Goal: Task Accomplishment & Management: Manage account settings

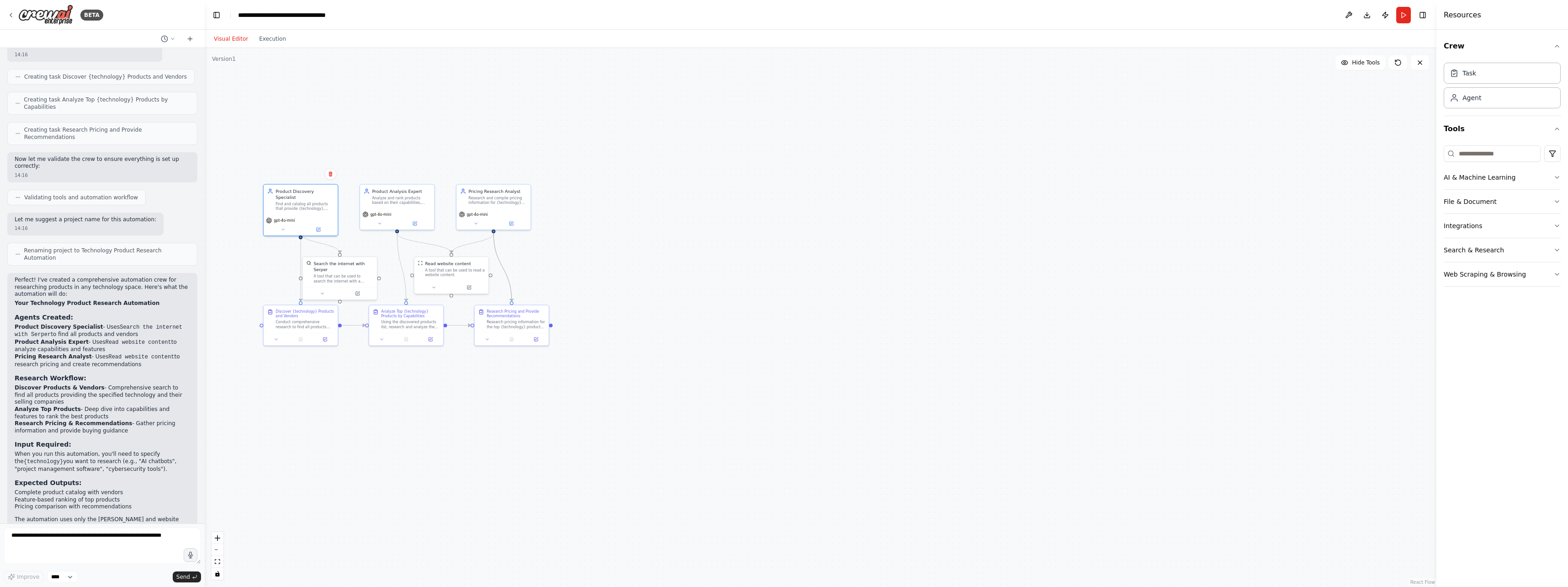
scroll to position [366, 0]
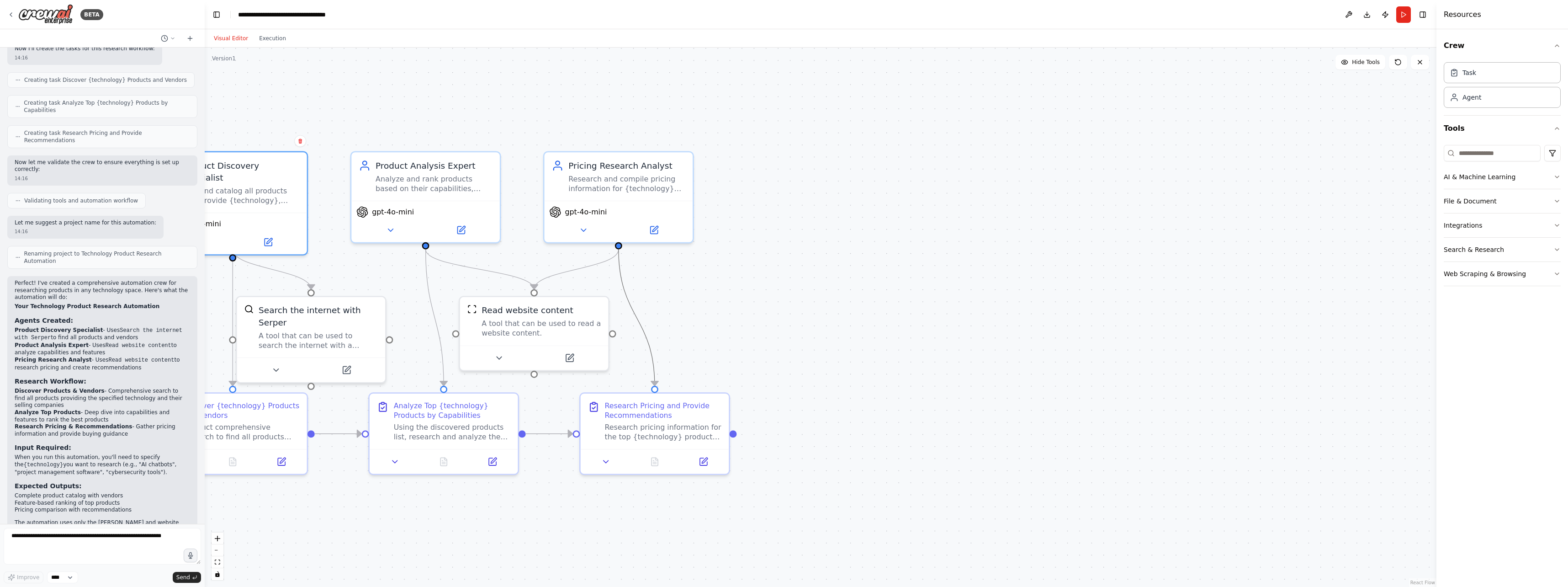
drag, startPoint x: 766, startPoint y: 265, endPoint x: 964, endPoint y: 239, distance: 199.7
click at [623, 239] on div ".deletable-edge-delete-btn { width: 20px; height: 20px; border: 0px solid #ffff…" at bounding box center [821, 317] width 1232 height 540
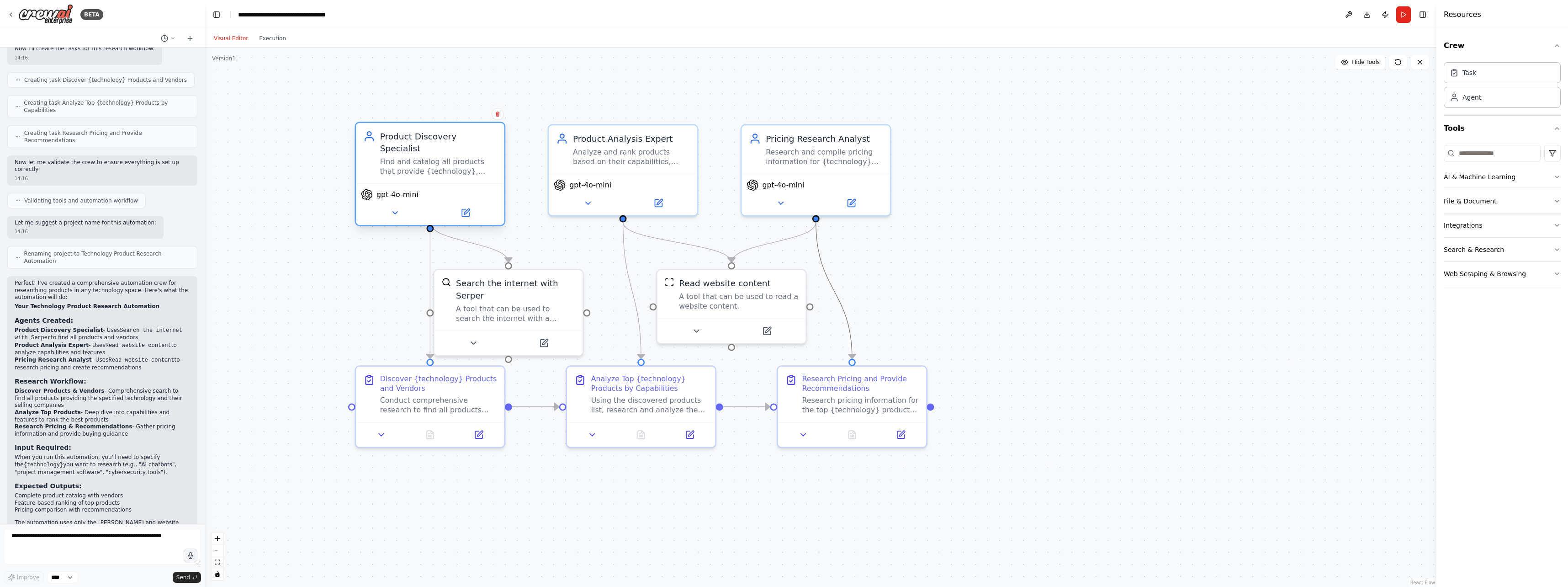
click at [453, 156] on div "Find and catalog all products that provide {technology}, identifying the compan…" at bounding box center [438, 166] width 117 height 19
click at [468, 209] on icon at bounding box center [466, 213] width 7 height 7
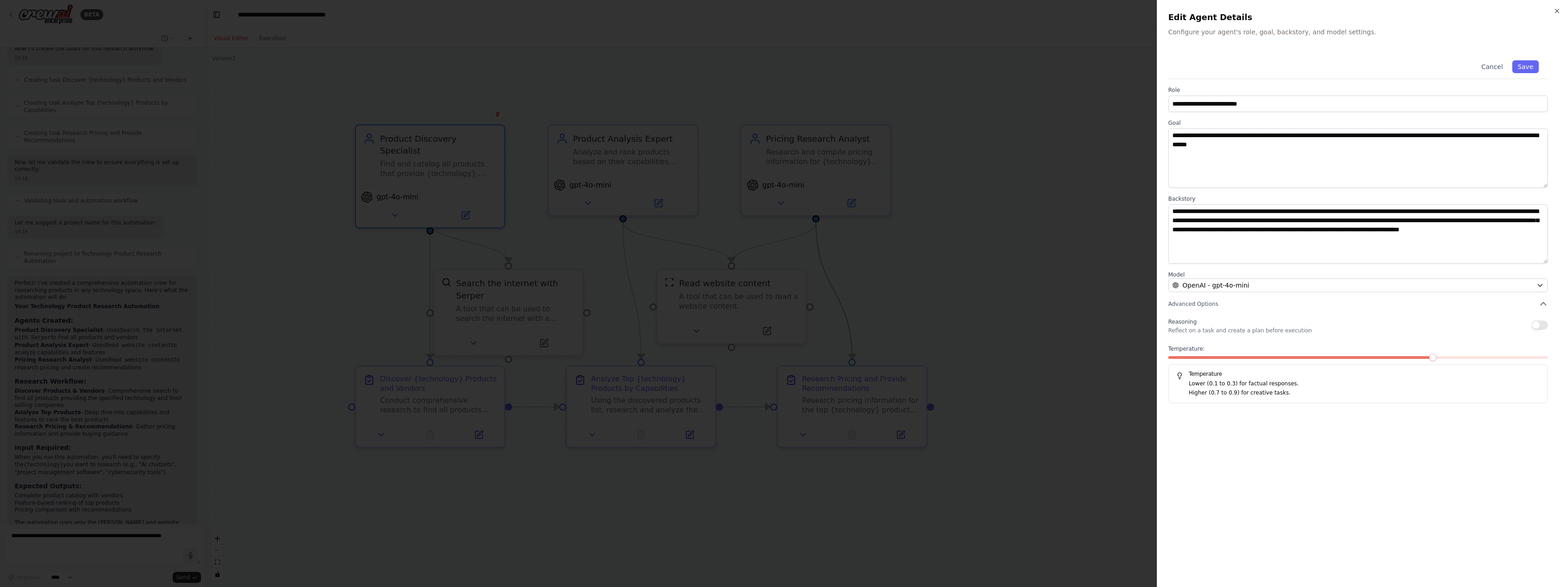
click at [623, 304] on div at bounding box center [784, 294] width 1568 height 587
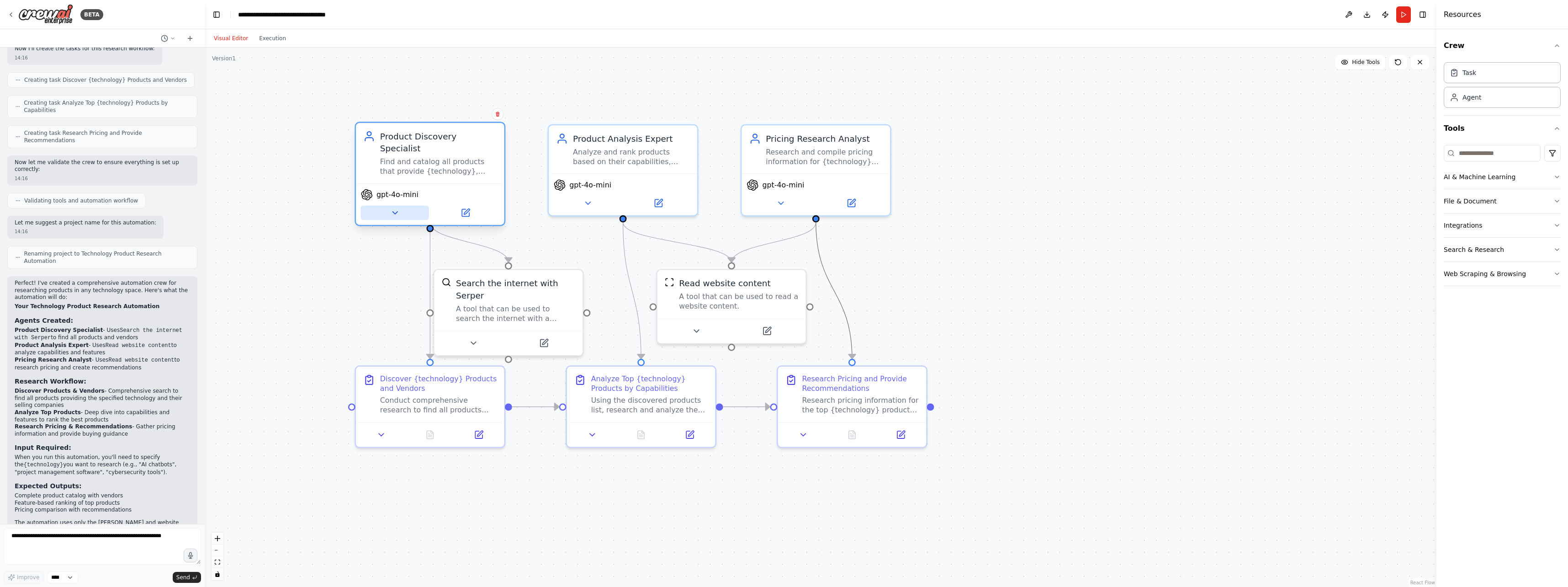
click at [387, 206] on button at bounding box center [395, 213] width 68 height 15
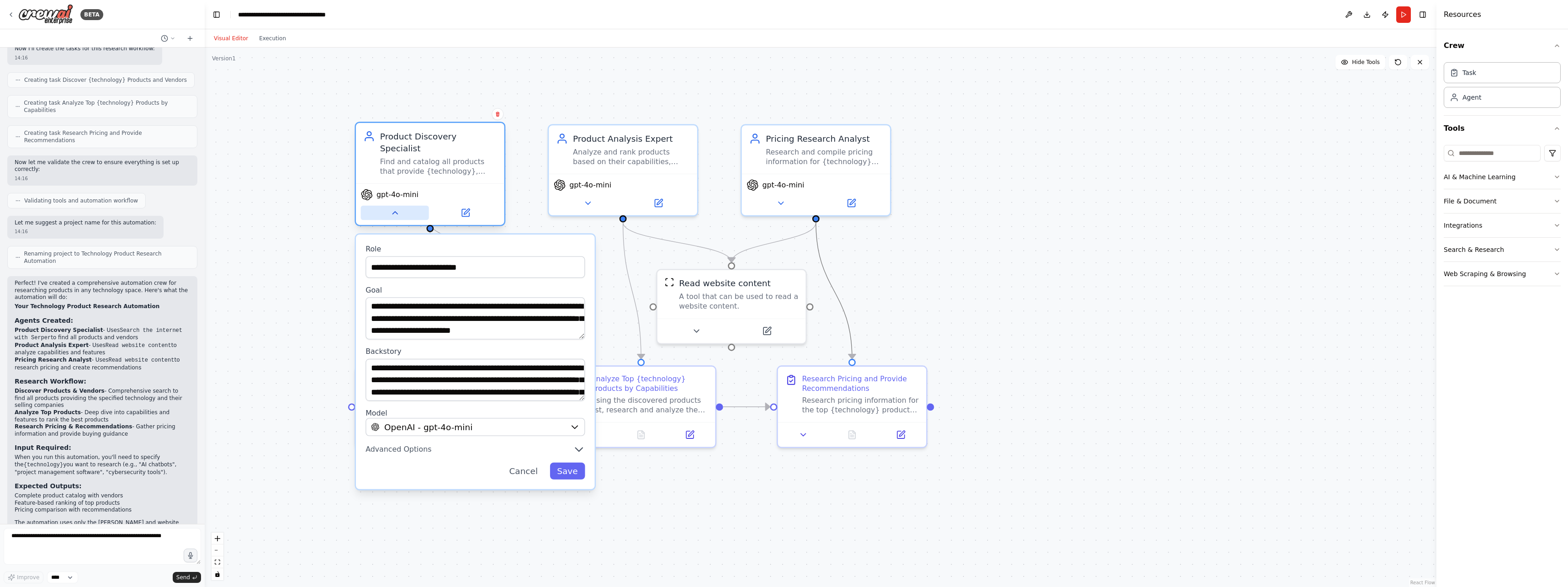
click at [387, 206] on button at bounding box center [395, 213] width 68 height 15
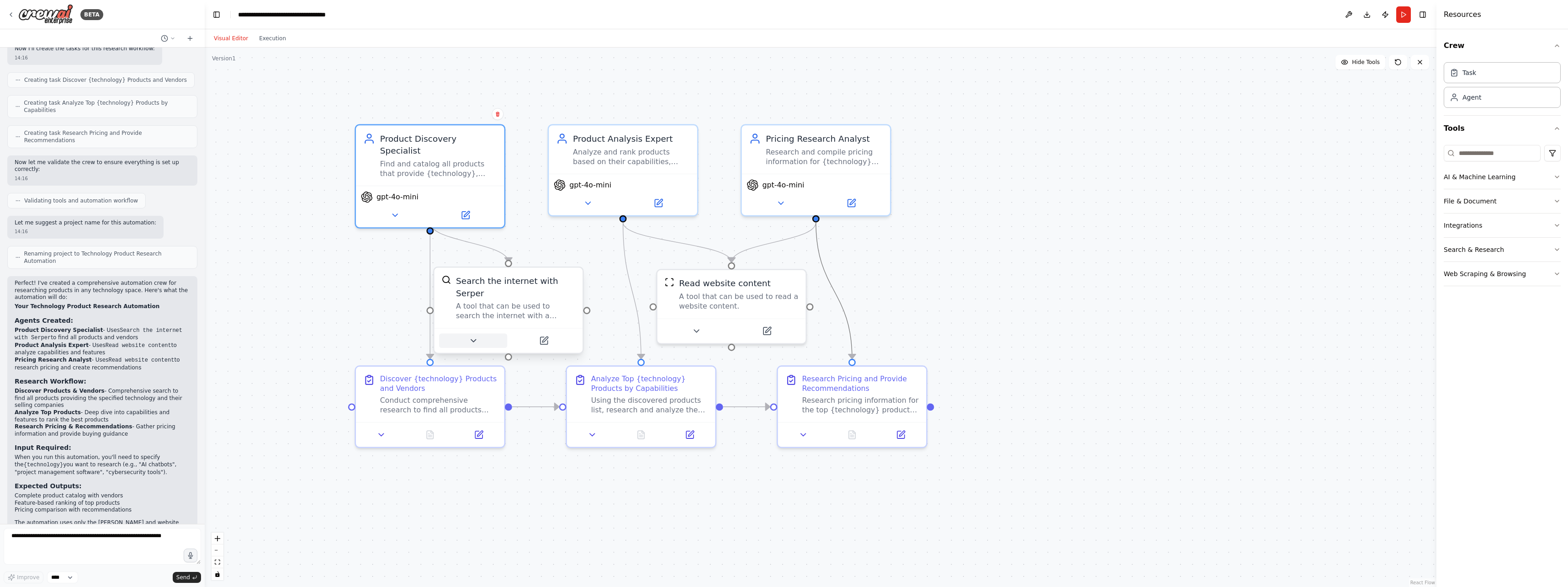
click at [486, 333] on button at bounding box center [473, 340] width 68 height 15
click at [478, 333] on button at bounding box center [473, 340] width 68 height 15
click at [548, 336] on icon at bounding box center [544, 341] width 10 height 10
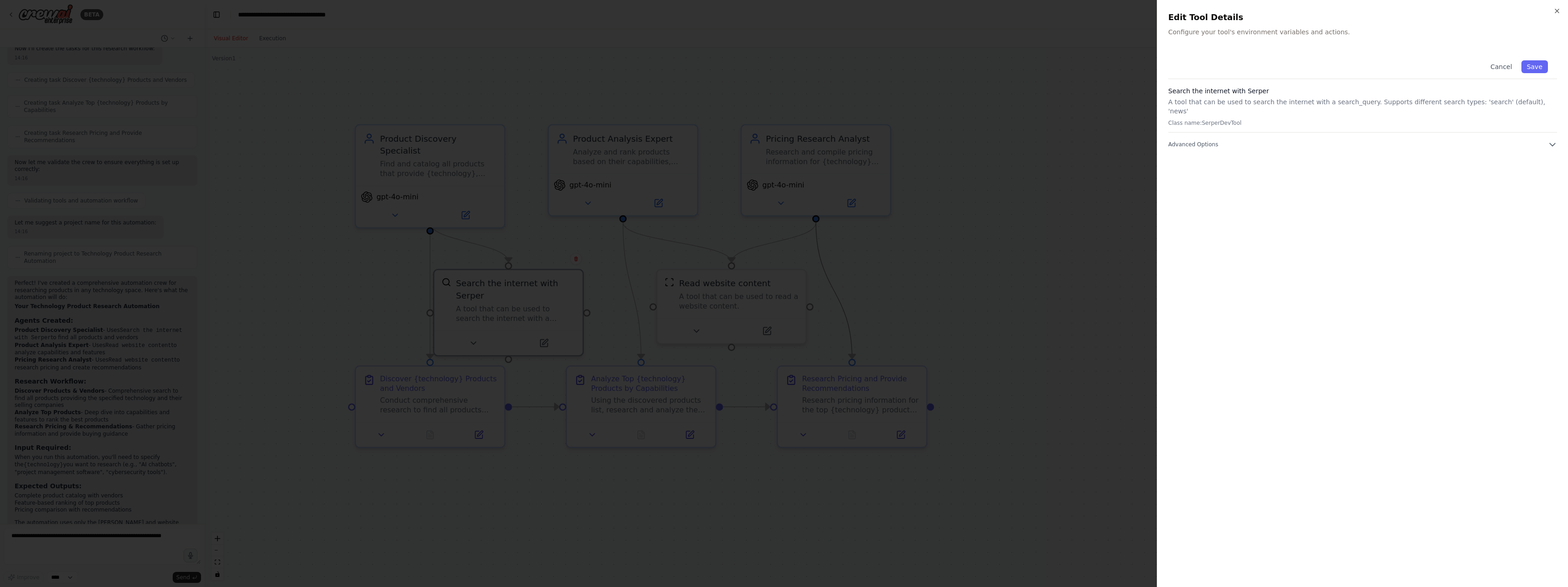
click at [623, 133] on div at bounding box center [784, 294] width 1568 height 587
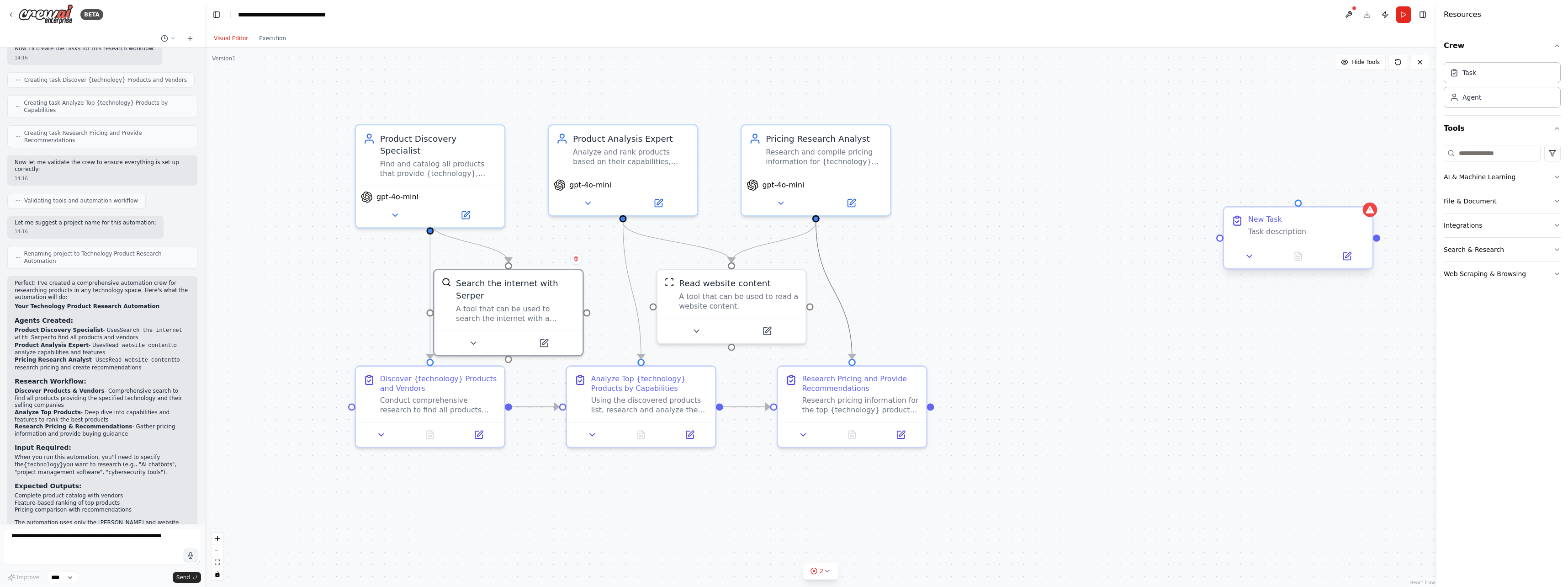
click at [623, 264] on div at bounding box center [1298, 256] width 149 height 25
click at [623, 258] on icon at bounding box center [1250, 256] width 10 height 10
click at [623, 199] on icon at bounding box center [1365, 200] width 4 height 5
click at [623, 195] on button at bounding box center [1366, 199] width 12 height 12
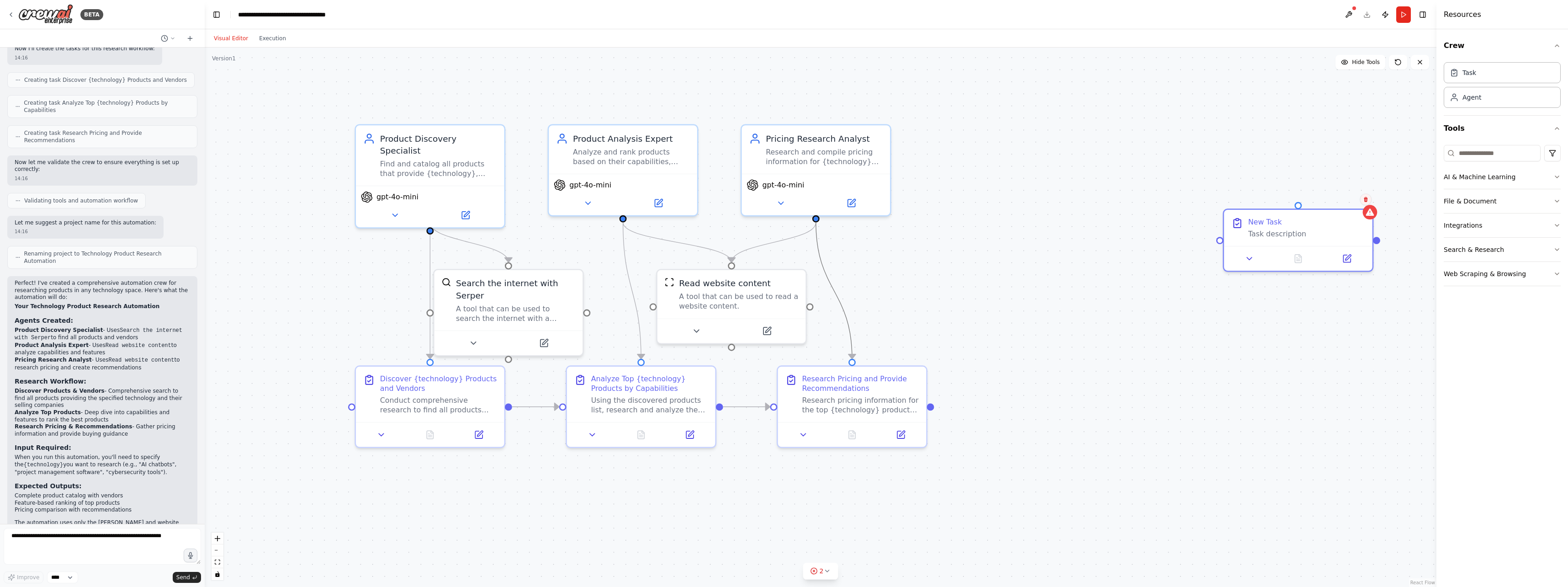
click at [623, 197] on icon at bounding box center [1365, 199] width 5 height 5
click at [623, 197] on button "Confirm" at bounding box center [1339, 199] width 32 height 11
click at [623, 98] on div "Agent" at bounding box center [1502, 97] width 117 height 21
click at [623, 190] on div "Role of the agent" at bounding box center [1295, 185] width 117 height 12
click at [623, 162] on icon at bounding box center [1354, 163] width 4 height 5
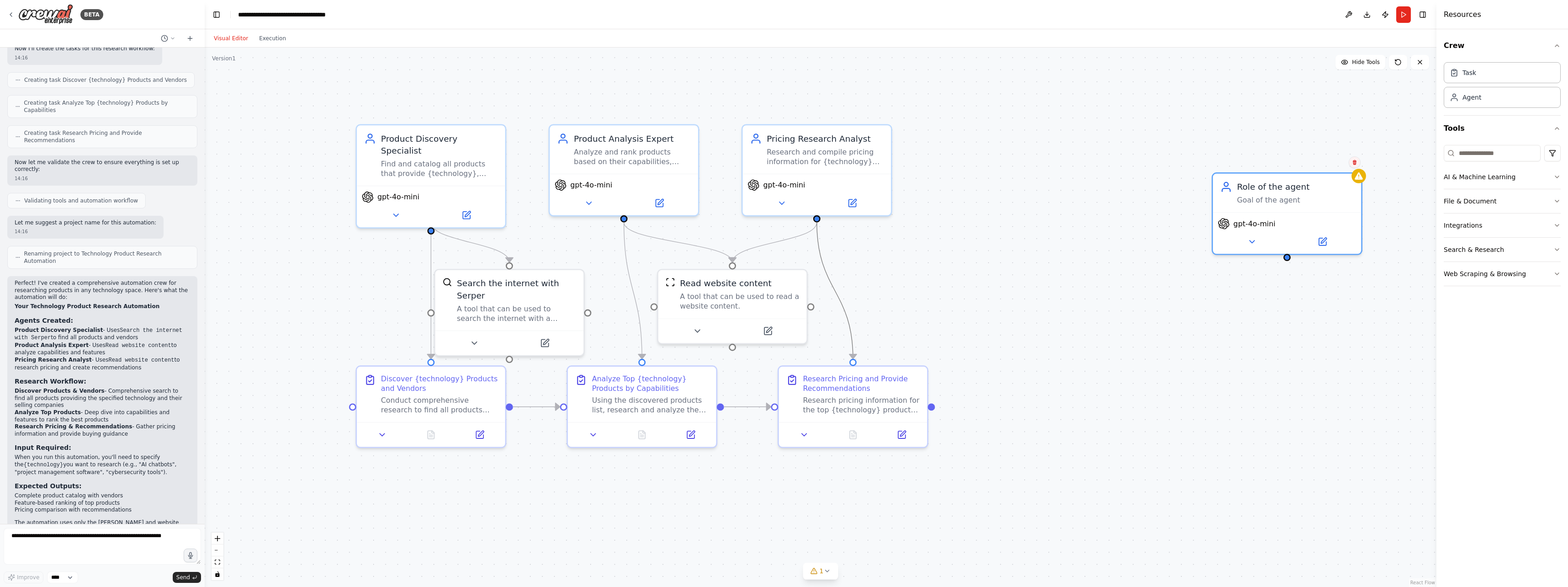
click at [623, 160] on icon at bounding box center [1354, 162] width 5 height 5
click at [623, 160] on button "Confirm" at bounding box center [1328, 162] width 32 height 11
click at [390, 434] on button at bounding box center [382, 432] width 41 height 15
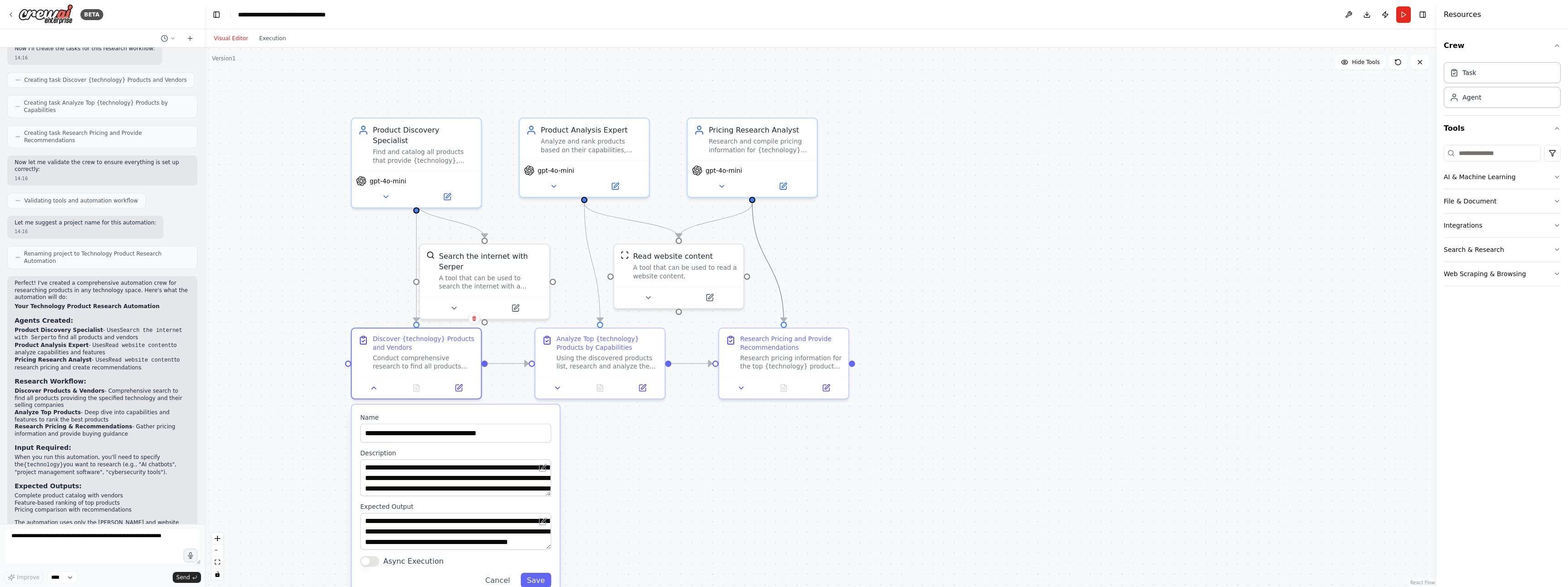
drag, startPoint x: 313, startPoint y: 337, endPoint x: 312, endPoint y: 309, distance: 28.0
click at [312, 303] on div ".deletable-edge-delete-btn { width: 20px; height: 20px; border: 0px solid #ffff…" at bounding box center [821, 317] width 1232 height 540
click at [466, 389] on button at bounding box center [458, 386] width 36 height 13
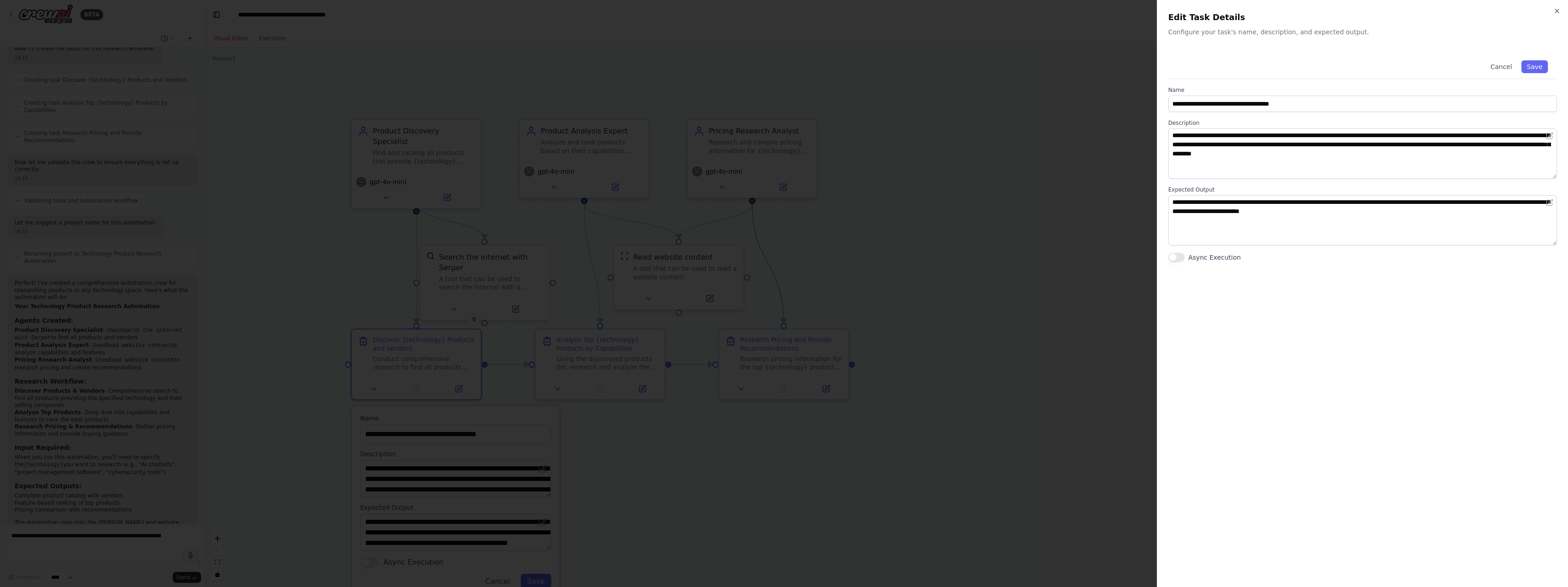
click at [623, 402] on div at bounding box center [784, 294] width 1568 height 587
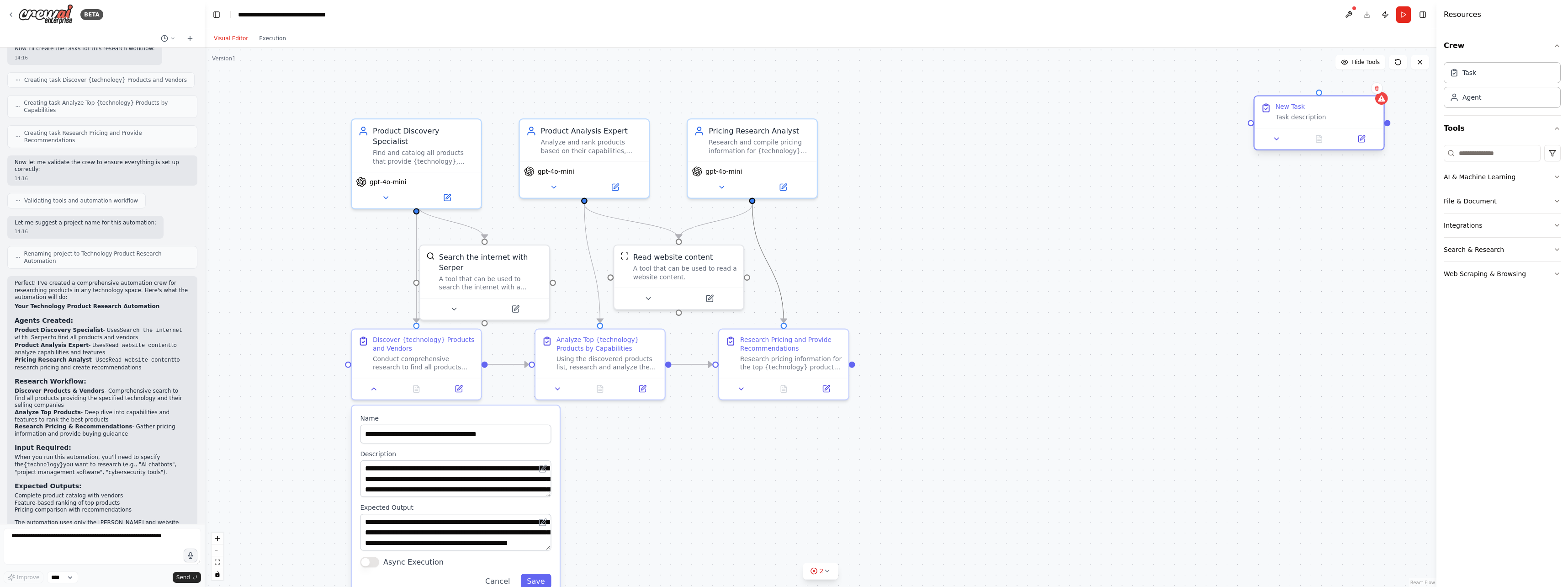
drag, startPoint x: 1362, startPoint y: 139, endPoint x: 1221, endPoint y: 234, distance: 170.0
click at [623, 122] on div "New Task Task description" at bounding box center [1326, 112] width 102 height 19
click at [623, 215] on button at bounding box center [1262, 214] width 12 height 12
click at [623, 214] on button "Confirm" at bounding box center [1235, 214] width 32 height 11
click at [377, 387] on icon at bounding box center [374, 387] width 9 height 9
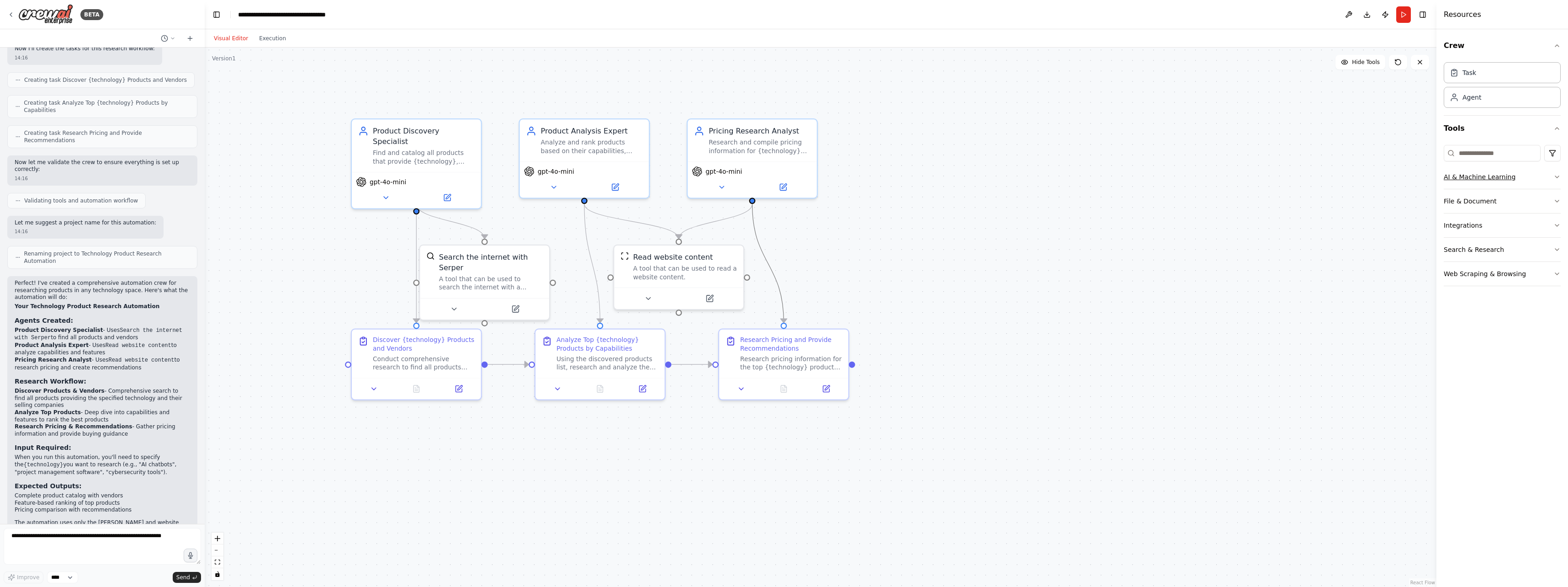
click at [623, 179] on button "AI & Machine Learning" at bounding box center [1502, 177] width 117 height 24
click at [623, 178] on button "AI & Machine Learning" at bounding box center [1502, 177] width 117 height 24
click at [623, 294] on button at bounding box center [648, 297] width 60 height 13
click at [623, 293] on button at bounding box center [648, 297] width 60 height 13
click at [457, 303] on icon at bounding box center [454, 307] width 9 height 9
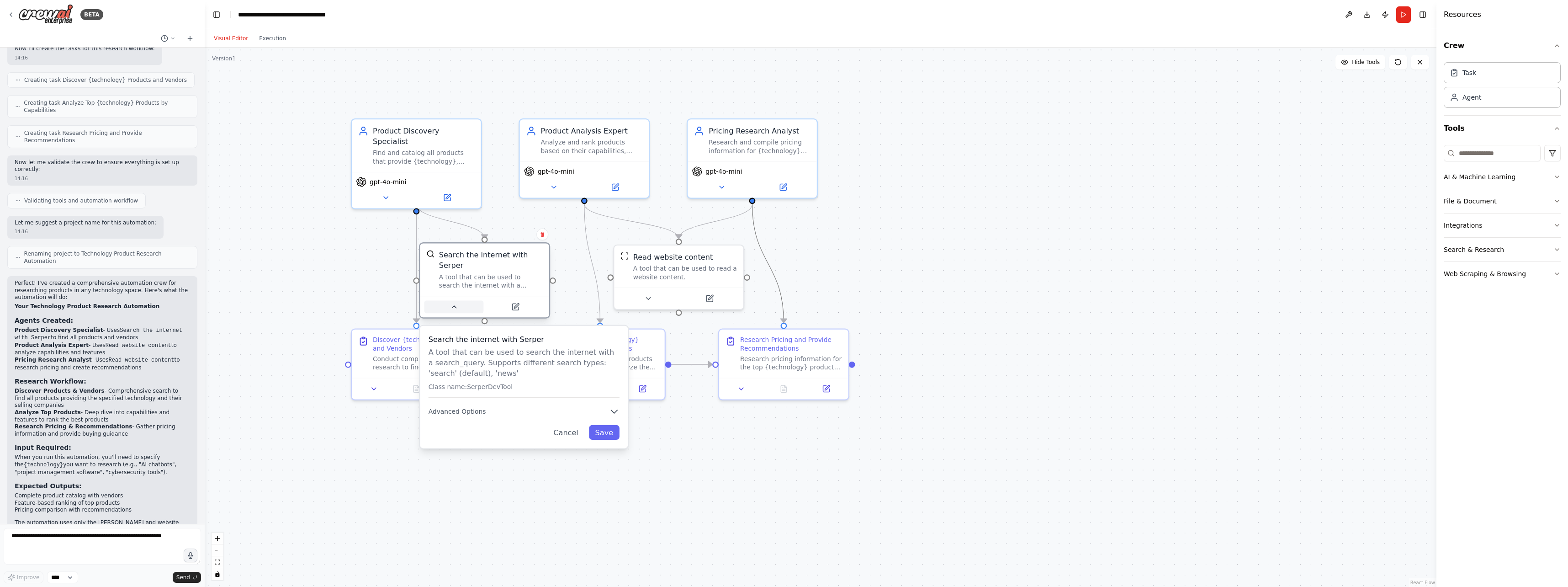
click at [457, 303] on icon at bounding box center [454, 307] width 9 height 9
click at [623, 202] on button "File & Document" at bounding box center [1502, 201] width 117 height 24
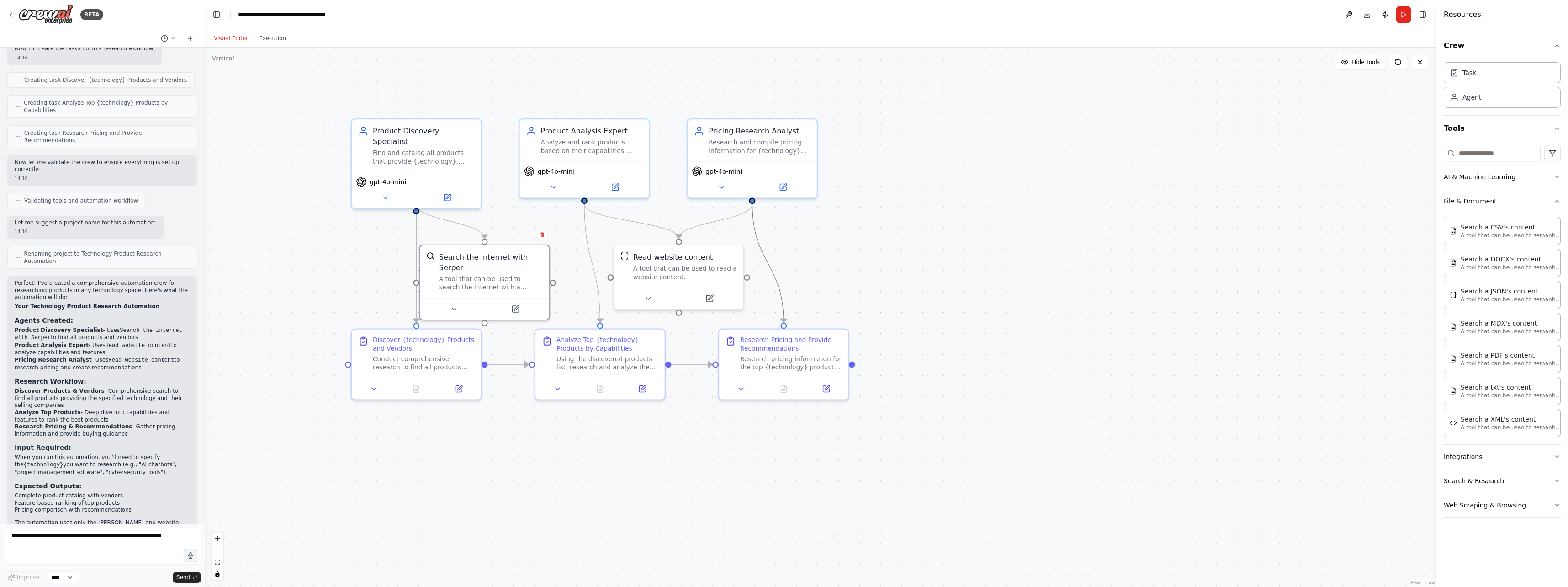
click at [623, 202] on button "File & Document" at bounding box center [1502, 201] width 117 height 24
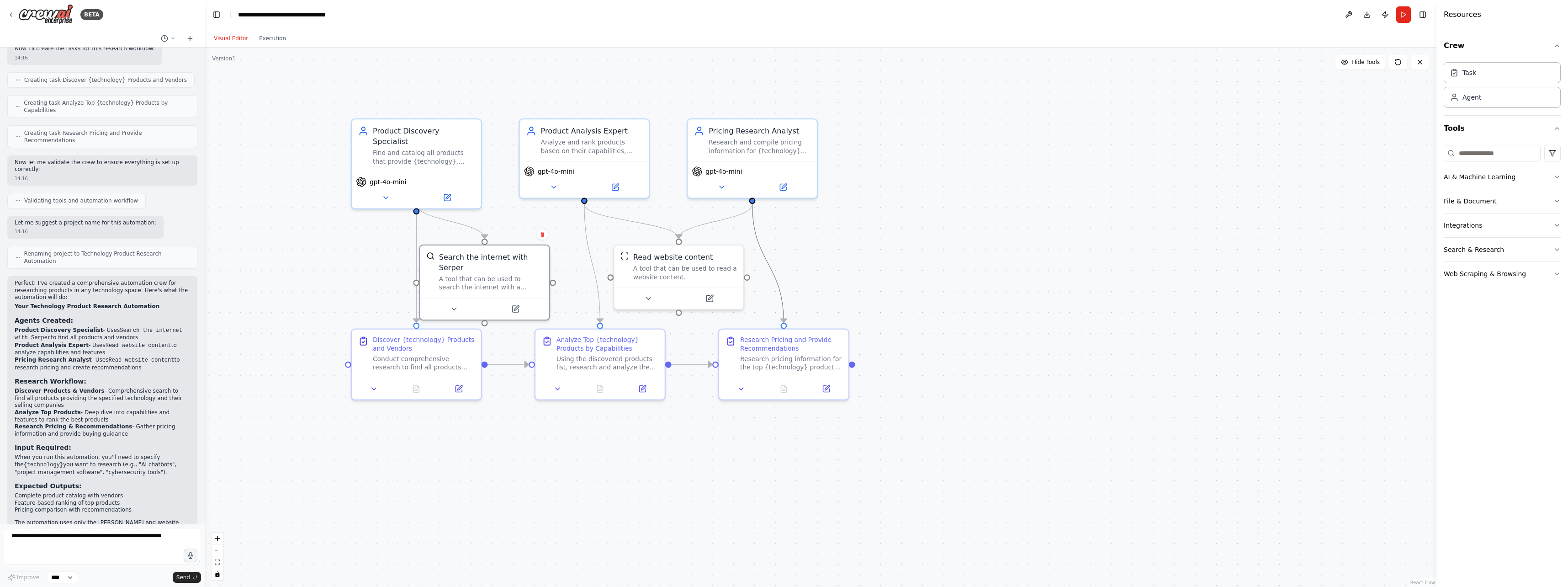
click at [623, 257] on div ".deletable-edge-delete-btn { width: 20px; height: 20px; border: 0px solid #ffff…" at bounding box center [821, 317] width 1232 height 540
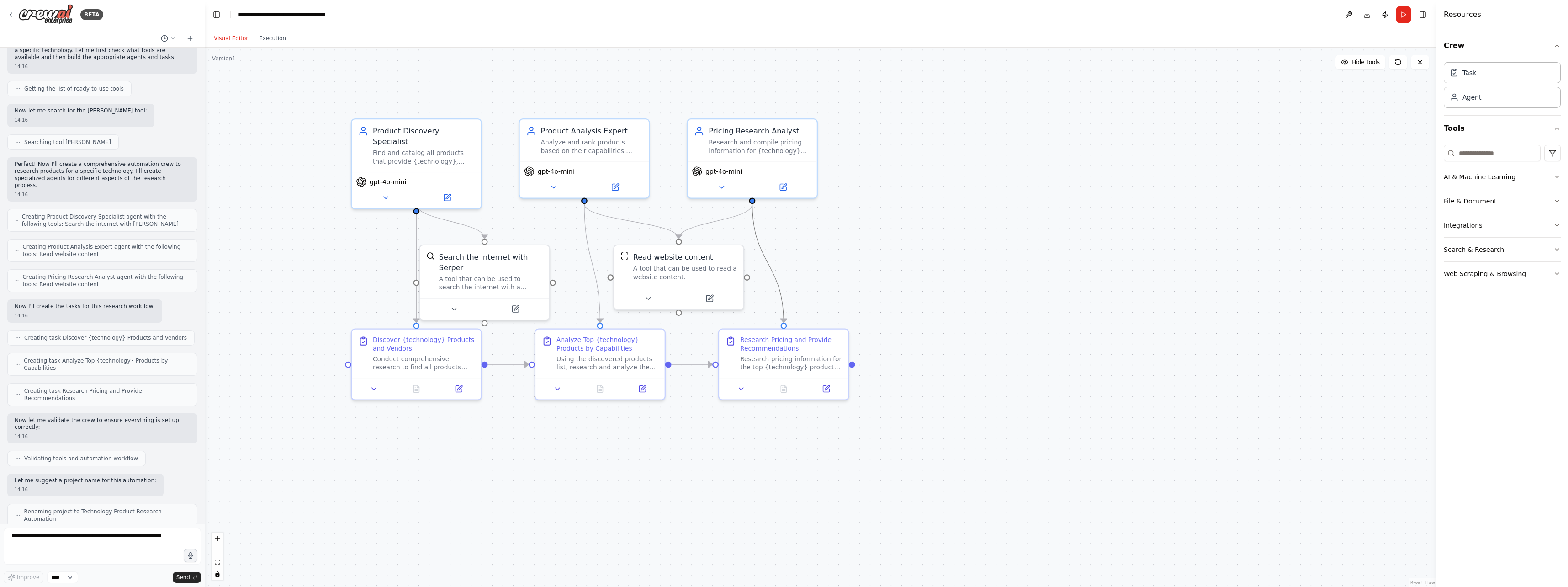
scroll to position [0, 0]
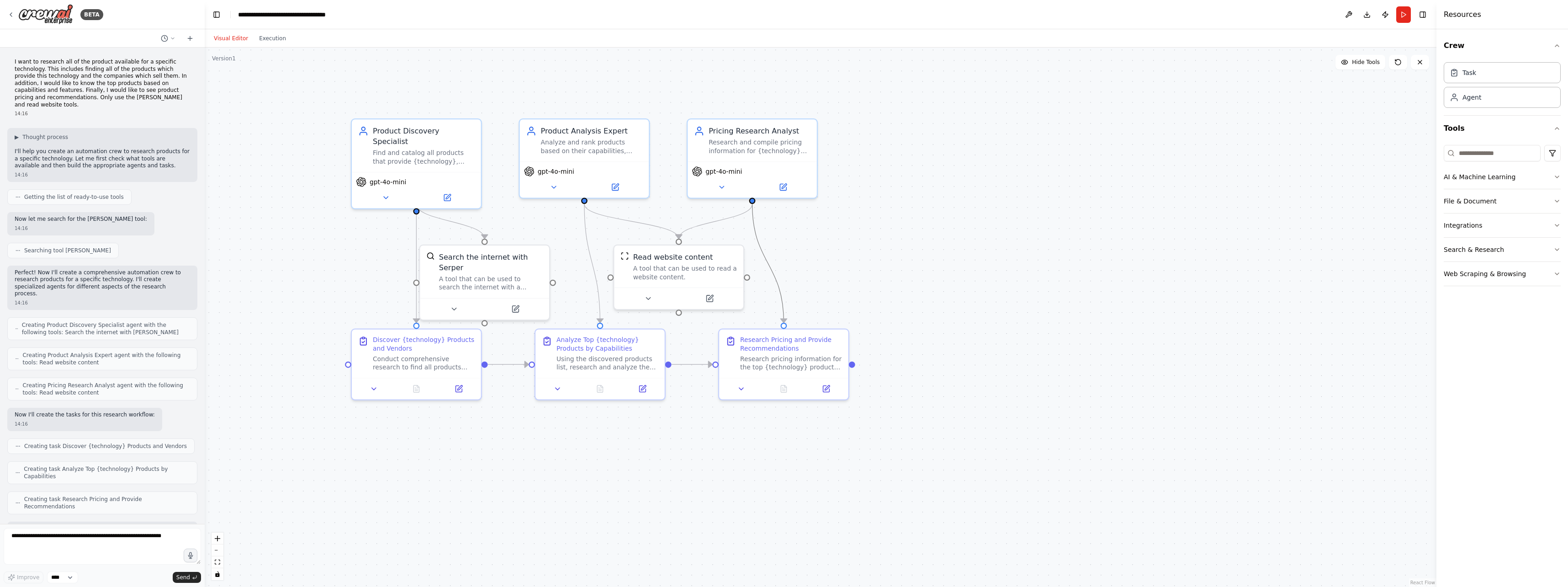
click at [623, 16] on button "Run" at bounding box center [1404, 15] width 15 height 16
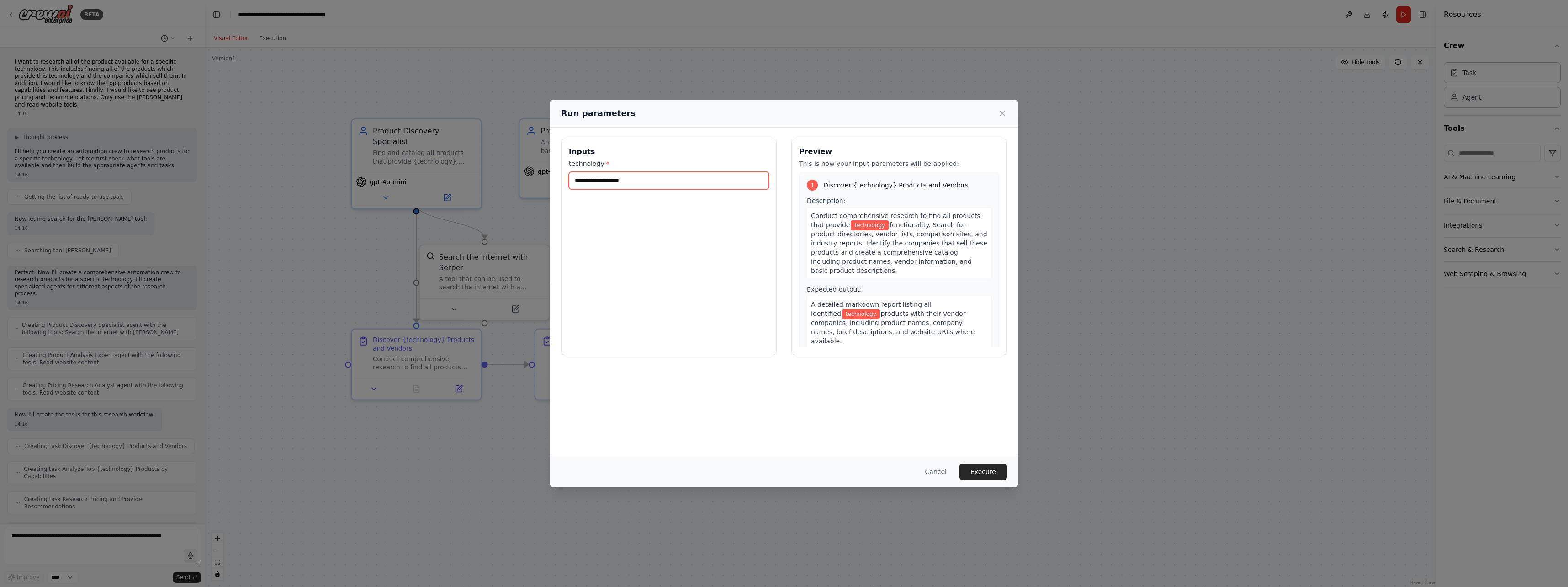
click at [615, 181] on input "technology *" at bounding box center [668, 180] width 200 height 18
click at [590, 175] on input "technology *" at bounding box center [668, 180] width 200 height 18
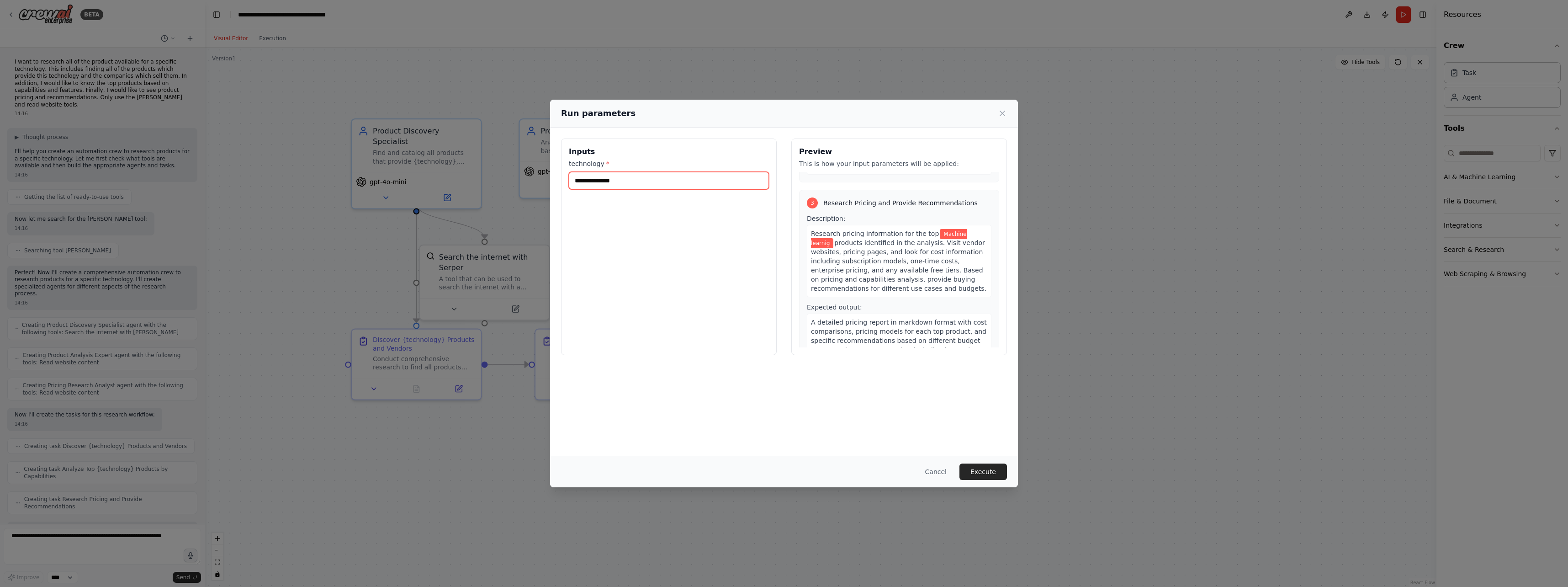
scroll to position [368, 0]
type input "**********"
click at [623, 471] on button "Execute" at bounding box center [983, 471] width 47 height 16
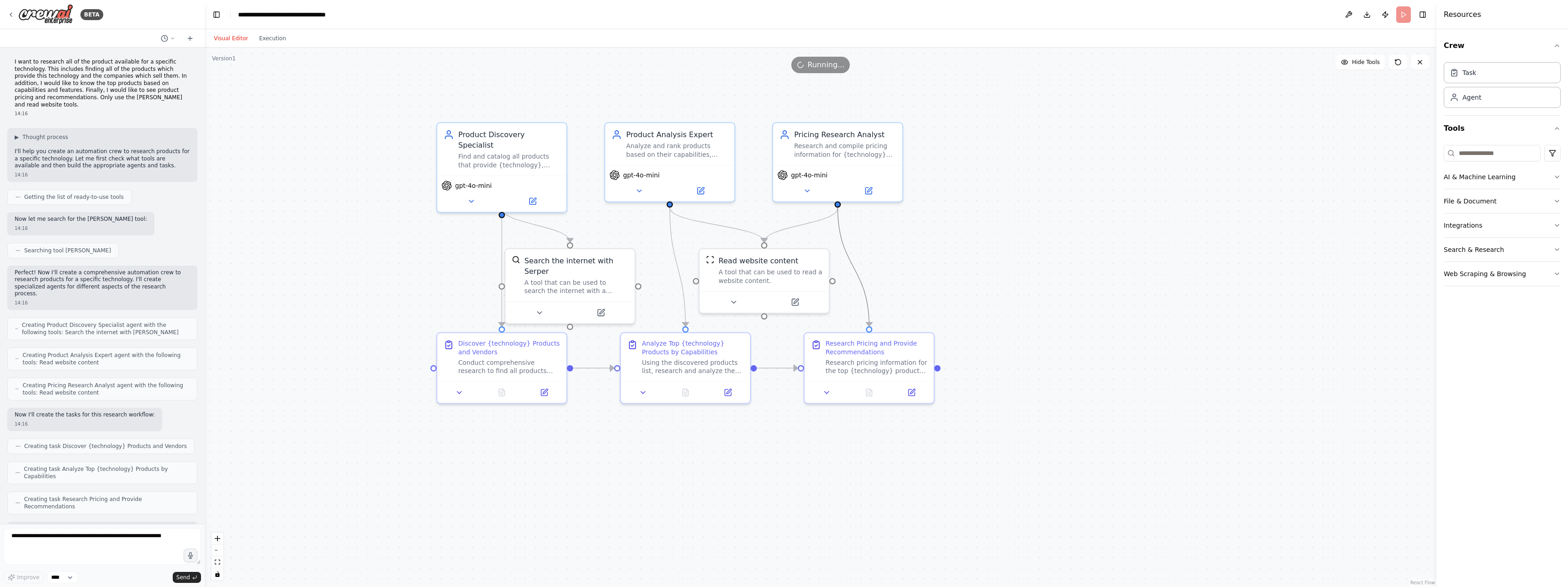
drag, startPoint x: 858, startPoint y: 295, endPoint x: 968, endPoint y: 332, distance: 116.1
click at [623, 332] on div ".deletable-edge-delete-btn { width: 20px; height: 20px; border: 0px solid #ffff…" at bounding box center [821, 317] width 1232 height 540
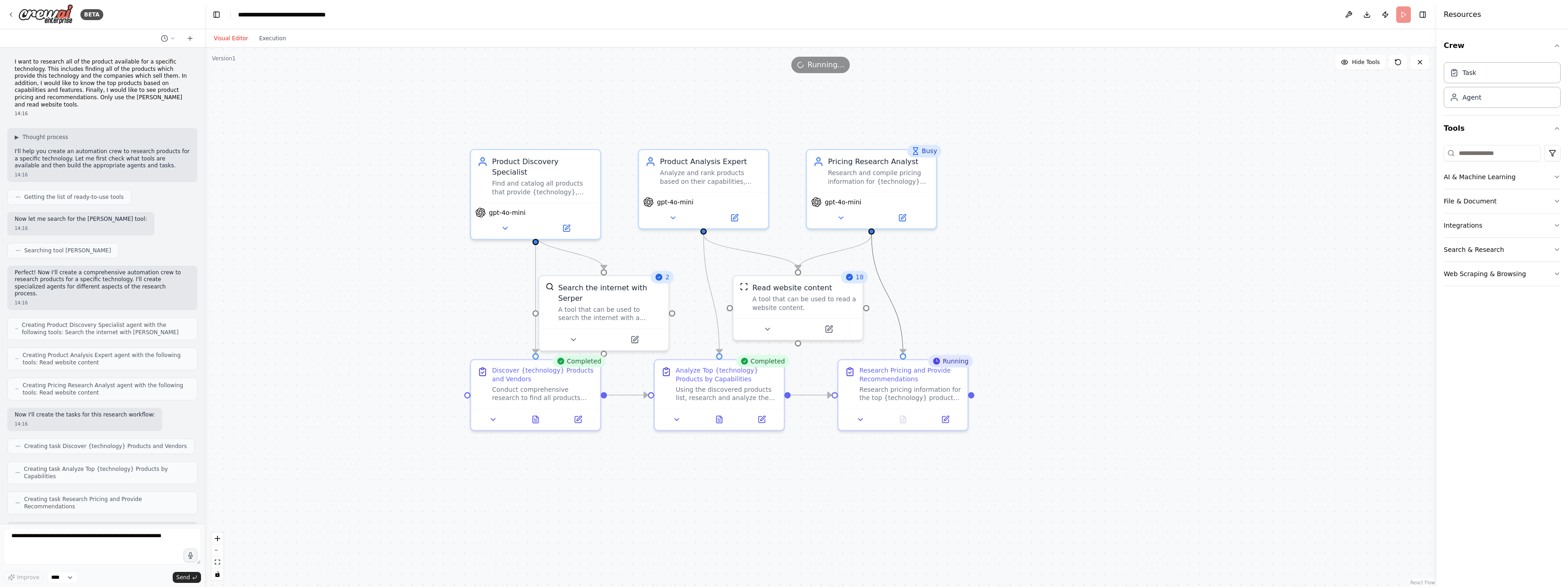
click at [623, 282] on div "2" at bounding box center [662, 277] width 23 height 13
click at [623, 311] on div ".deletable-edge-delete-btn { width: 20px; height: 20px; border: 0px solid #ffff…" at bounding box center [821, 317] width 1232 height 540
click at [265, 40] on button "Execution" at bounding box center [273, 38] width 38 height 11
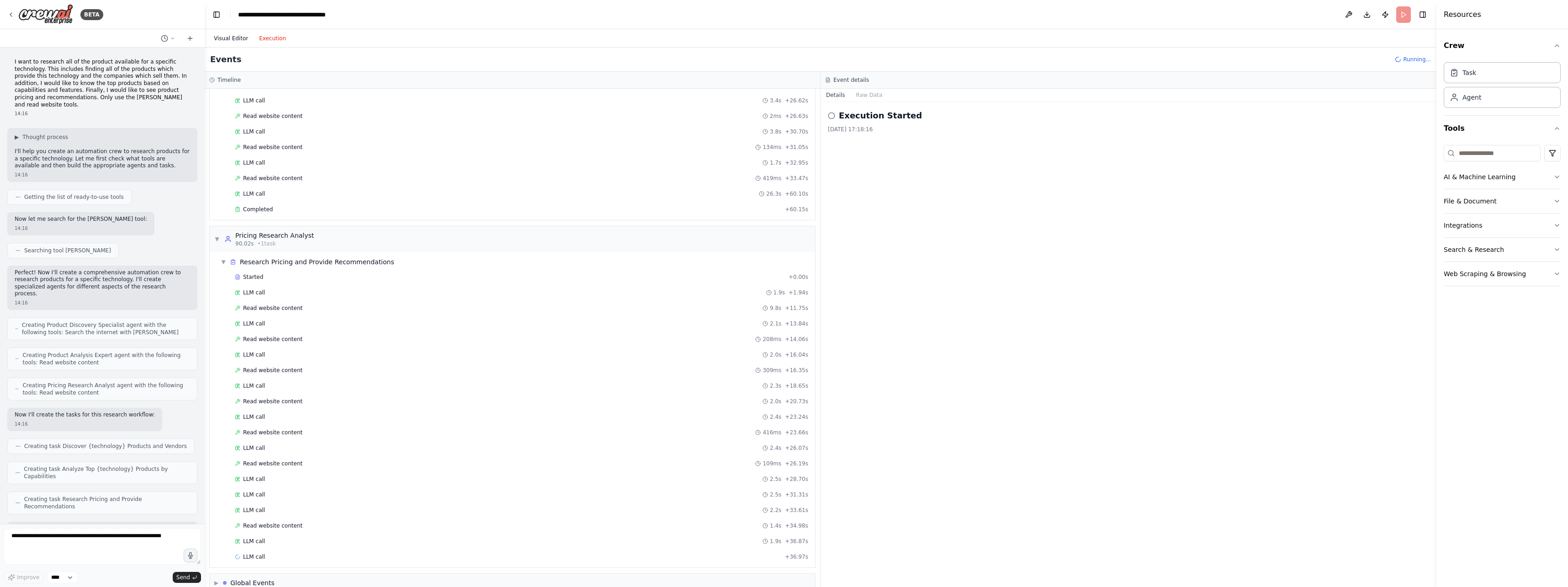
scroll to position [0, 0]
click at [225, 37] on button "Visual Editor" at bounding box center [231, 38] width 45 height 11
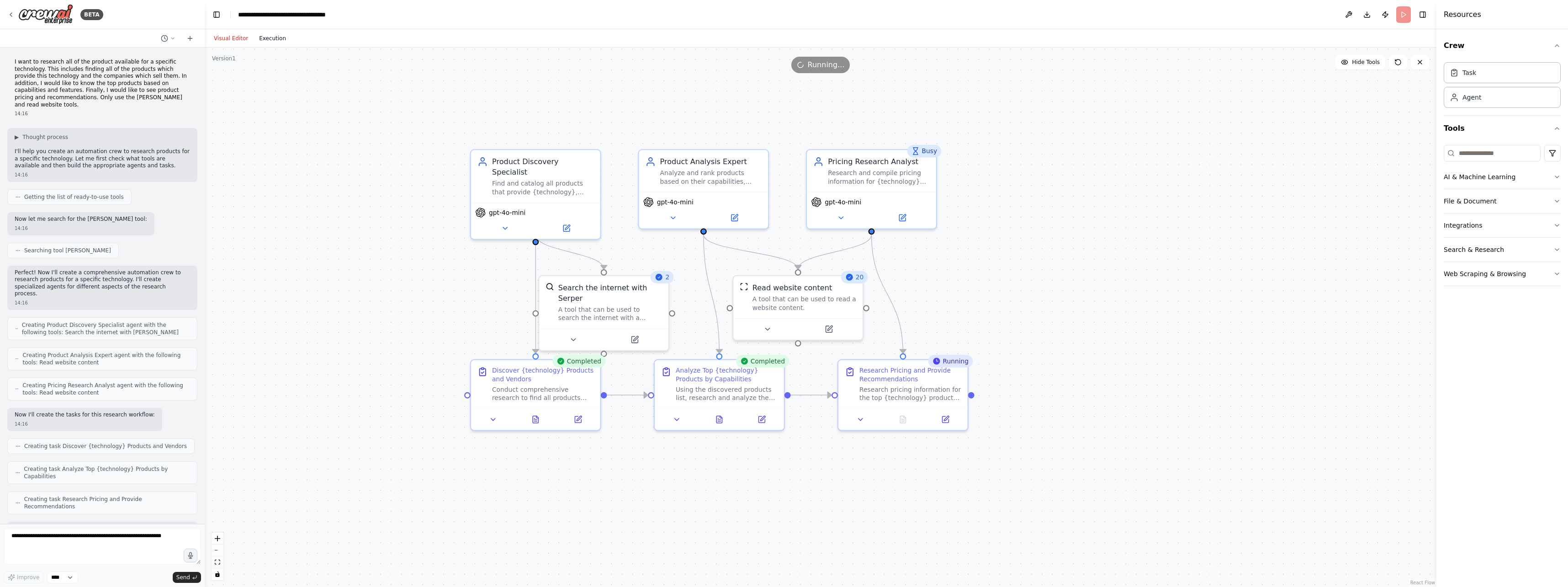
click at [271, 38] on button "Execution" at bounding box center [273, 38] width 38 height 11
click at [228, 37] on button "Visual Editor" at bounding box center [231, 38] width 45 height 11
click at [623, 62] on button "Hide Tools" at bounding box center [1360, 62] width 50 height 15
click at [623, 62] on button "Show Tools" at bounding box center [1359, 62] width 52 height 15
click at [623, 62] on button "Hide Tools" at bounding box center [1360, 62] width 50 height 15
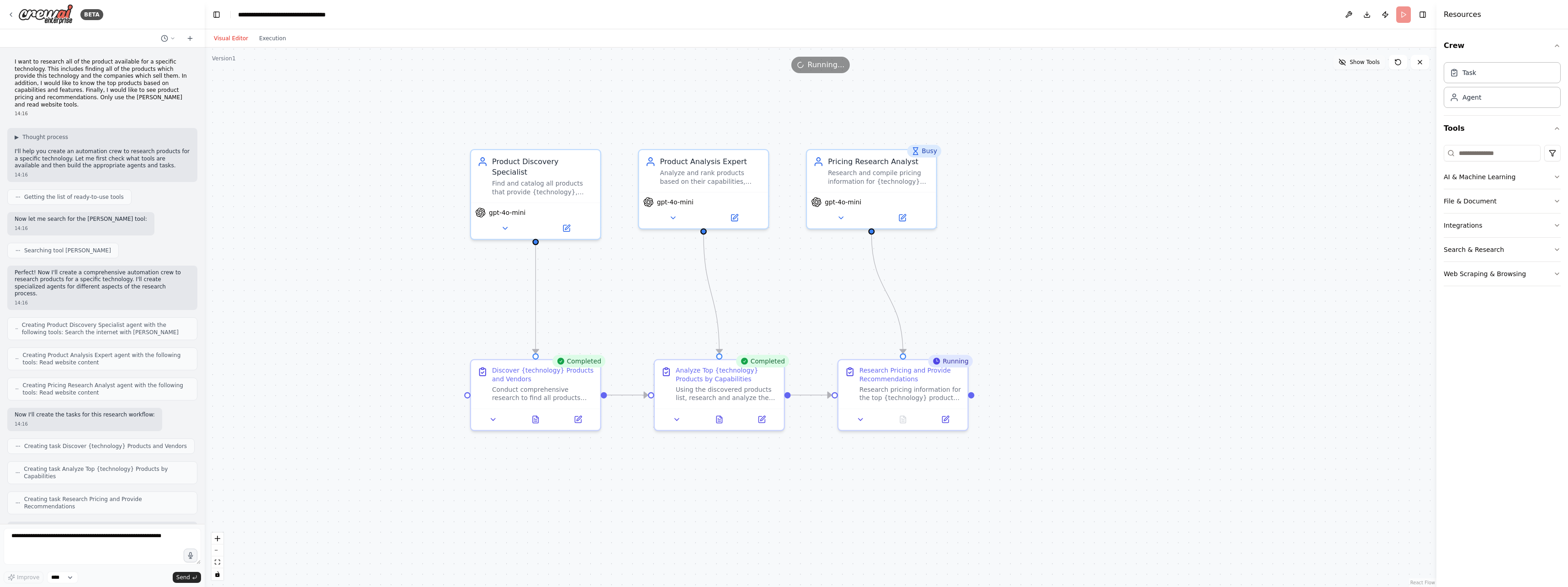
click at [623, 62] on button "Show Tools" at bounding box center [1359, 62] width 52 height 15
click at [623, 223] on button "Integrations" at bounding box center [1502, 225] width 117 height 24
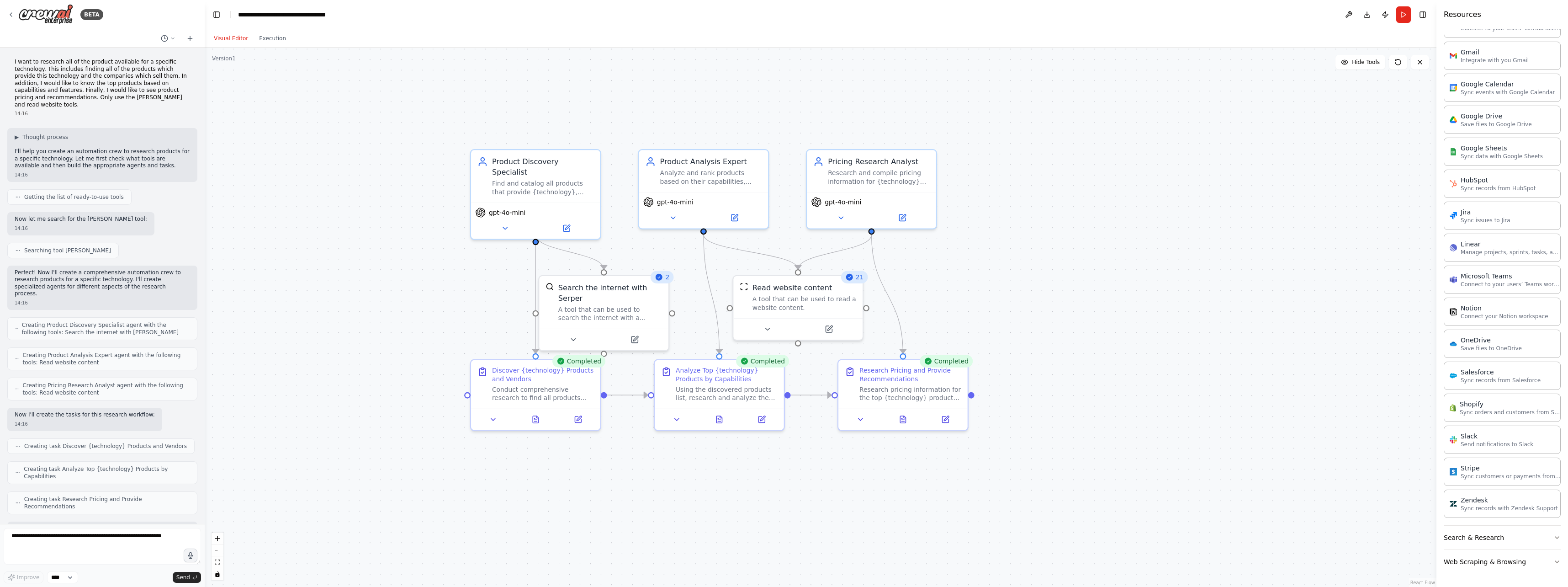
scroll to position [361, 0]
click at [623, 540] on button "Search & Research" at bounding box center [1502, 535] width 117 height 24
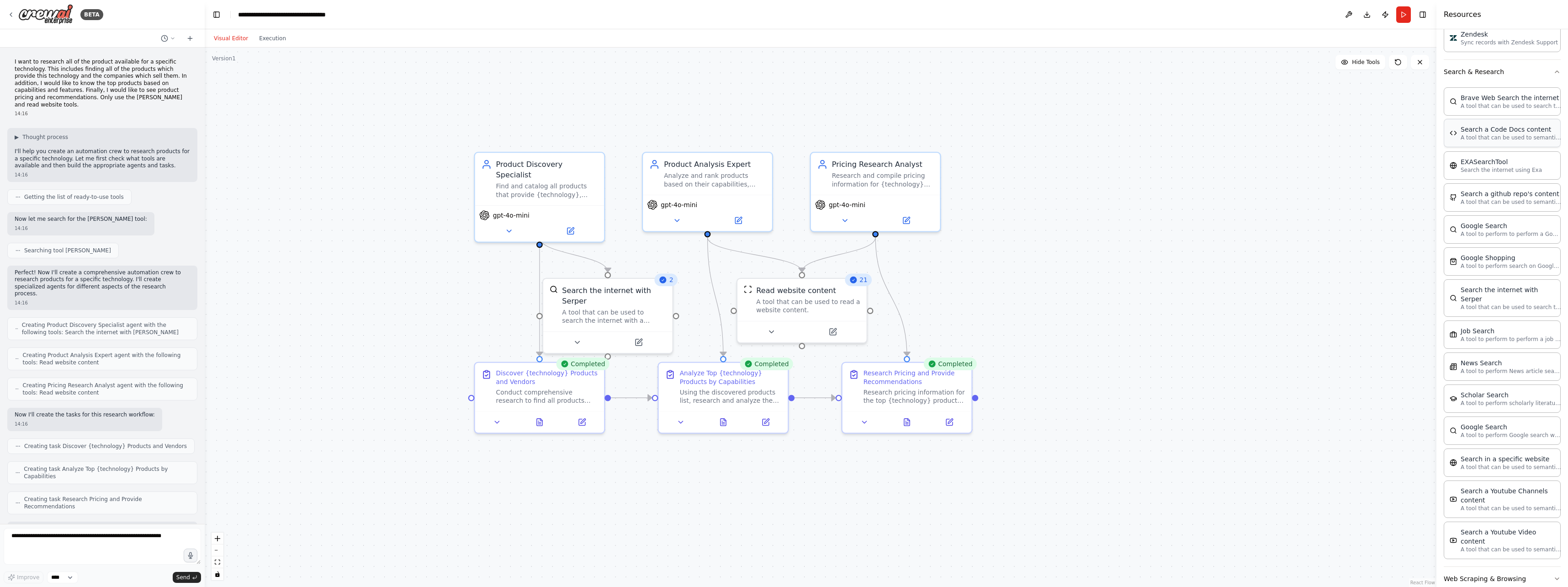
scroll to position [826, 0]
click at [623, 566] on button "Web Scraping & Browsing" at bounding box center [1502, 578] width 117 height 24
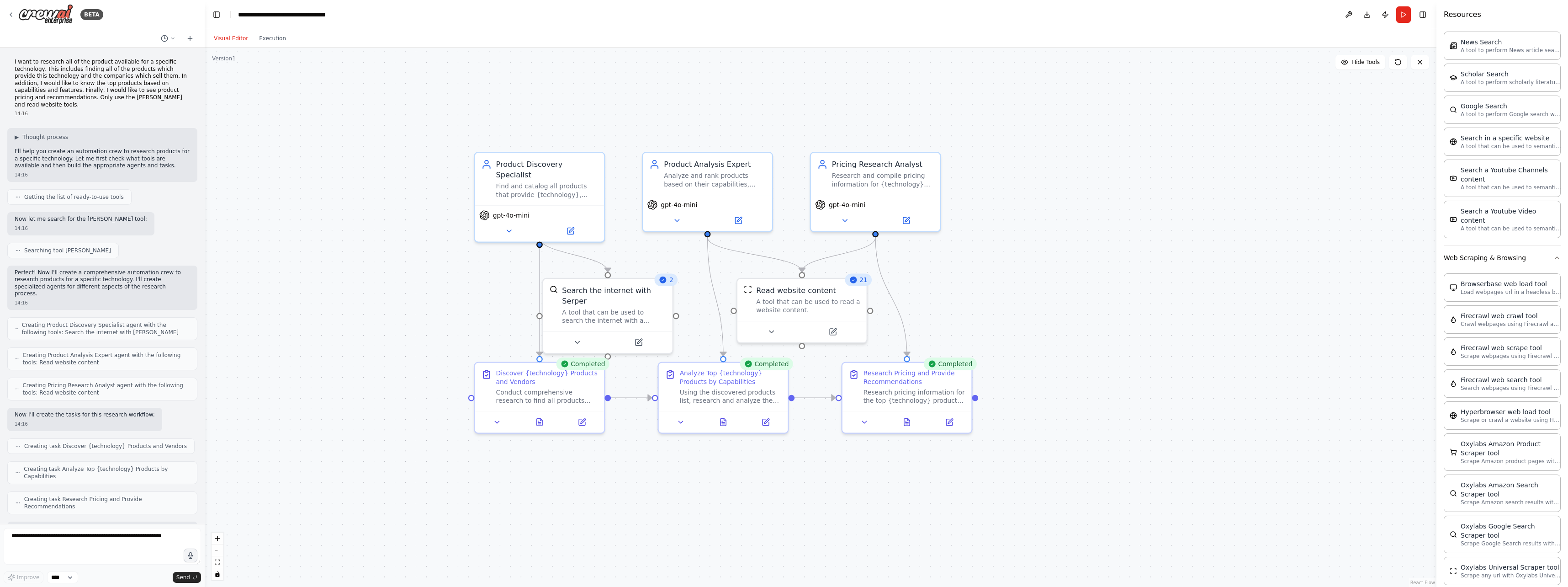
scroll to position [0, 0]
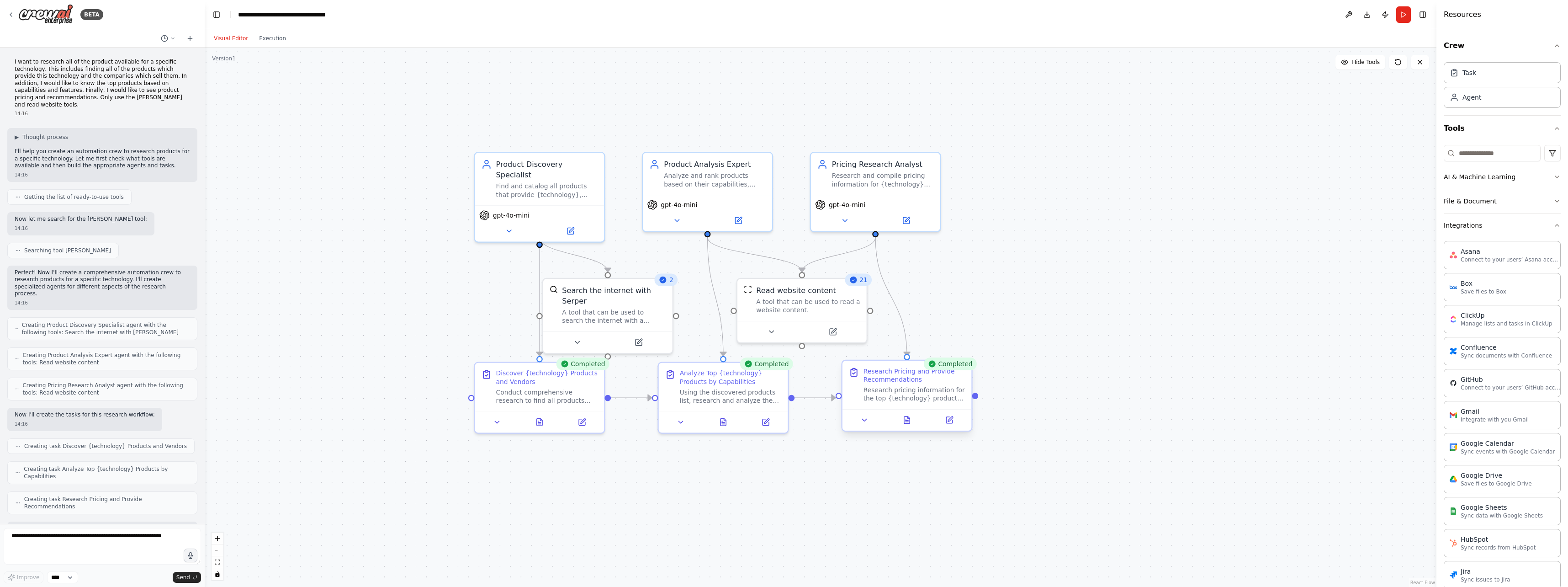
click at [623, 382] on div "Research Pricing and Provide Recommendations" at bounding box center [914, 376] width 102 height 17
click at [266, 34] on button "Execution" at bounding box center [273, 38] width 38 height 11
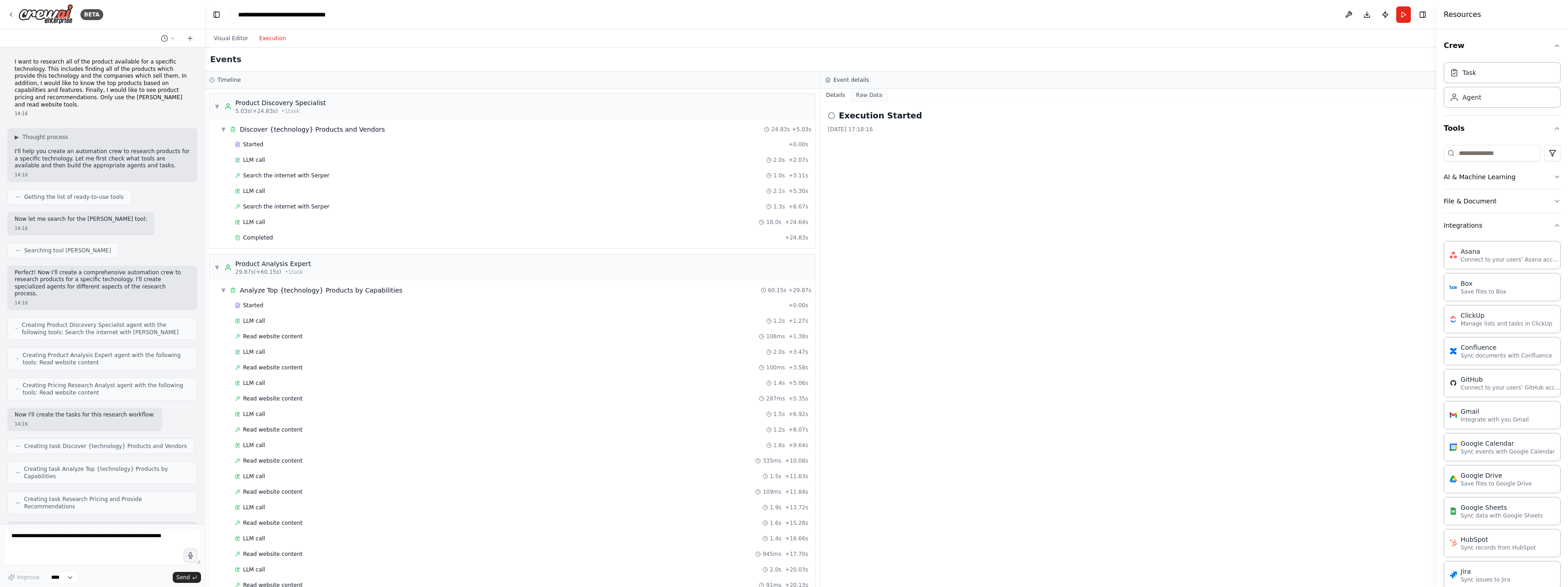
click at [623, 93] on button "Raw Data" at bounding box center [870, 95] width 38 height 13
click at [623, 92] on button "Details" at bounding box center [836, 95] width 30 height 13
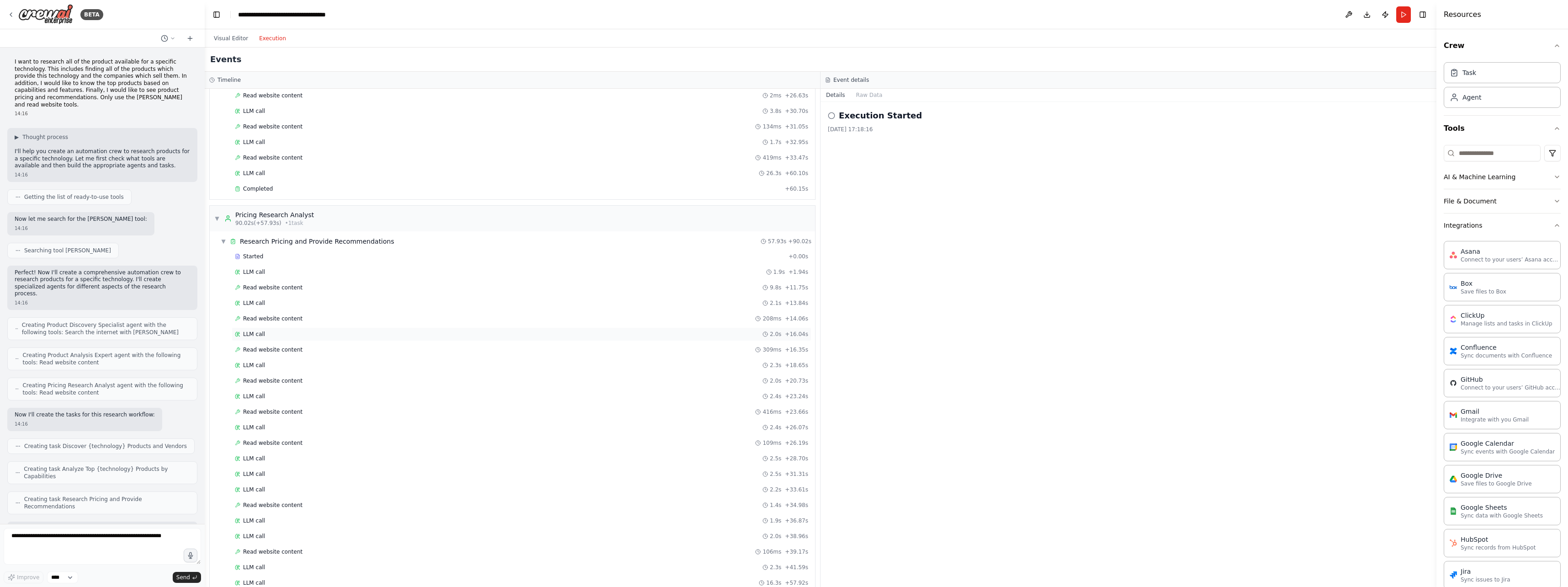
scroll to position [609, 0]
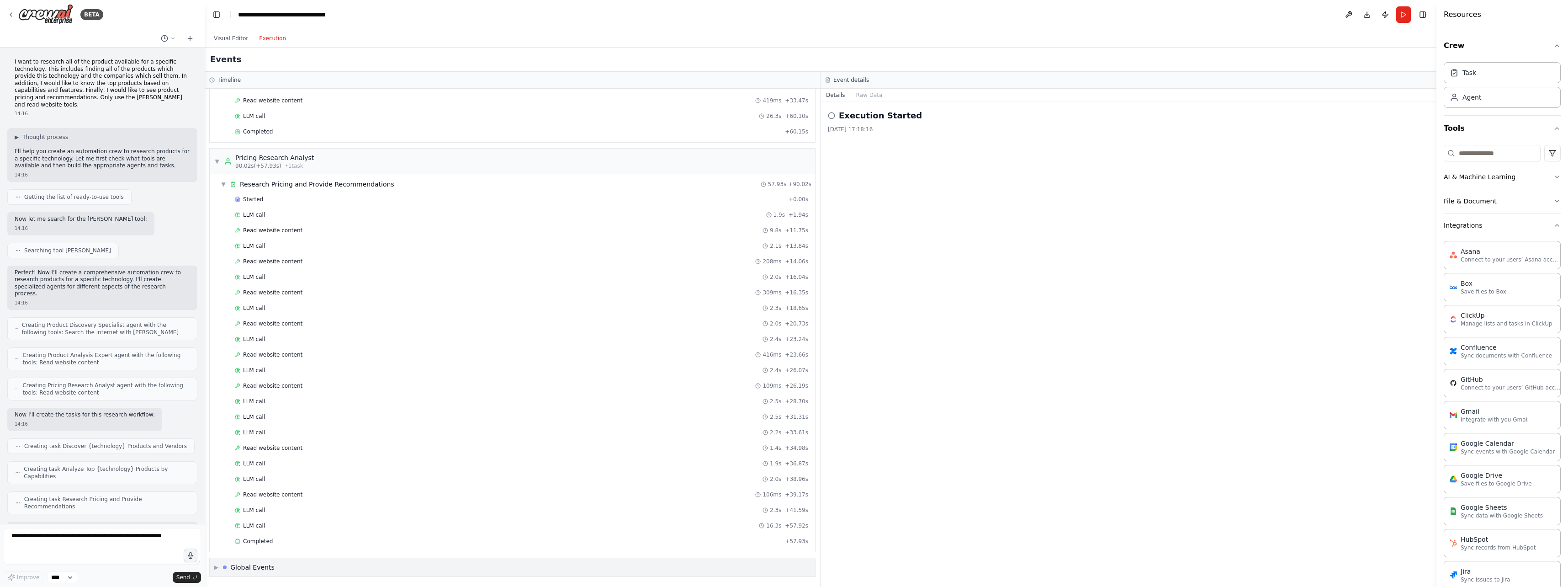
click at [267, 571] on div "Global Events" at bounding box center [252, 567] width 44 height 9
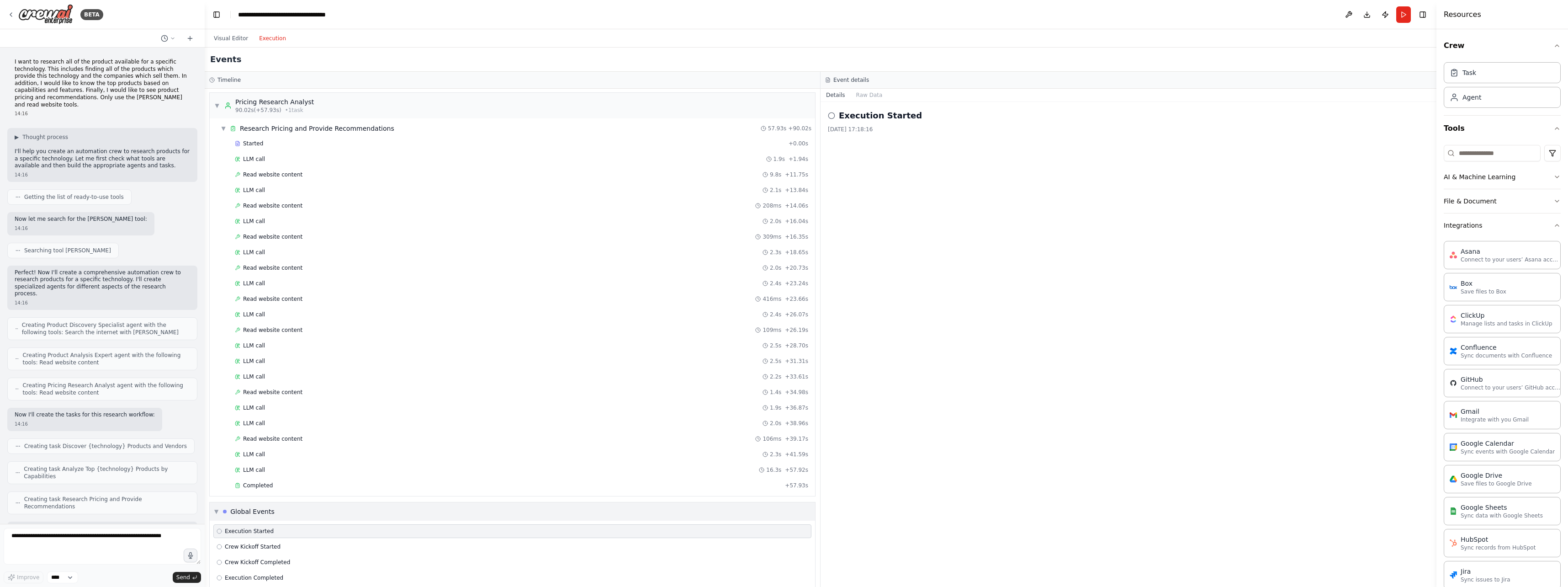
scroll to position [677, 0]
click at [299, 566] on div "Execution Completed" at bounding box center [513, 566] width 592 height 7
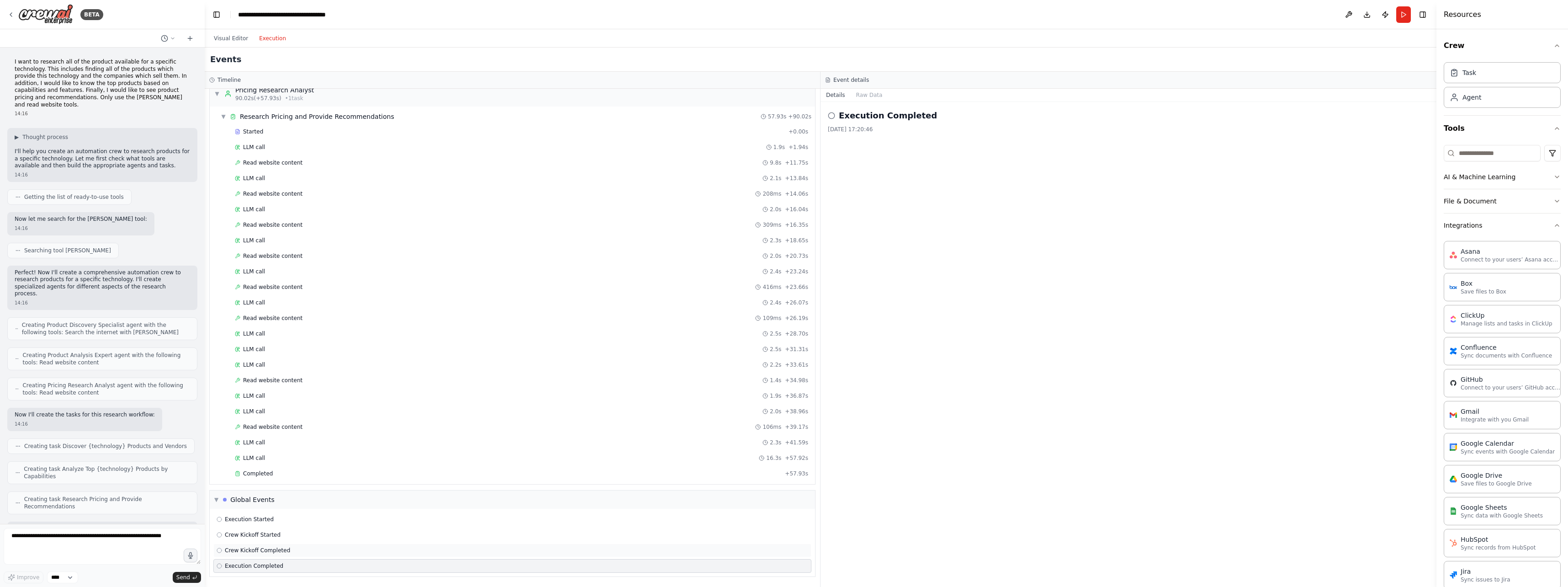
click at [305, 553] on div "Crew Kickoff Completed" at bounding box center [513, 550] width 592 height 7
click at [307, 538] on div "Crew Kickoff Started" at bounding box center [513, 535] width 592 height 7
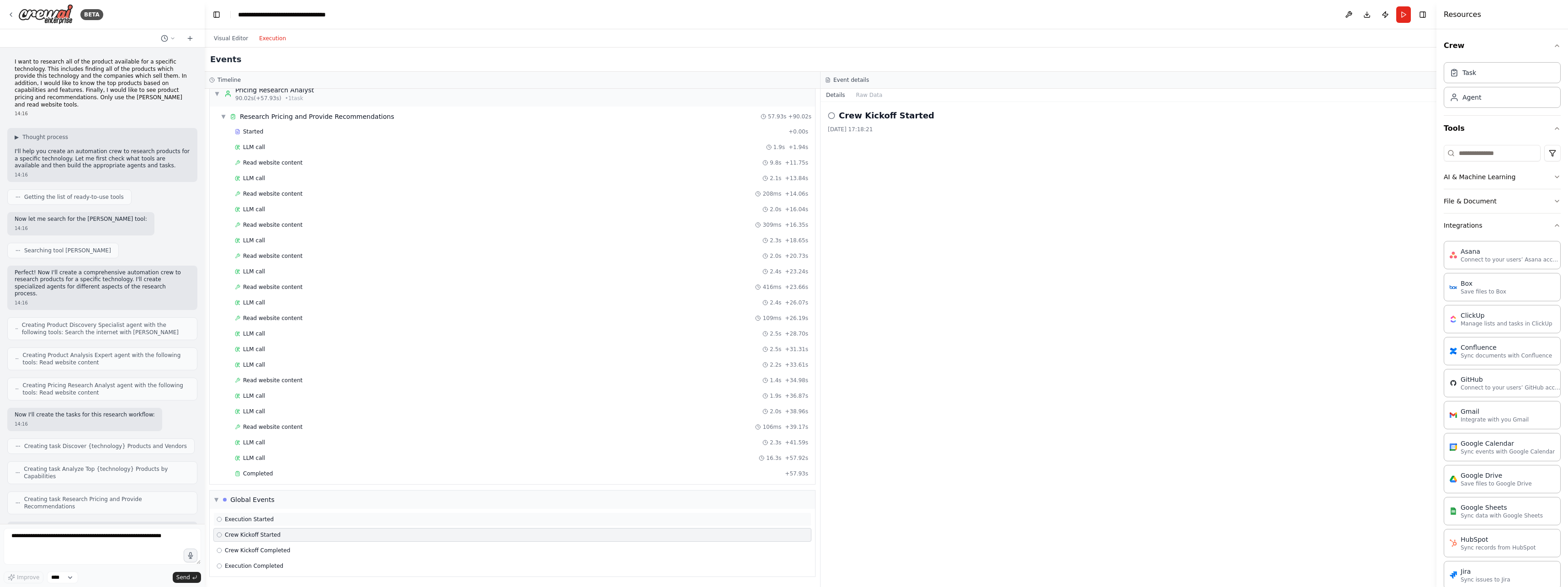
click at [301, 516] on div "Execution Started" at bounding box center [513, 519] width 592 height 7
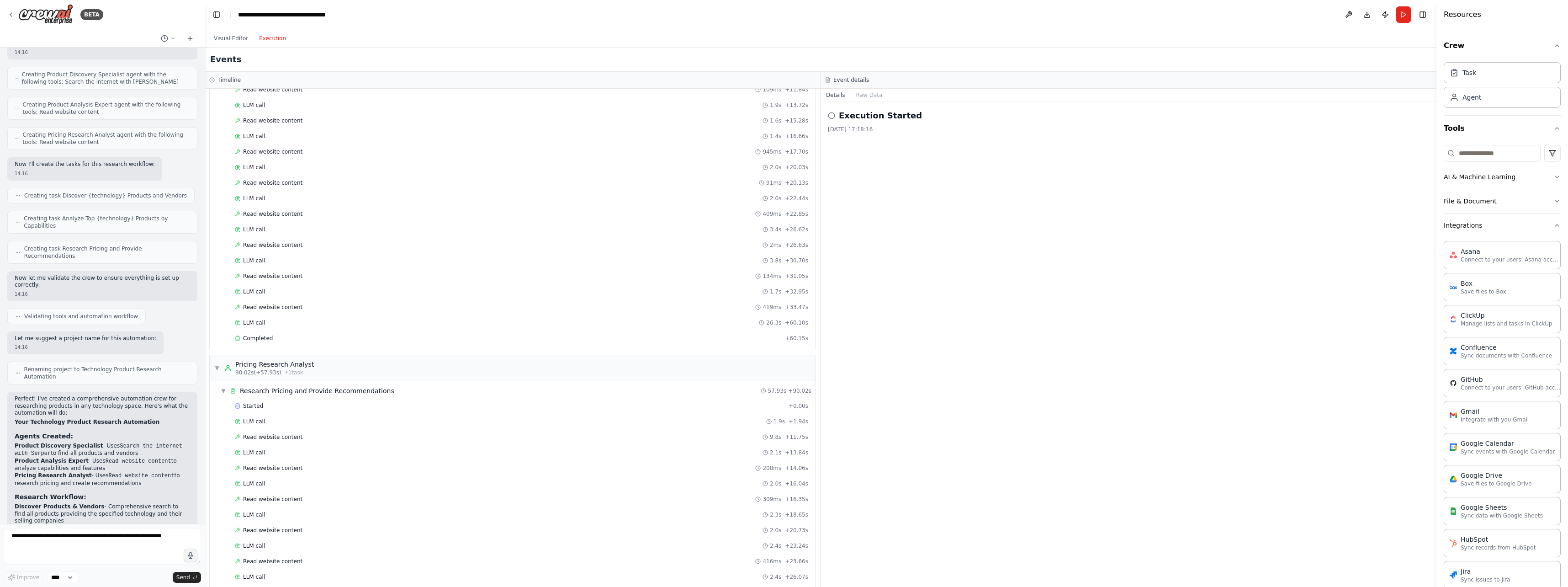
scroll to position [366, 0]
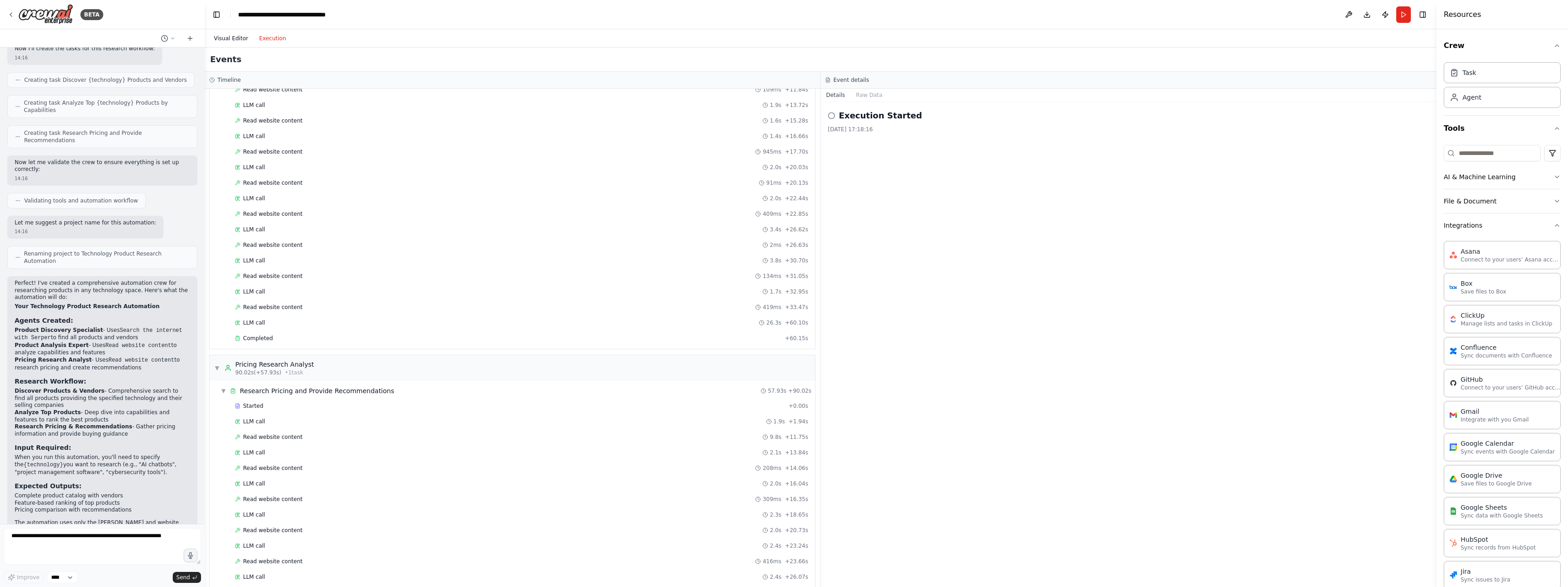
click at [226, 37] on button "Visual Editor" at bounding box center [231, 38] width 45 height 11
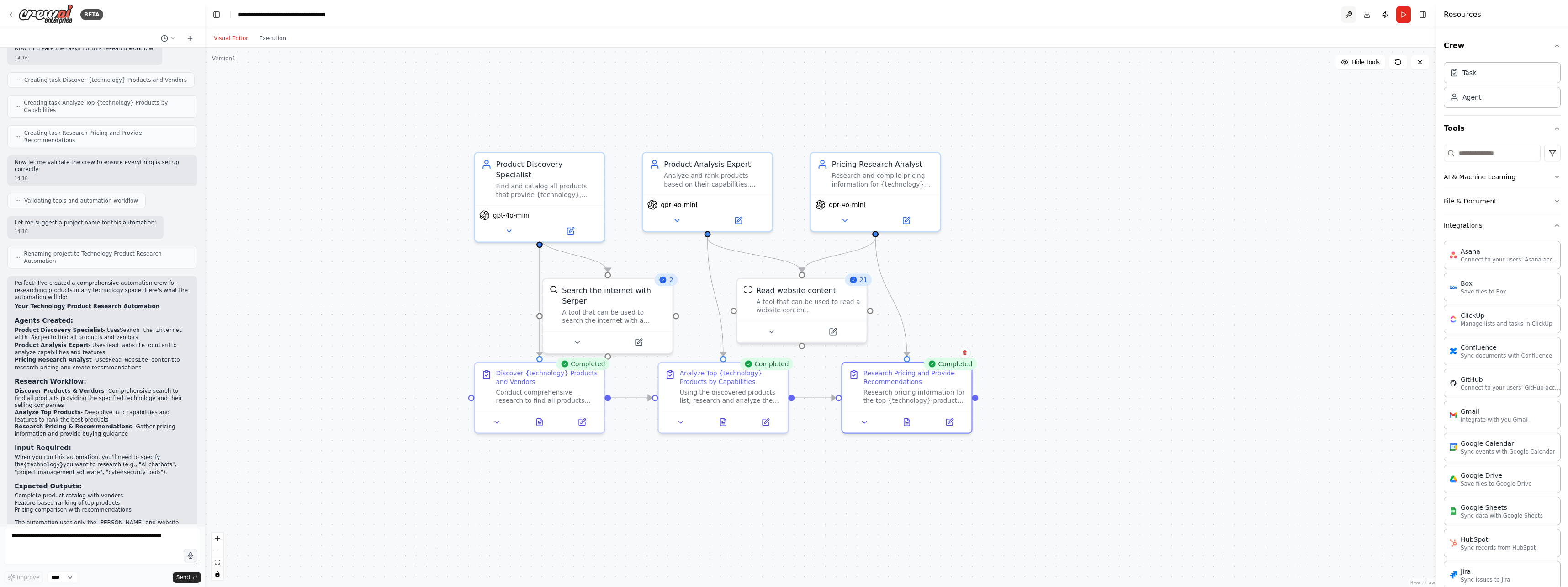
click at [623, 18] on button at bounding box center [1349, 15] width 15 height 16
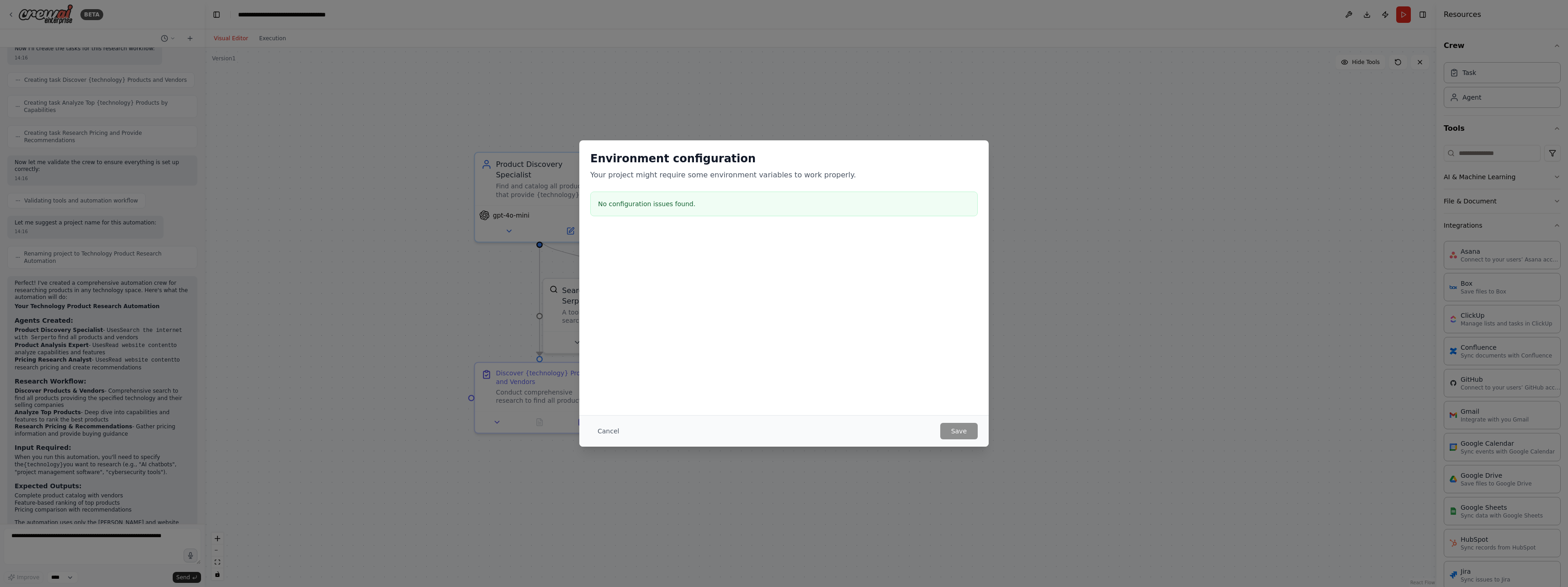
click at [595, 440] on div "Cancel Save" at bounding box center [784, 431] width 410 height 32
click at [610, 430] on button "Cancel" at bounding box center [608, 431] width 36 height 16
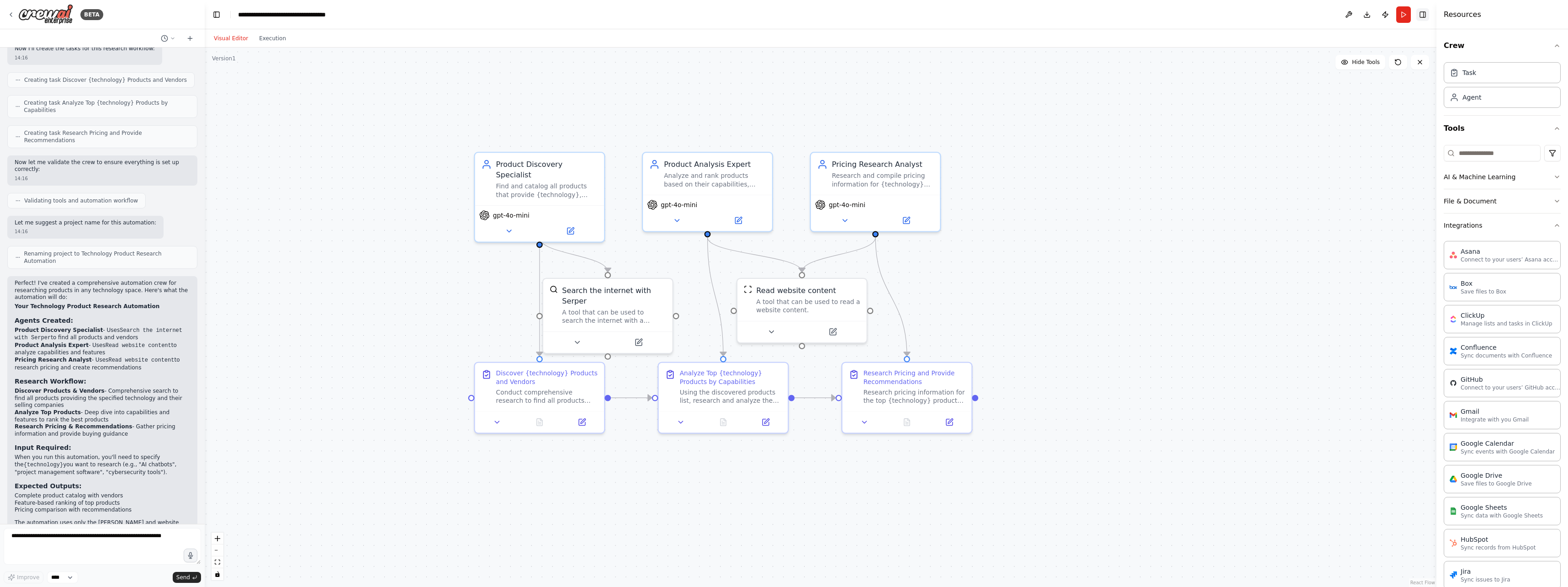
click at [623, 15] on button "Toggle Right Sidebar" at bounding box center [1423, 15] width 13 height 13
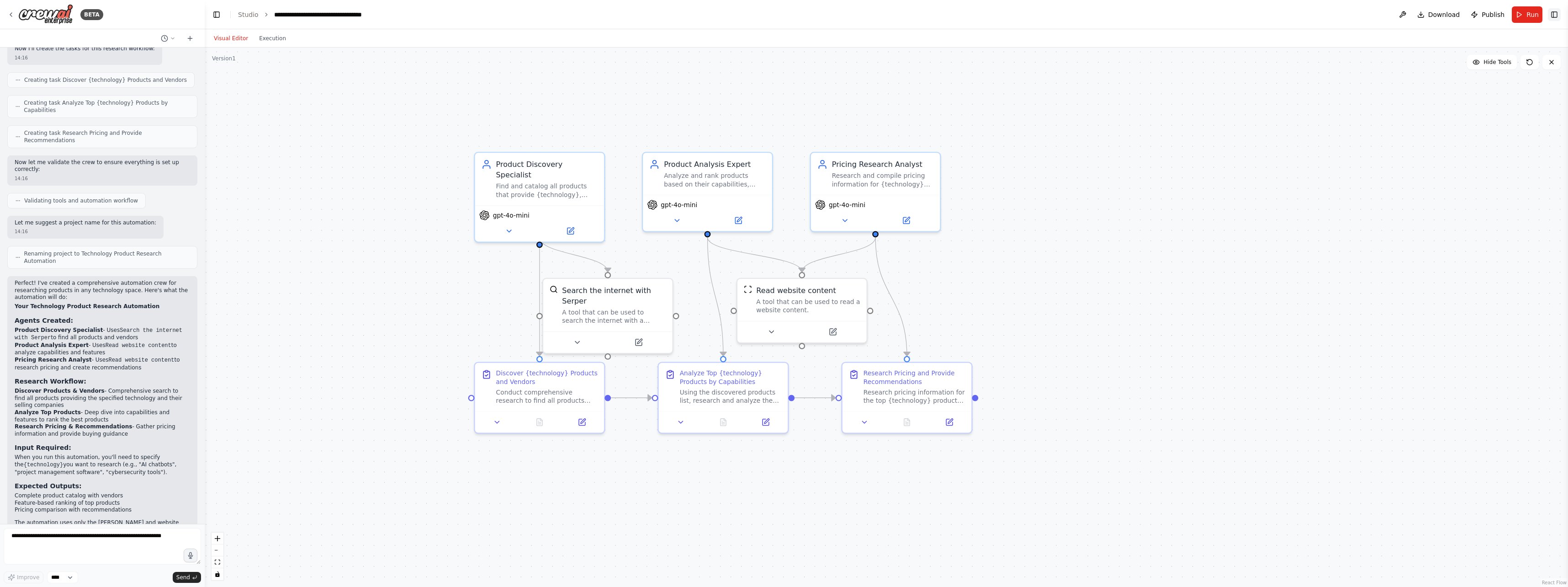
click at [623, 10] on button "Toggle Right Sidebar" at bounding box center [1554, 15] width 13 height 13
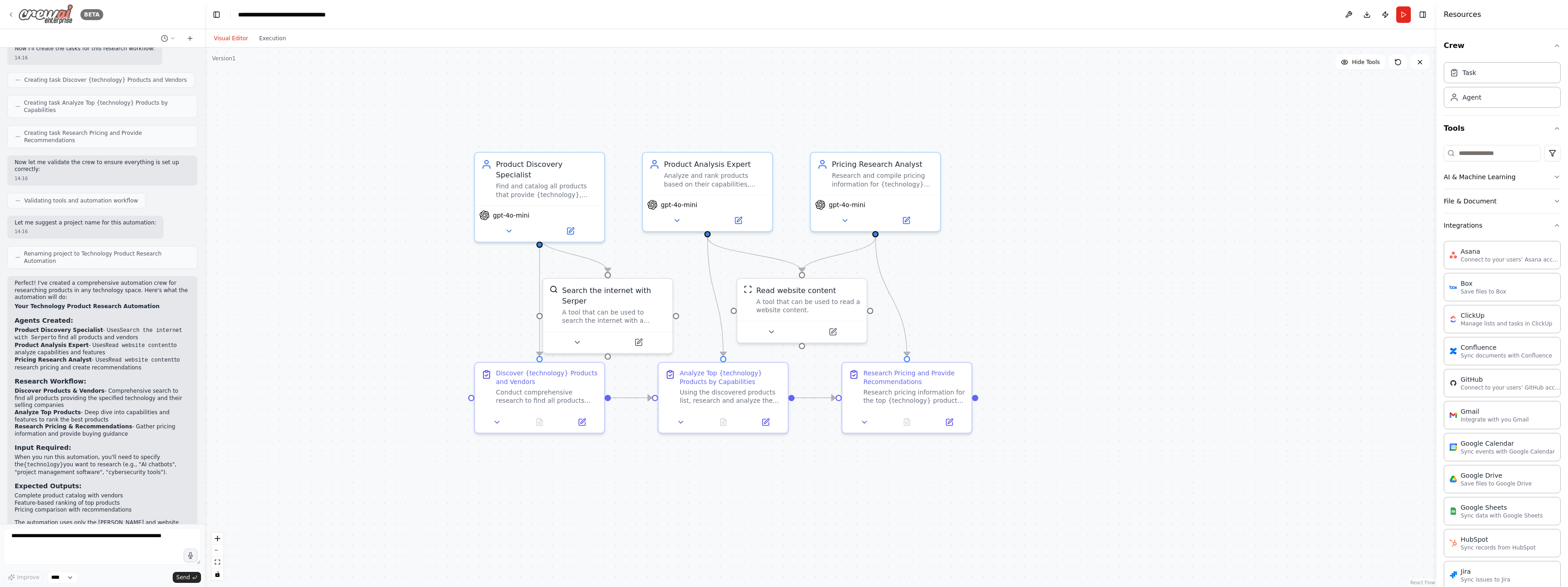
click at [16, 14] on div "BETA" at bounding box center [55, 15] width 96 height 21
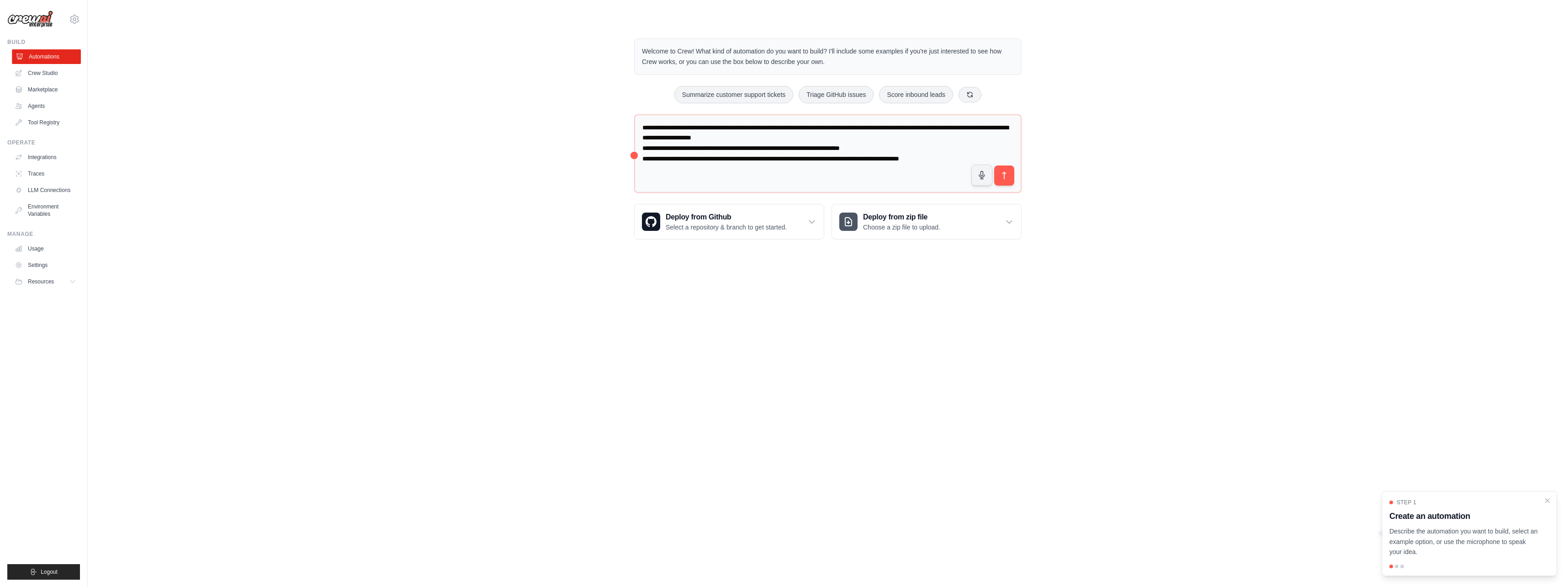
click at [45, 54] on link "Automations" at bounding box center [46, 57] width 69 height 15
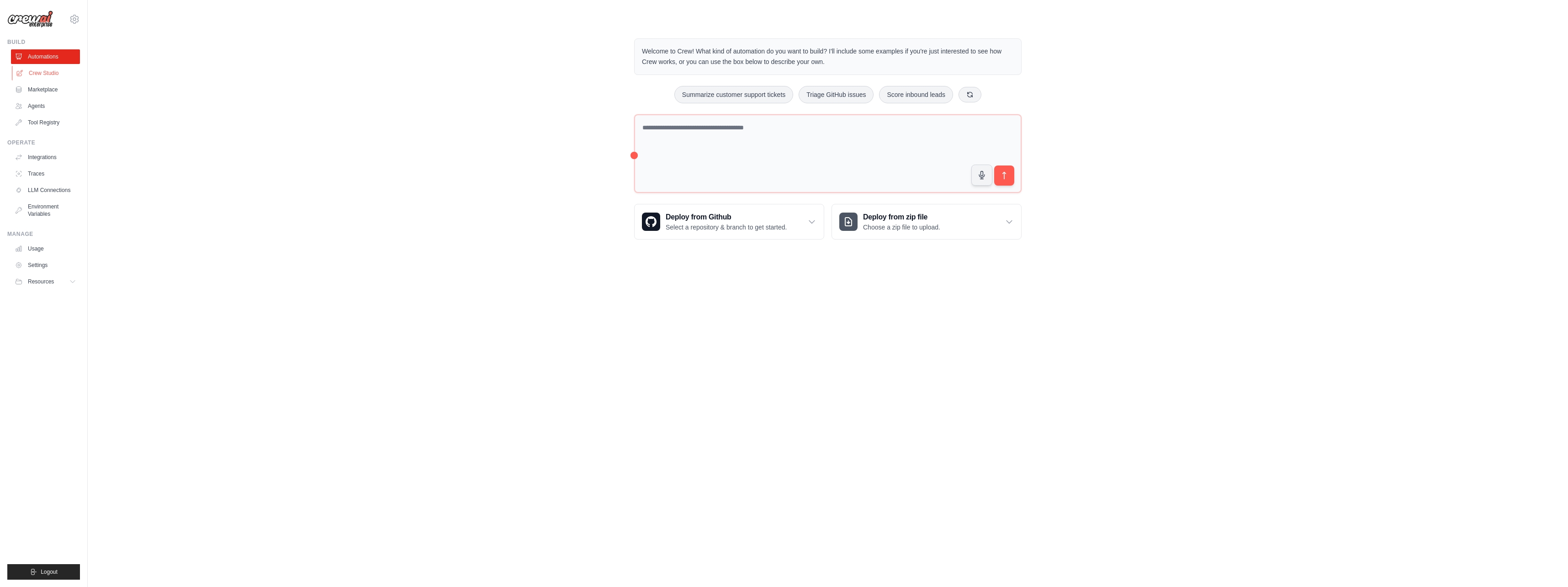
click at [48, 74] on link "Crew Studio" at bounding box center [46, 73] width 69 height 15
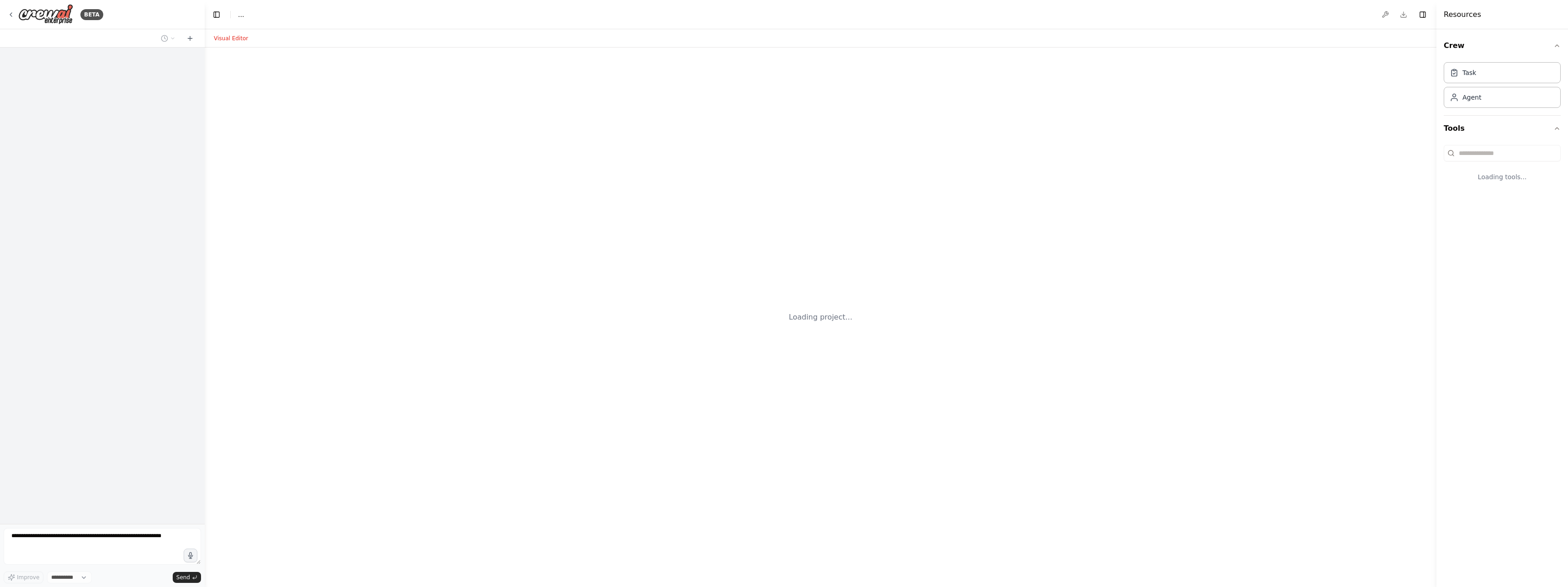
select select "****"
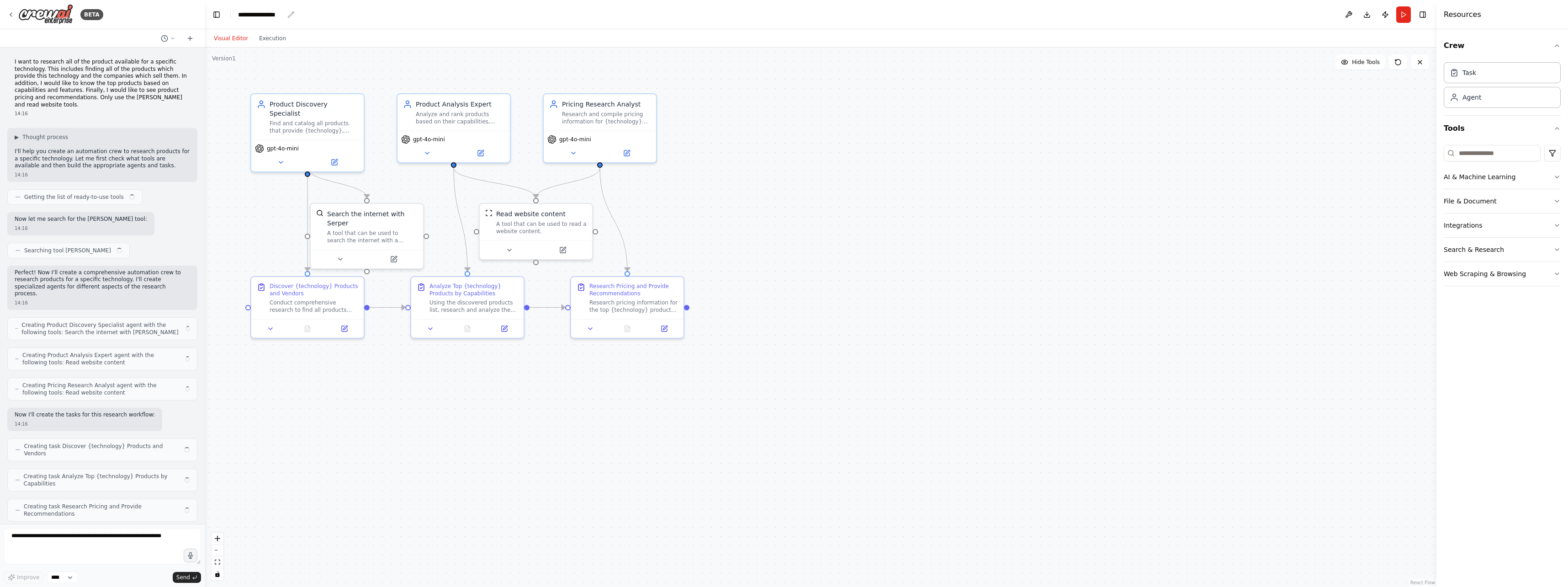
click at [257, 10] on div "**********" at bounding box center [261, 15] width 46 height 9
click at [291, 14] on div "**********" at bounding box center [272, 15] width 69 height 9
click at [281, 16] on div "**********" at bounding box center [272, 15] width 69 height 9
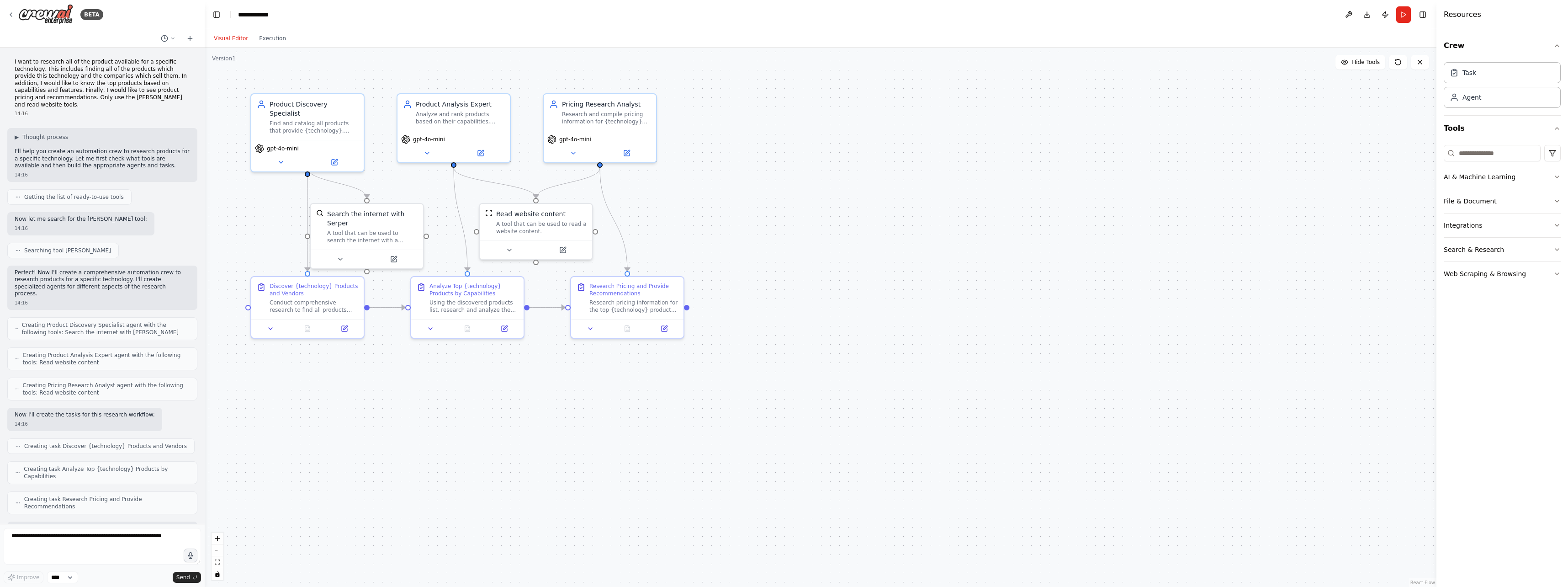
click at [941, 79] on div ".deletable-edge-delete-btn { width: 20px; height: 20px; border: 0px solid #ffff…" at bounding box center [821, 317] width 1232 height 540
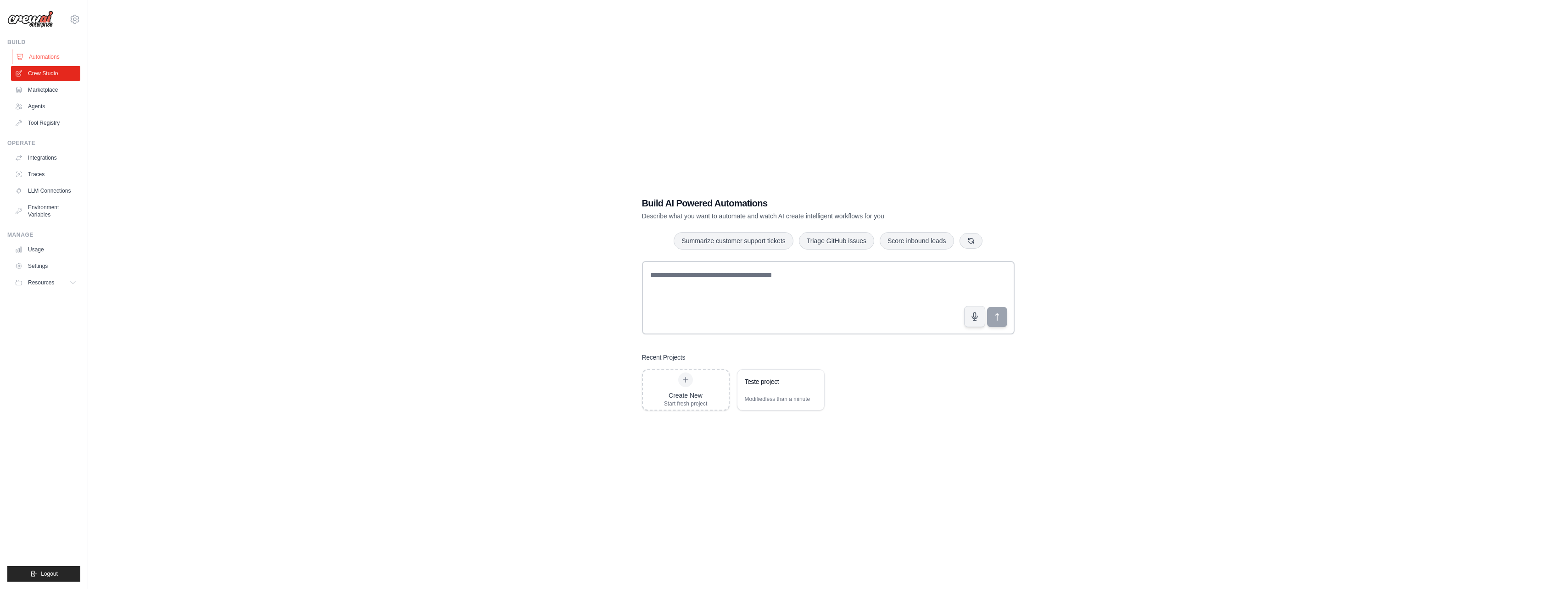
click at [42, 60] on link "Automations" at bounding box center [46, 57] width 69 height 15
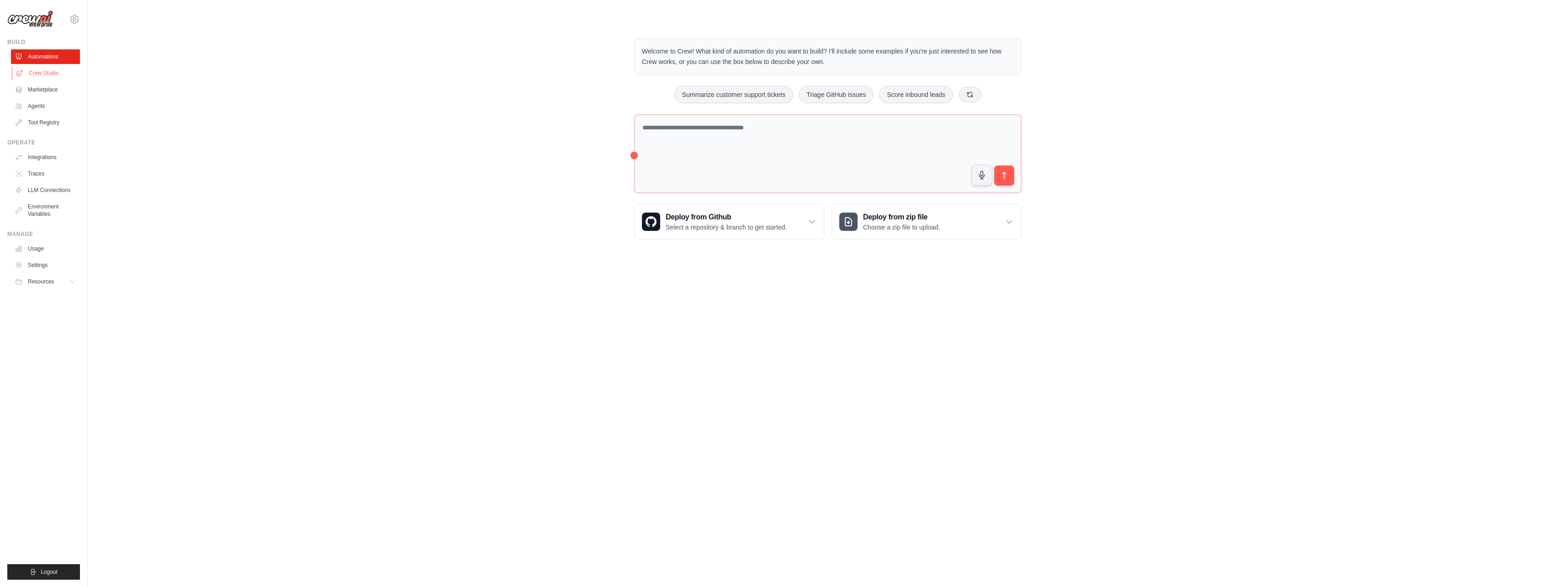
click at [43, 74] on link "Crew Studio" at bounding box center [46, 73] width 69 height 15
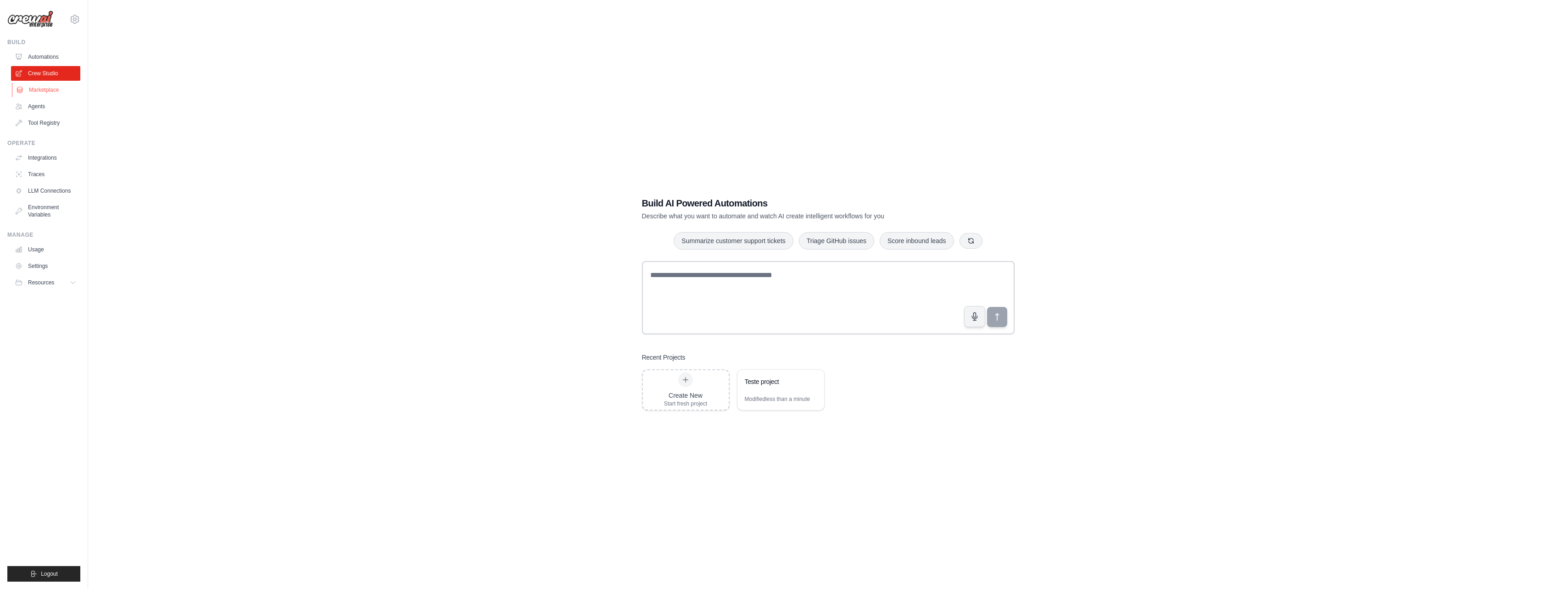
click at [40, 86] on link "Marketplace" at bounding box center [46, 90] width 69 height 15
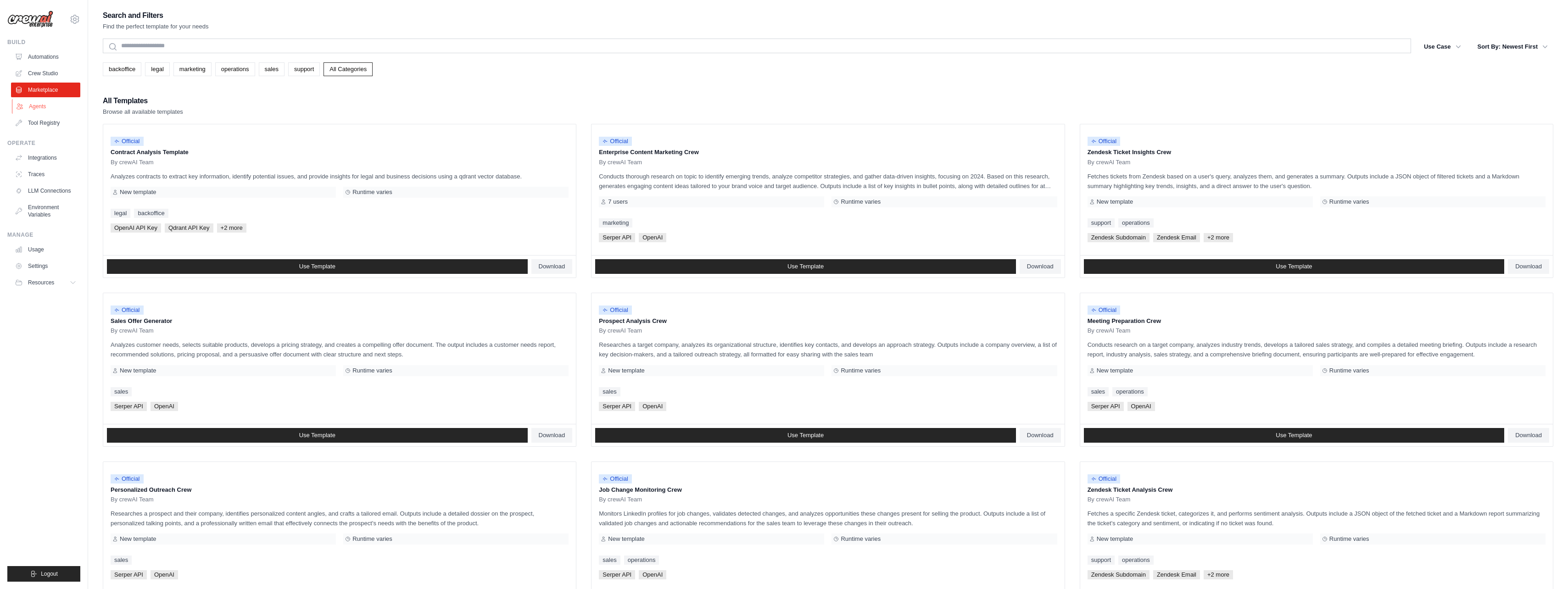
click at [43, 106] on link "Agents" at bounding box center [46, 106] width 69 height 15
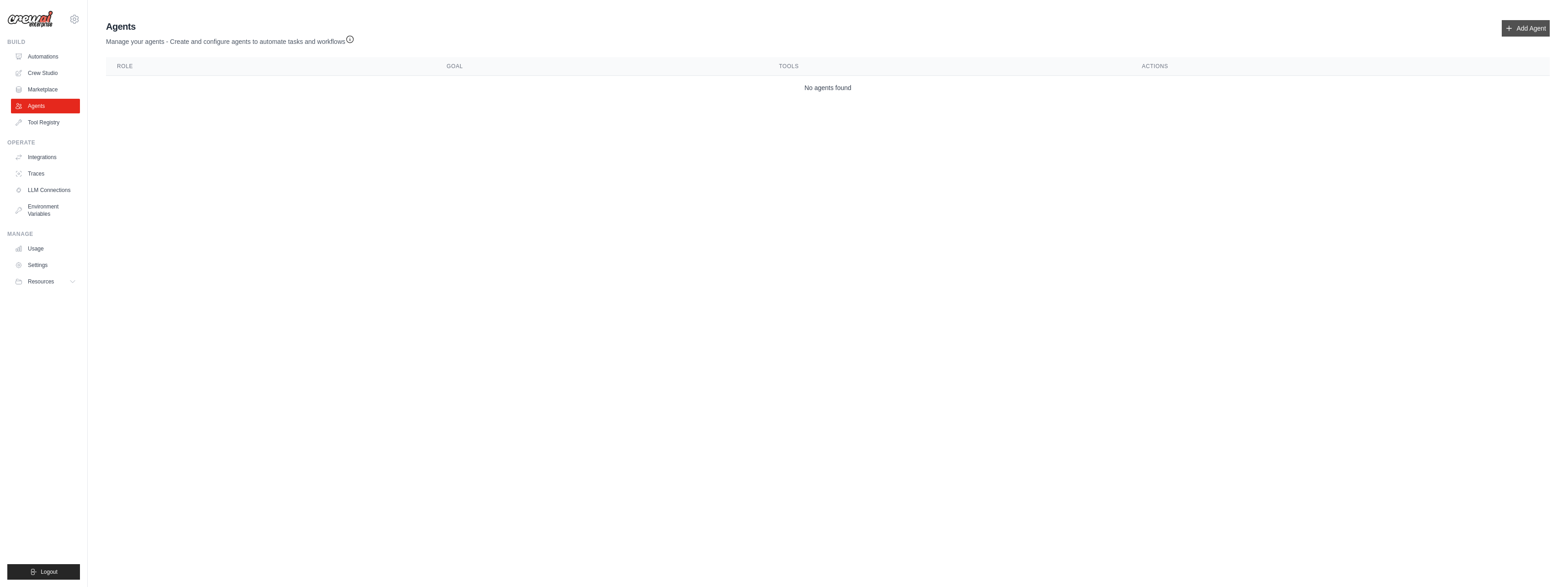
click at [1527, 25] on link "Add Agent" at bounding box center [1525, 28] width 48 height 16
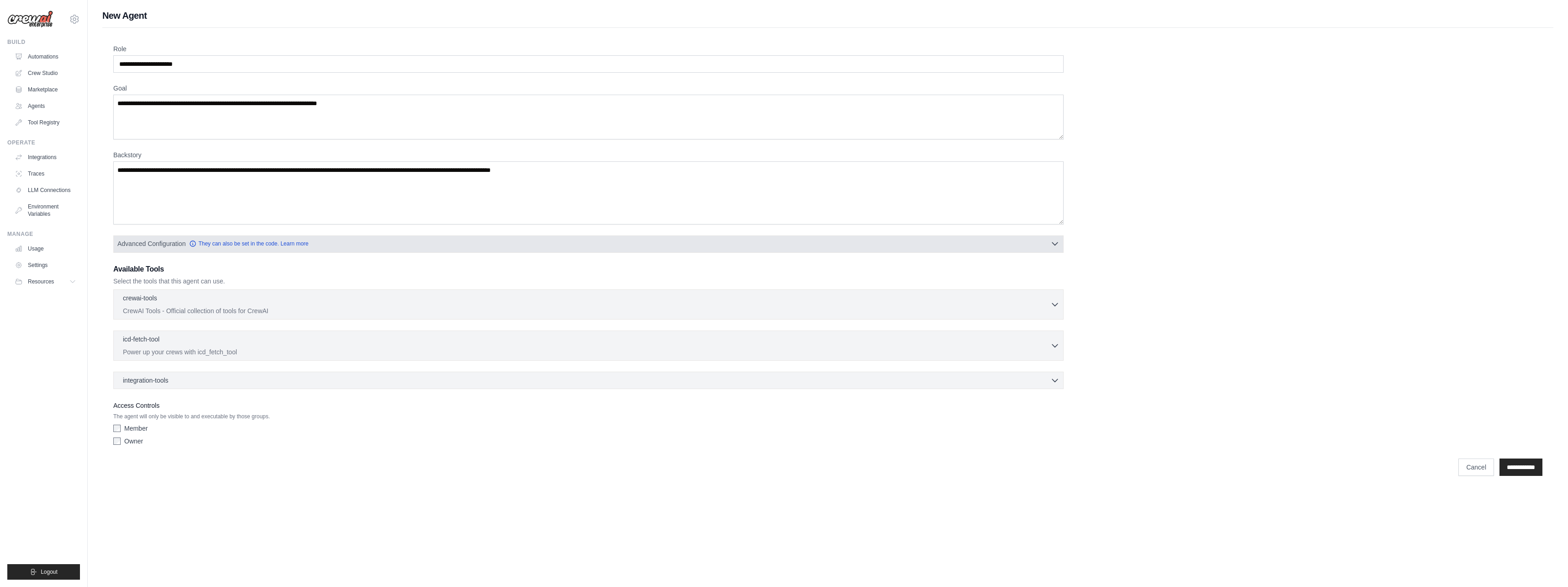
click at [158, 245] on span "Advanced Configuration" at bounding box center [152, 244] width 68 height 9
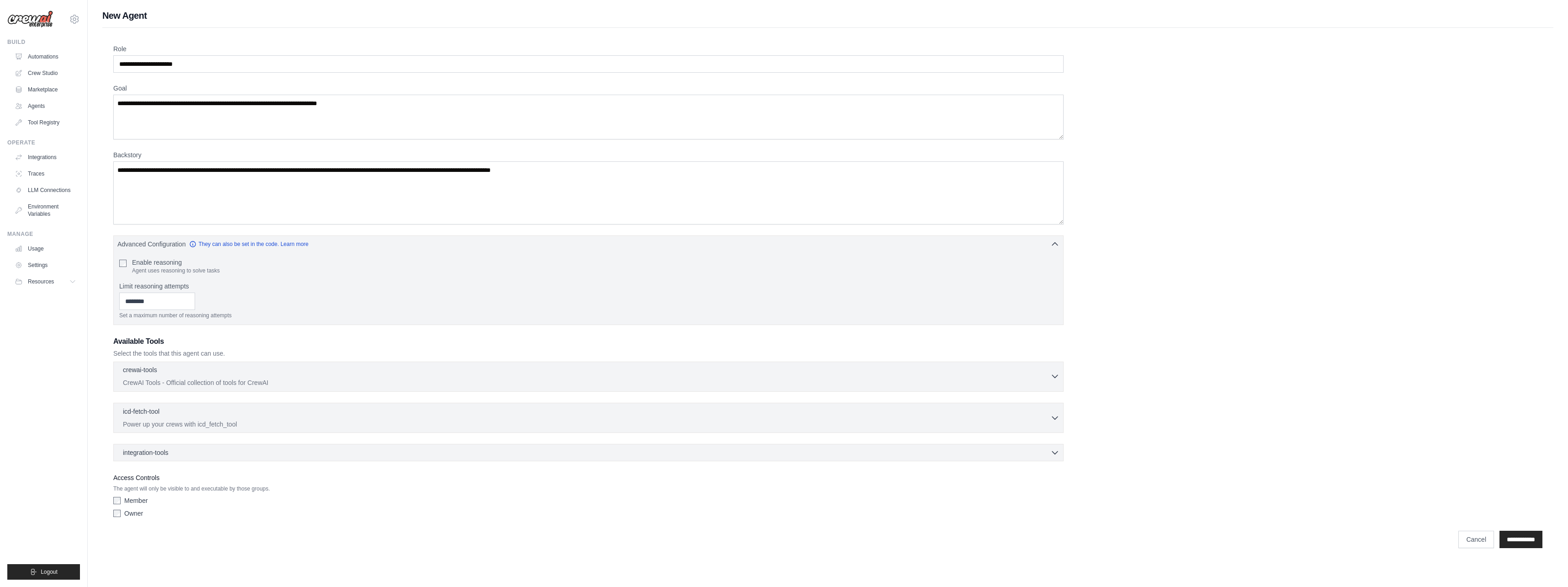
click at [368, 376] on div "crewai-tools 0 selected" at bounding box center [587, 371] width 928 height 11
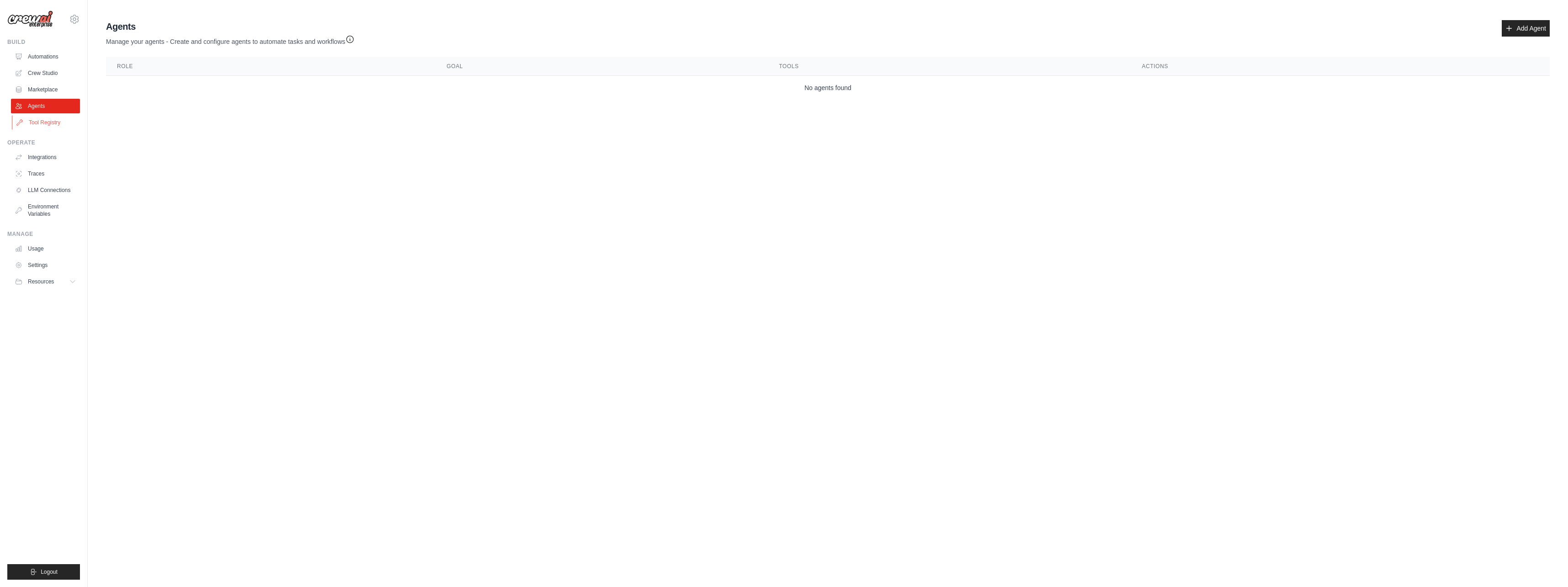
click at [44, 122] on link "Tool Registry" at bounding box center [46, 122] width 69 height 15
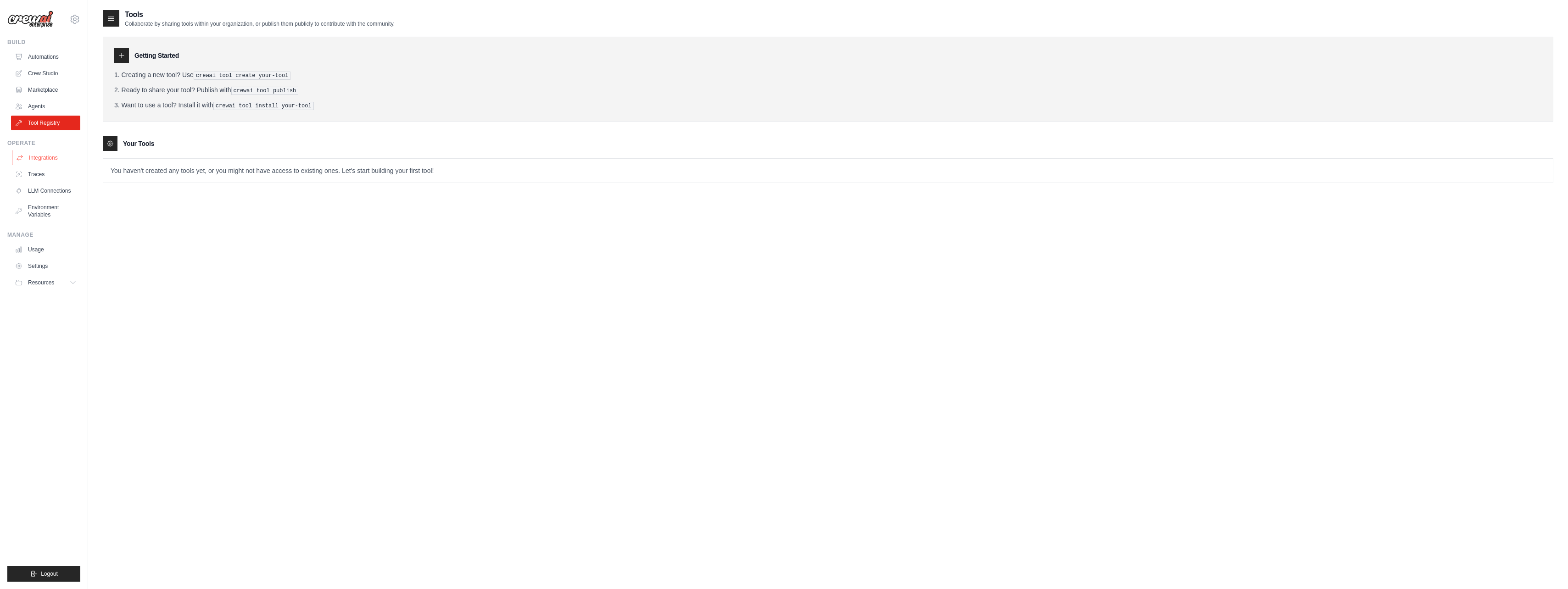
click at [60, 159] on link "Integrations" at bounding box center [46, 158] width 69 height 15
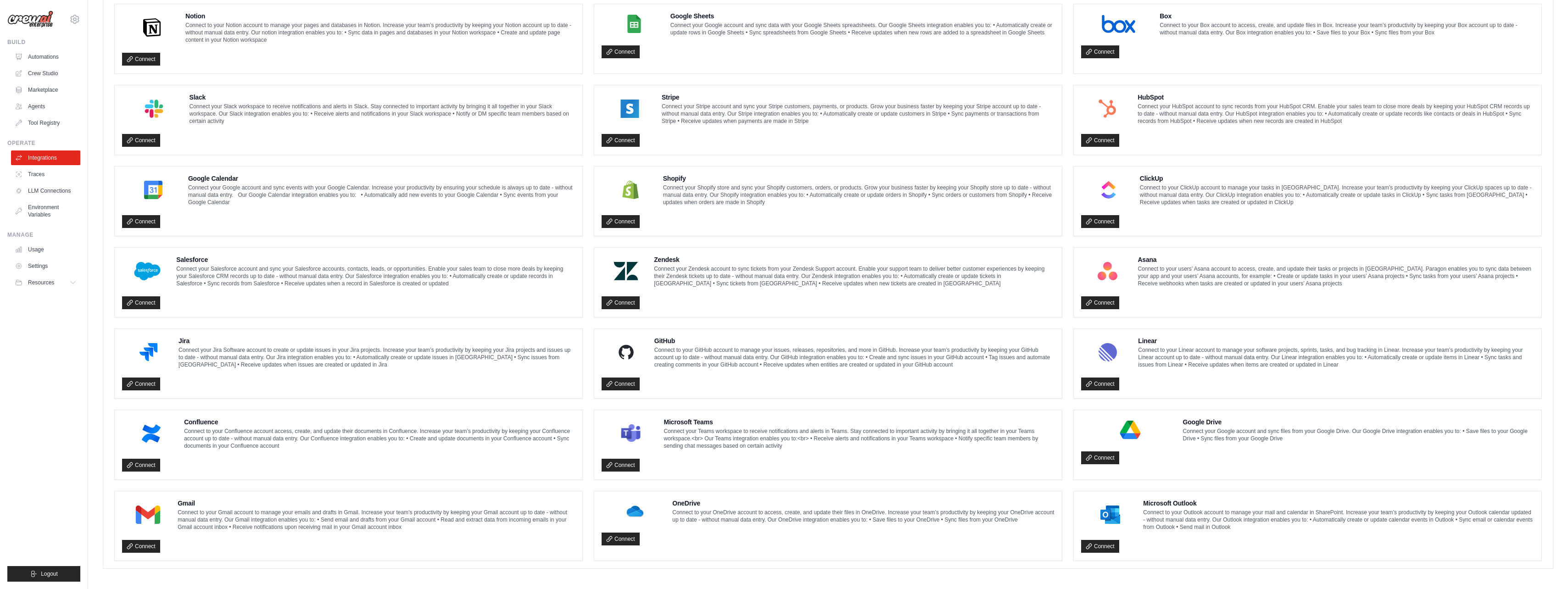
scroll to position [274, 0]
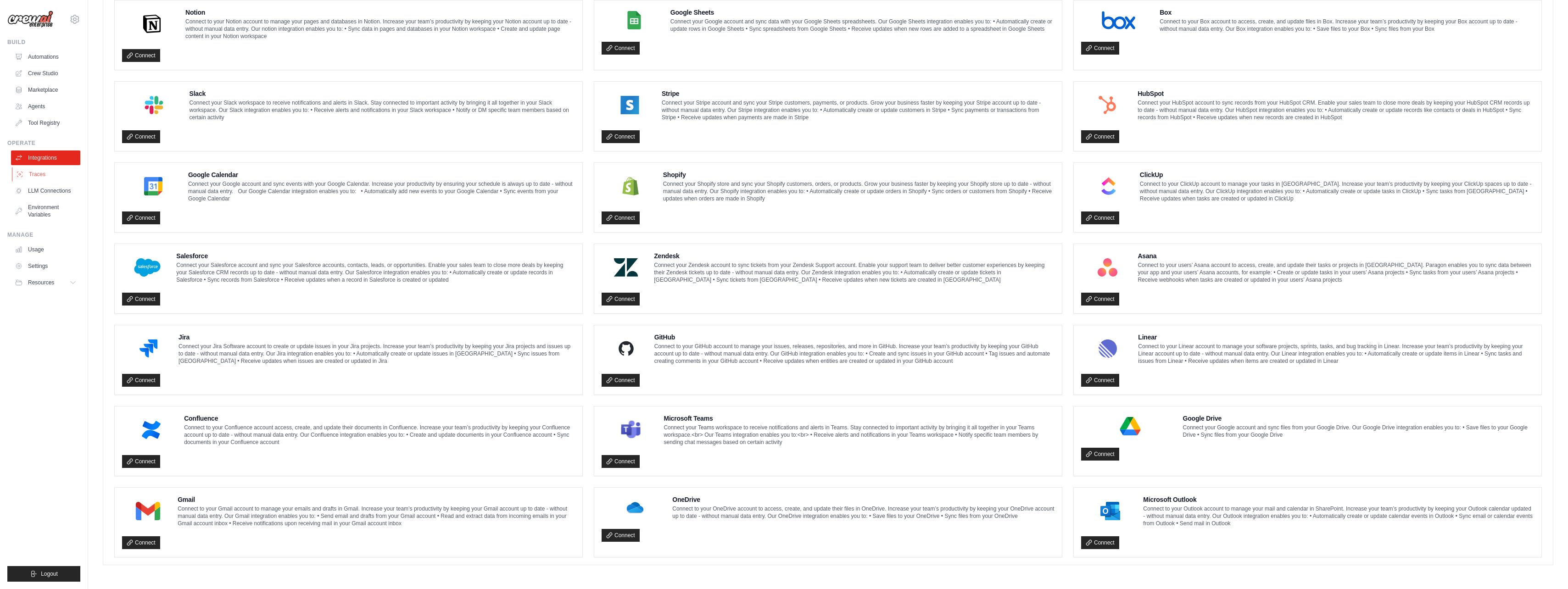
click at [34, 177] on link "Traces" at bounding box center [46, 174] width 69 height 15
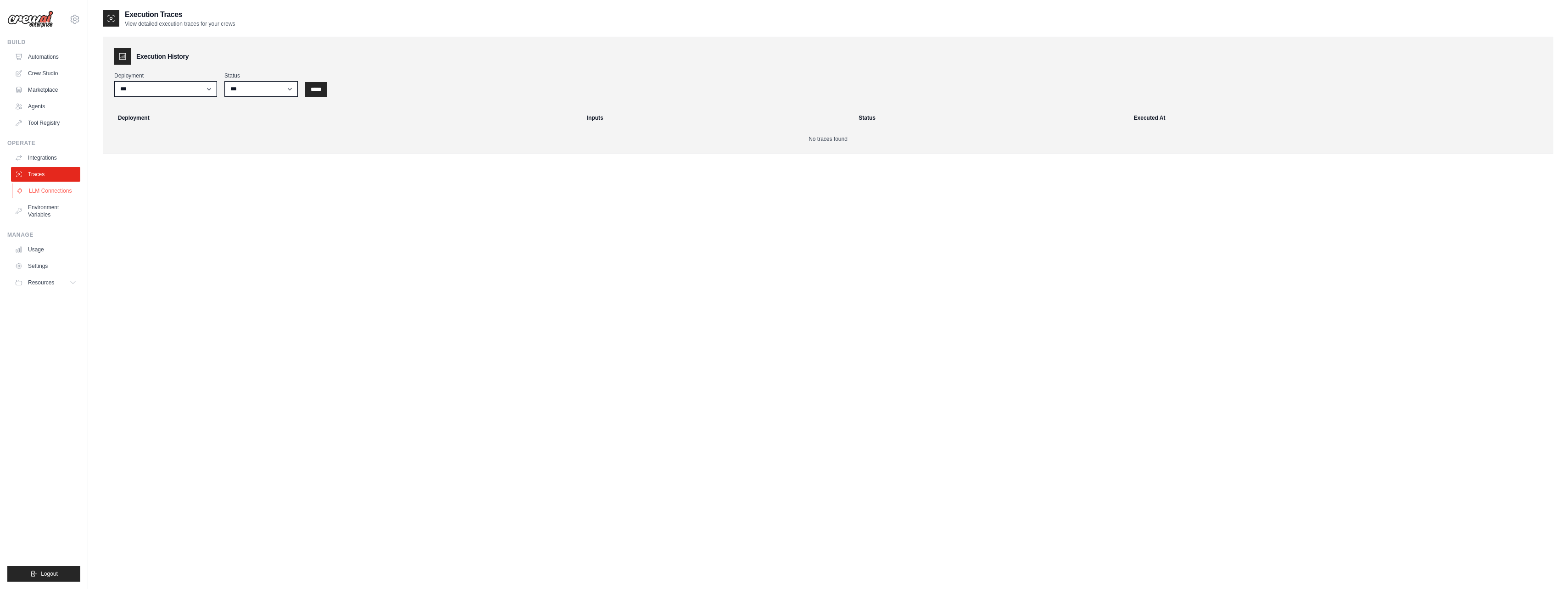
click at [57, 192] on link "LLM Connections" at bounding box center [46, 191] width 69 height 15
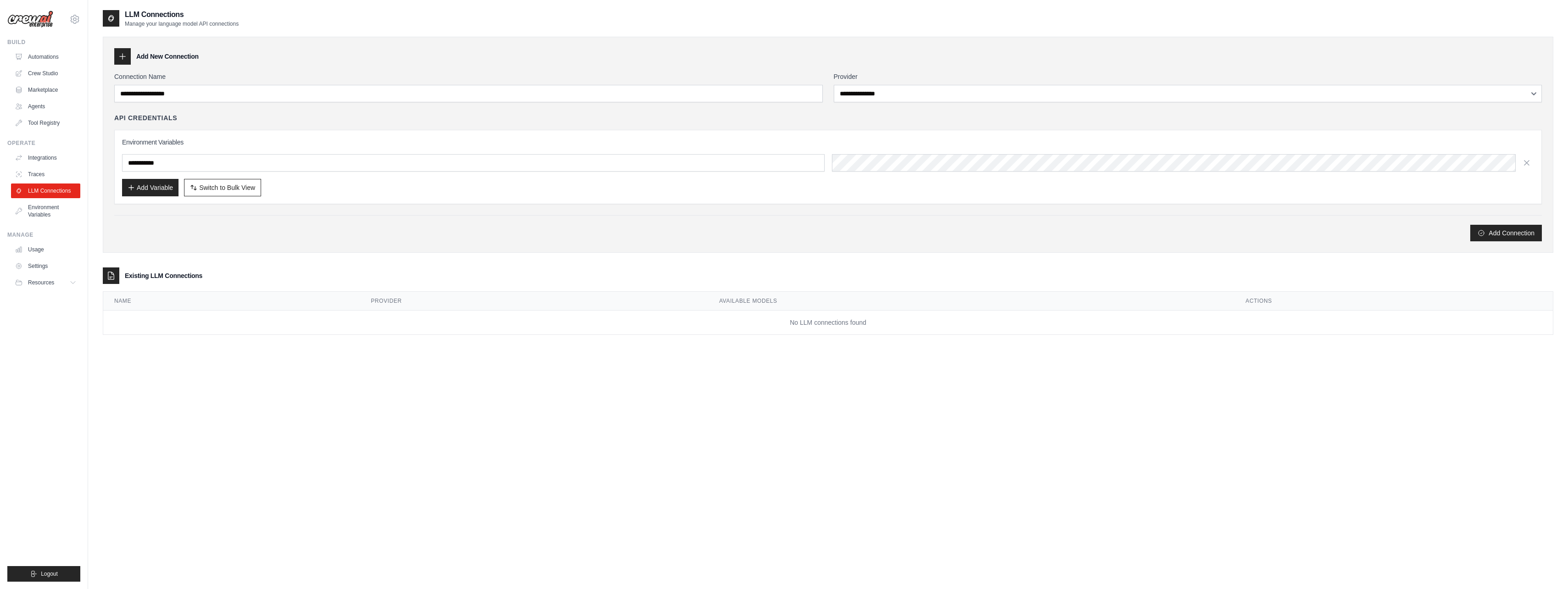
click at [127, 61] on div at bounding box center [122, 56] width 17 height 16
click at [122, 59] on icon at bounding box center [122, 56] width 9 height 9
click at [204, 89] on input "Connection Name" at bounding box center [468, 93] width 709 height 18
click at [870, 85] on select "**********" at bounding box center [1188, 93] width 709 height 18
select select "******"
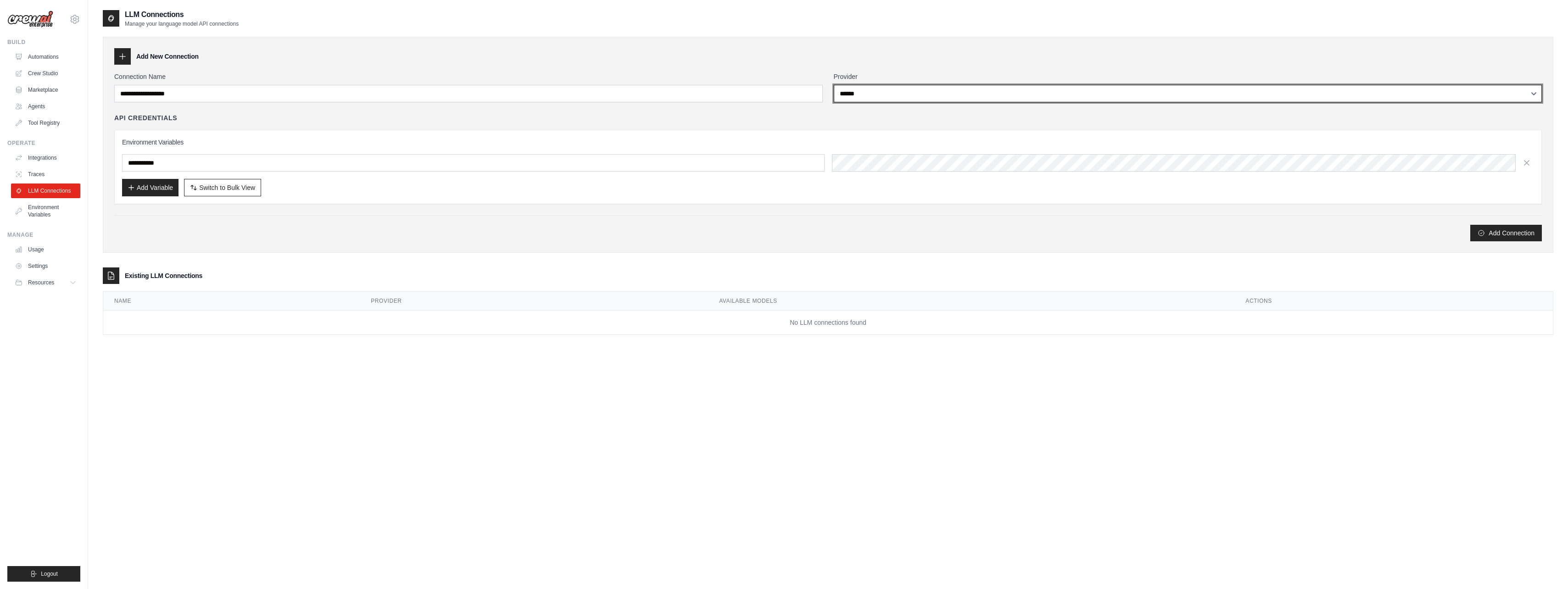
click at [834, 85] on select "**********" at bounding box center [1188, 93] width 709 height 18
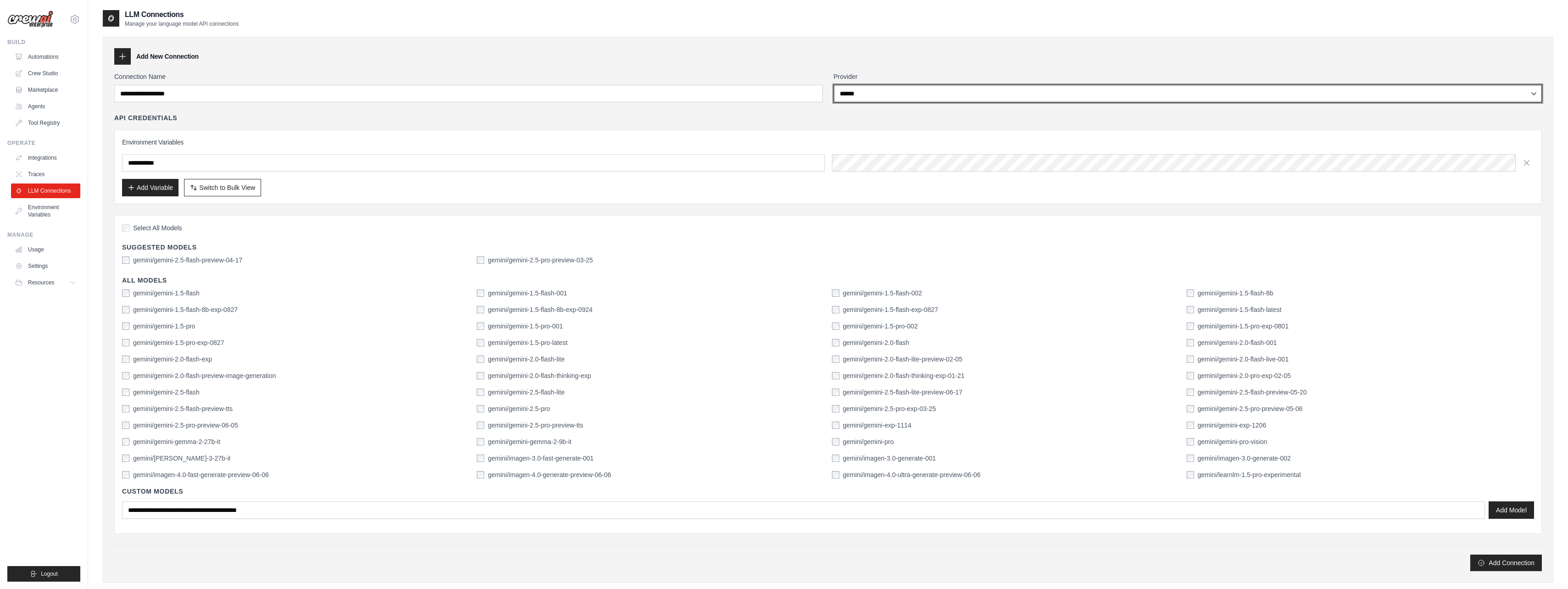
click at [863, 95] on select "**********" at bounding box center [1188, 93] width 709 height 18
click at [834, 85] on select "**********" at bounding box center [1188, 93] width 709 height 18
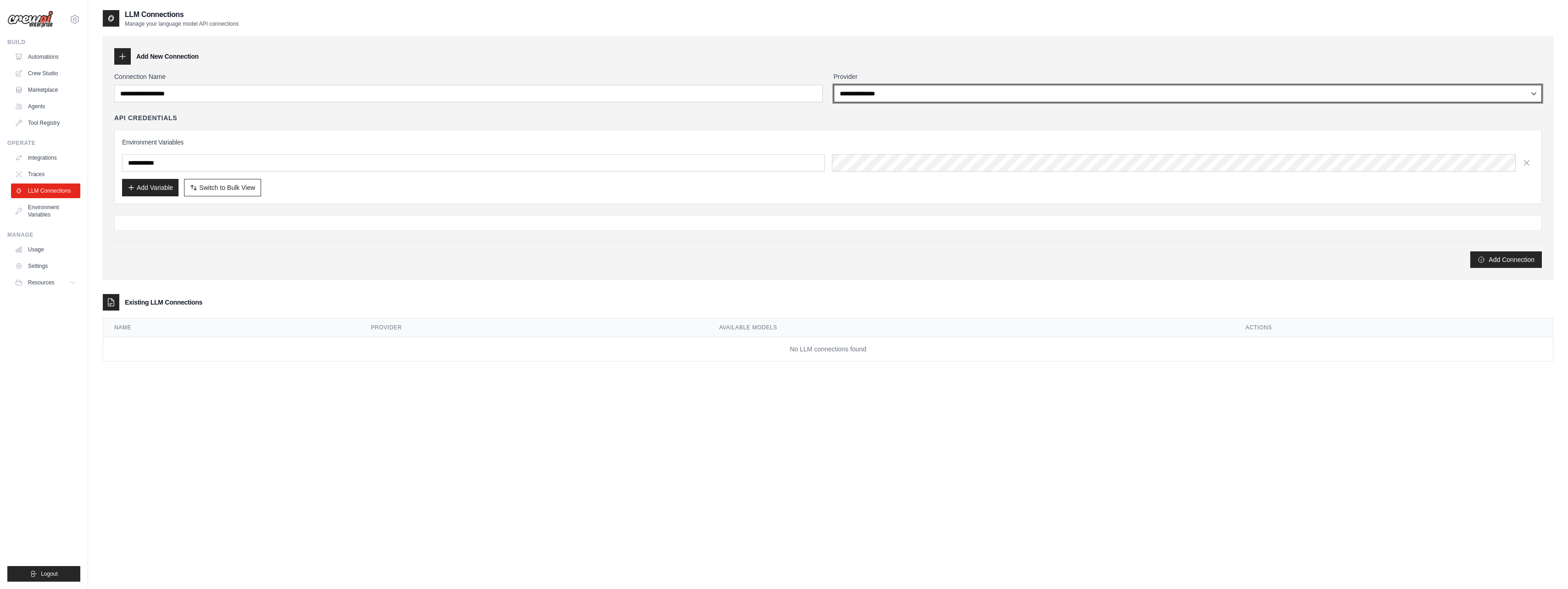
click at [866, 95] on select "**********" at bounding box center [1188, 93] width 709 height 18
click at [834, 85] on select "**********" at bounding box center [1188, 93] width 709 height 18
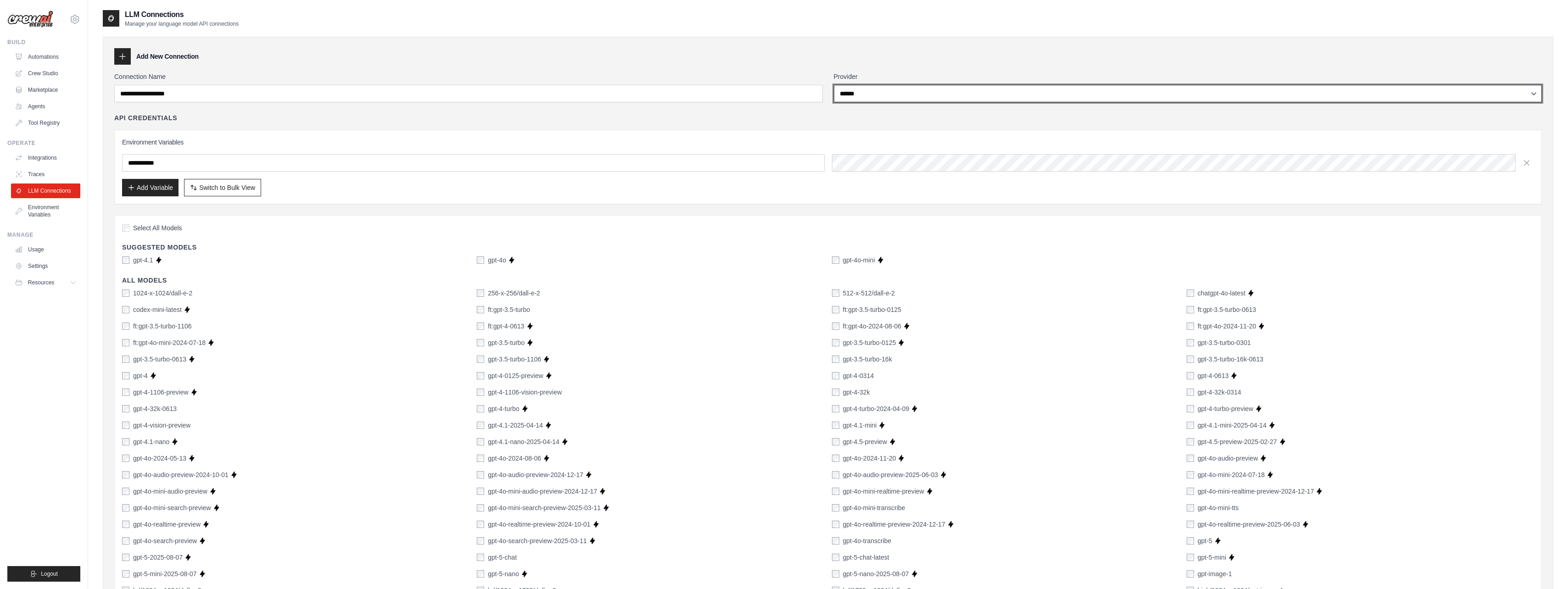
click at [861, 89] on select "**********" at bounding box center [1188, 93] width 709 height 18
select select "******"
click at [834, 85] on select "**********" at bounding box center [1188, 93] width 709 height 18
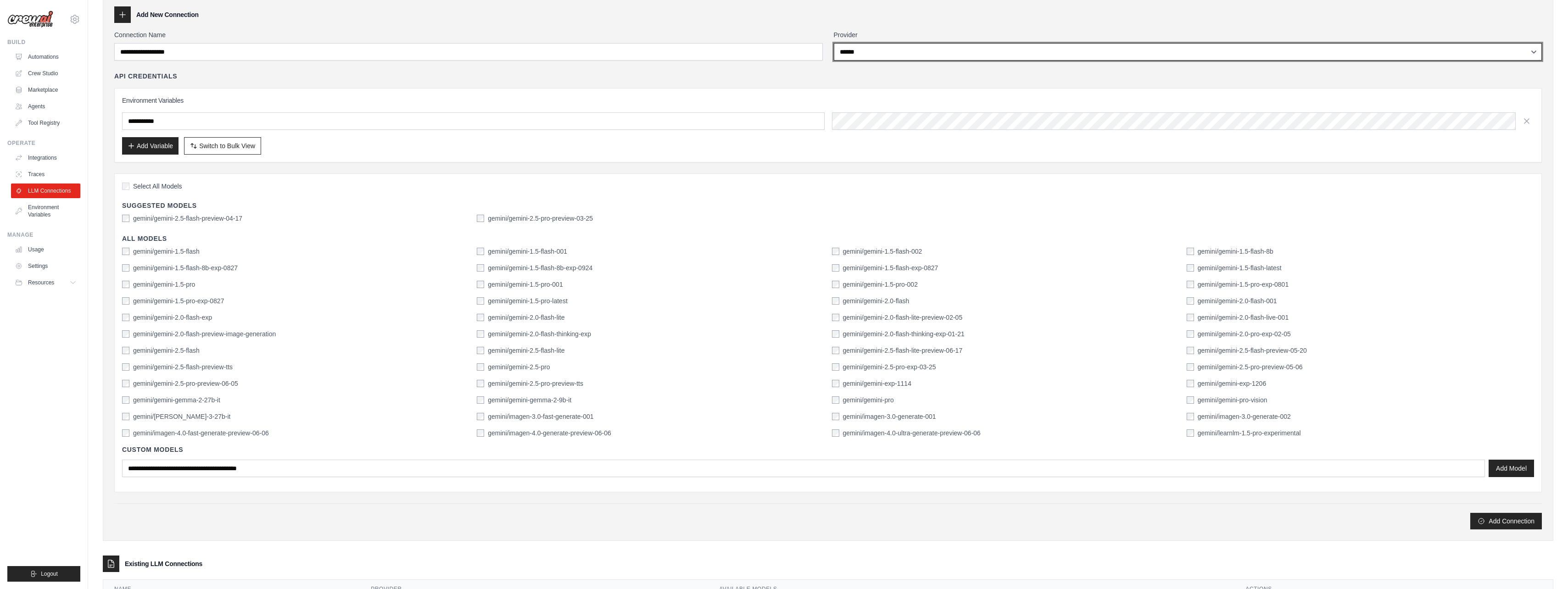
scroll to position [46, 0]
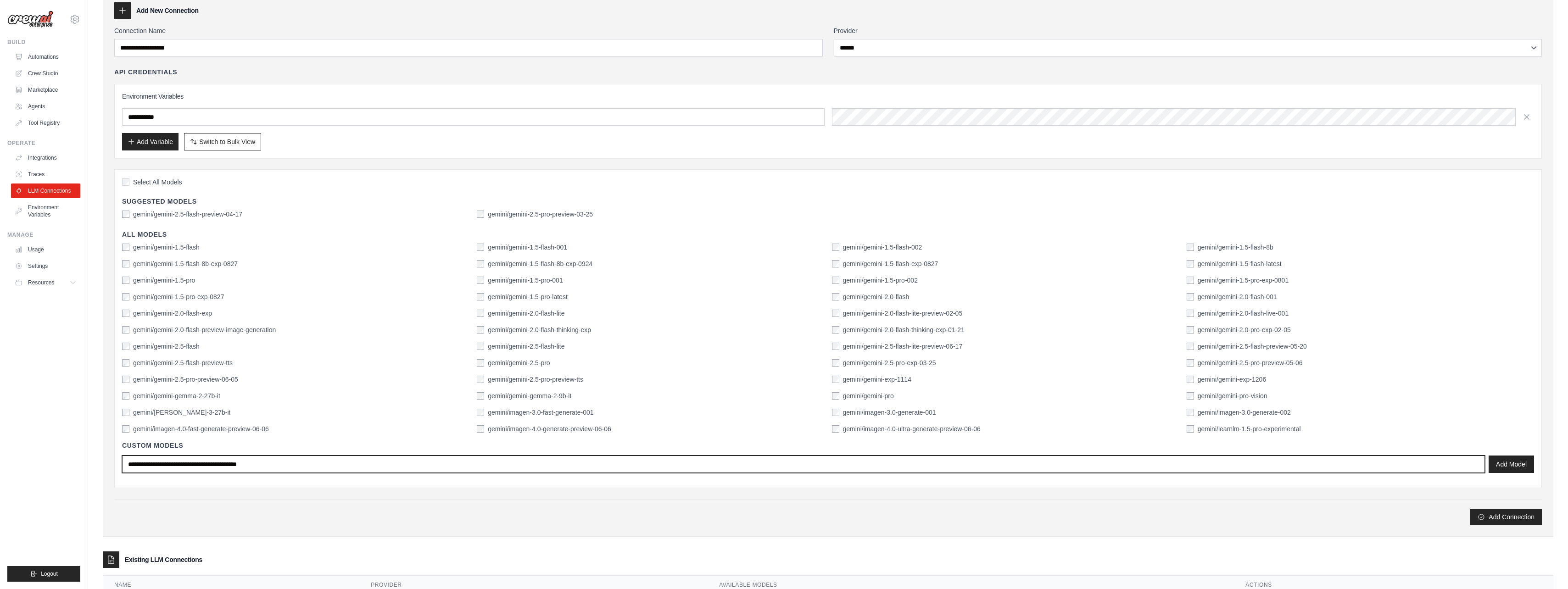
click at [242, 461] on input "text" at bounding box center [803, 464] width 1363 height 18
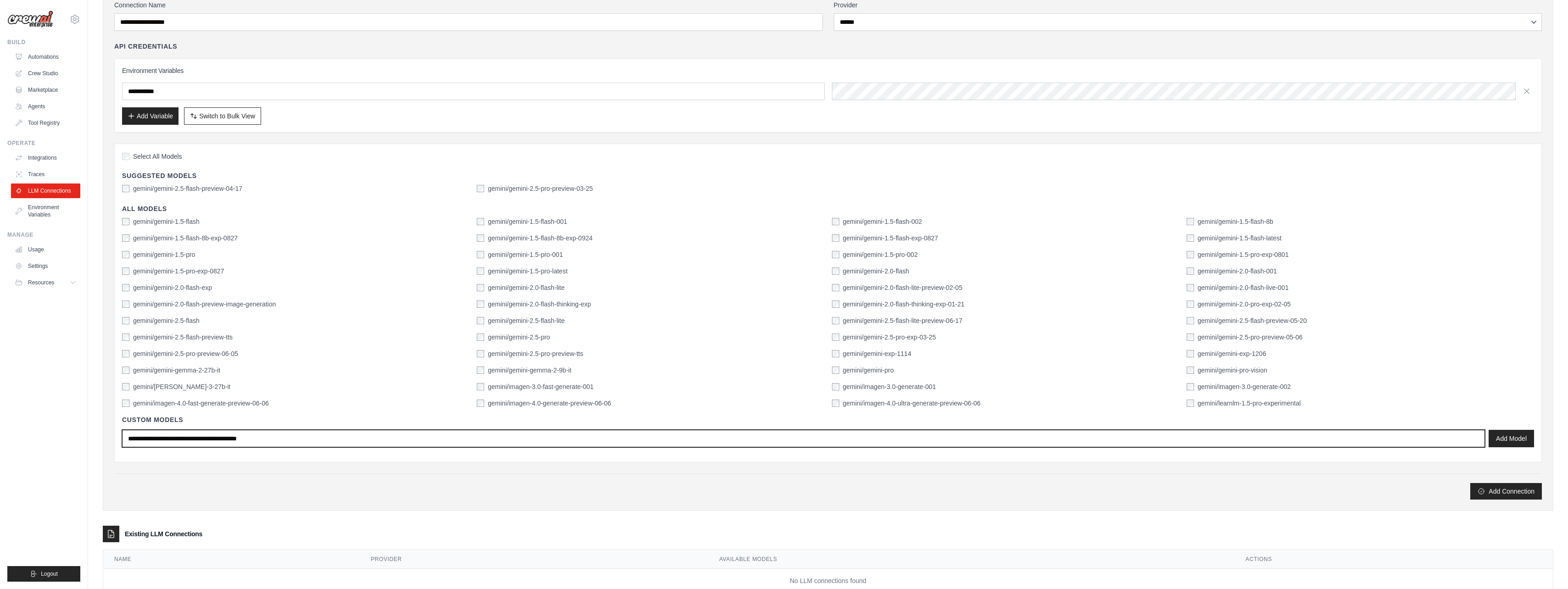
scroll to position [0, 0]
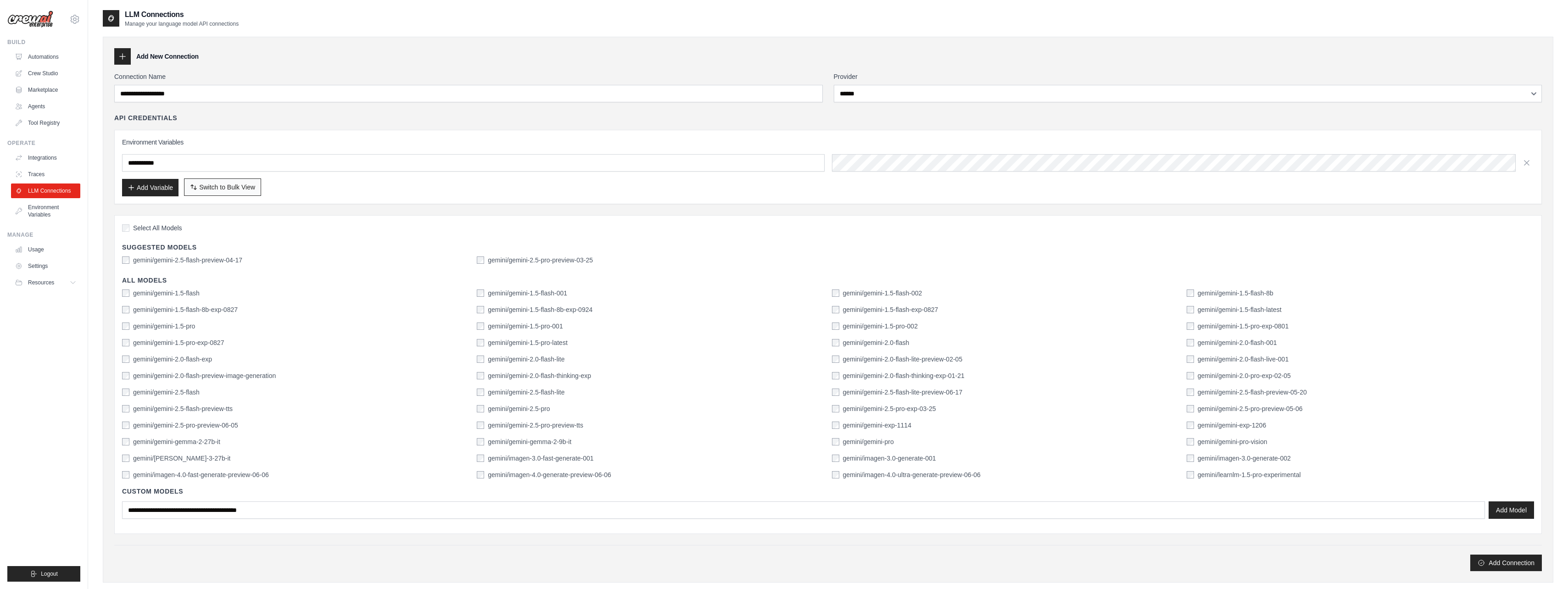
click at [211, 188] on span "Switch to Bulk View" at bounding box center [227, 187] width 56 height 9
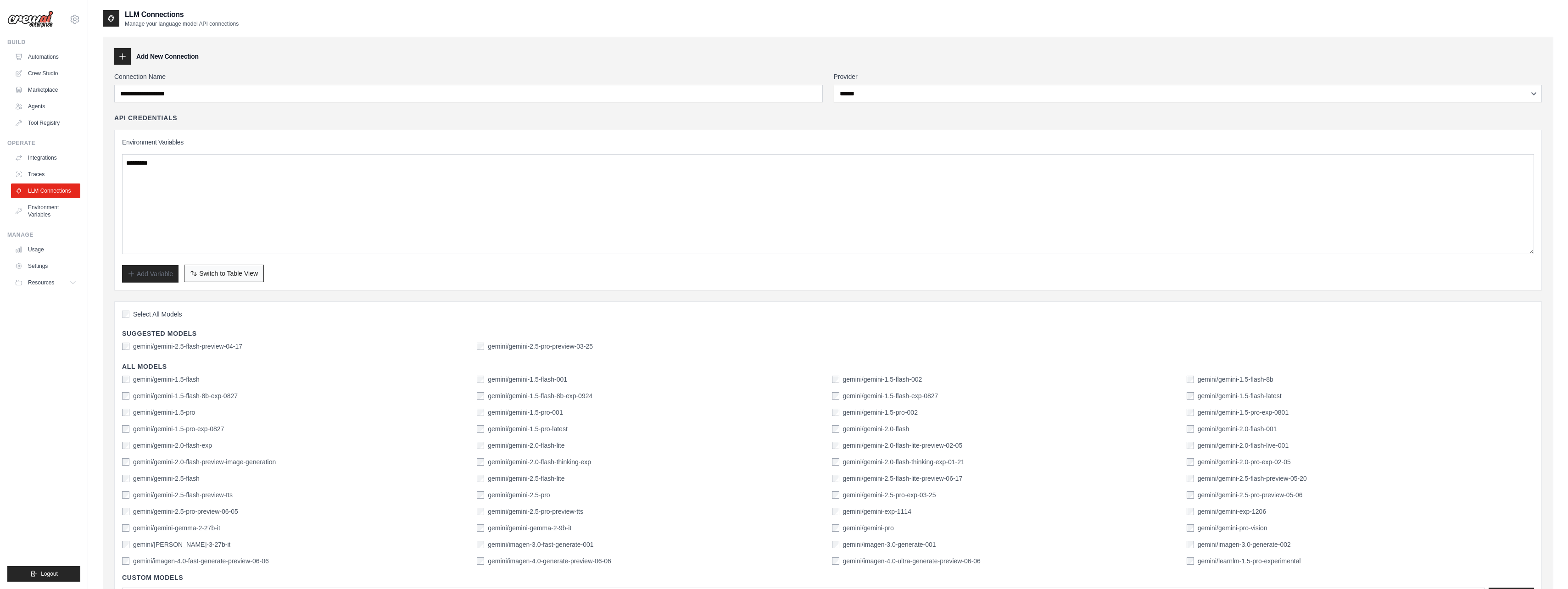
click at [238, 271] on span "Switch to Table View" at bounding box center [229, 273] width 59 height 9
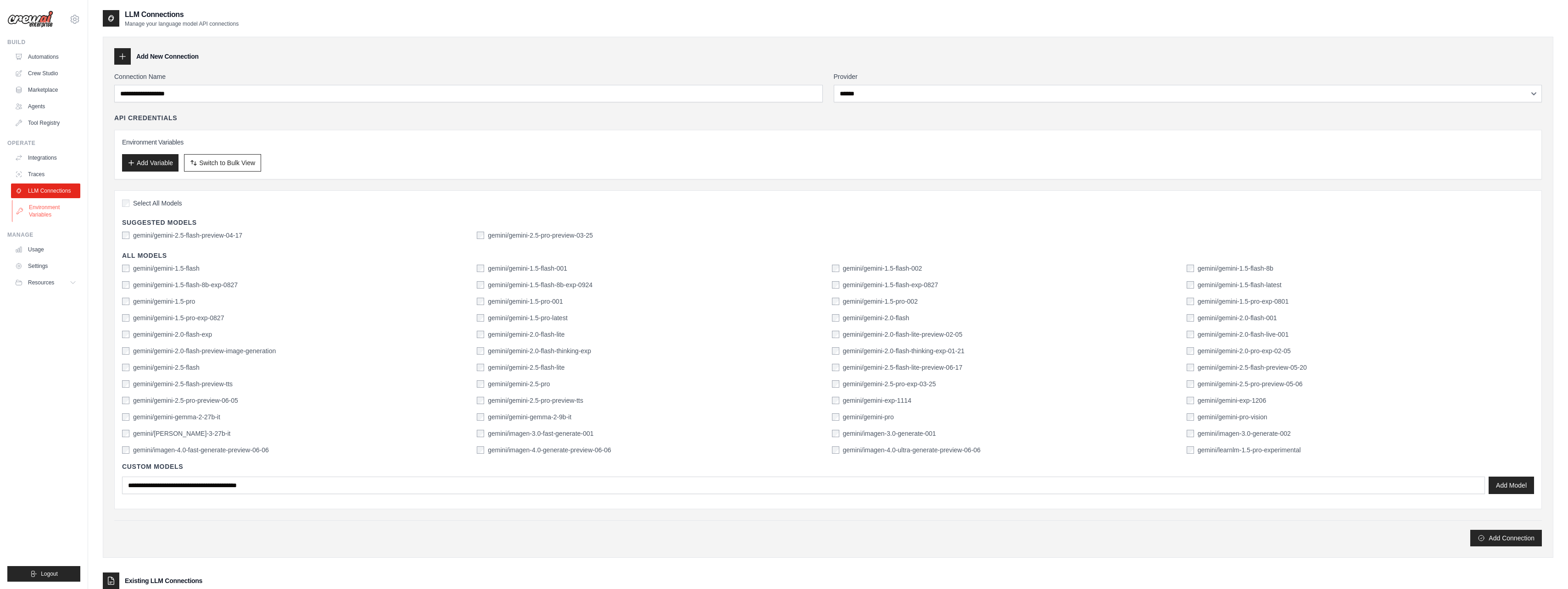
click at [37, 208] on link "Environment Variables" at bounding box center [46, 211] width 69 height 22
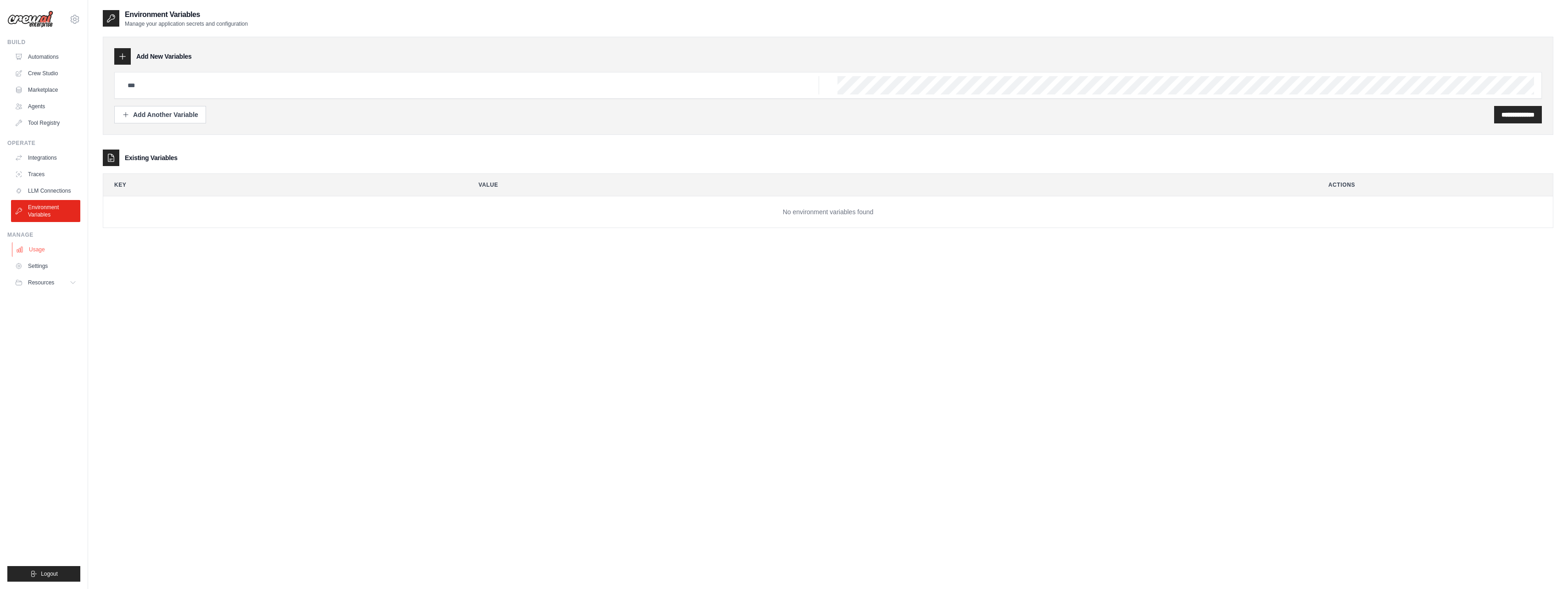
click at [45, 252] on link "Usage" at bounding box center [46, 249] width 69 height 15
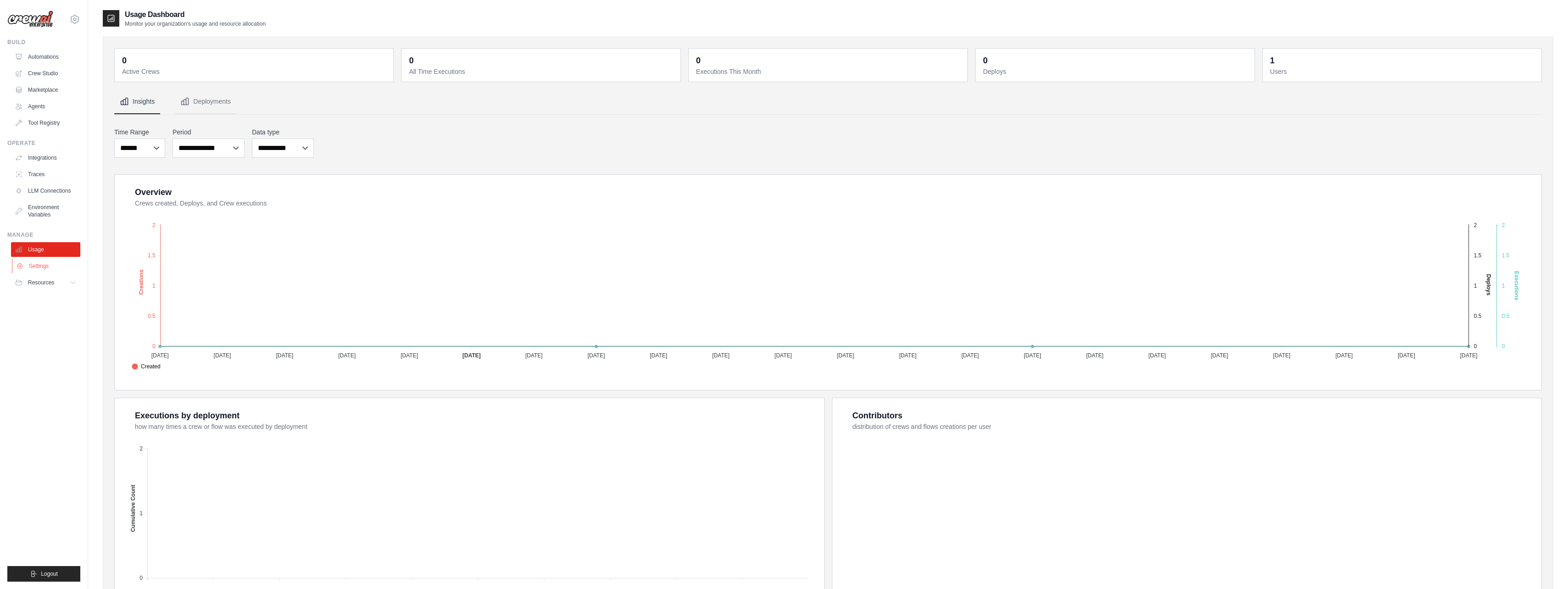
click at [34, 268] on link "Settings" at bounding box center [46, 266] width 69 height 15
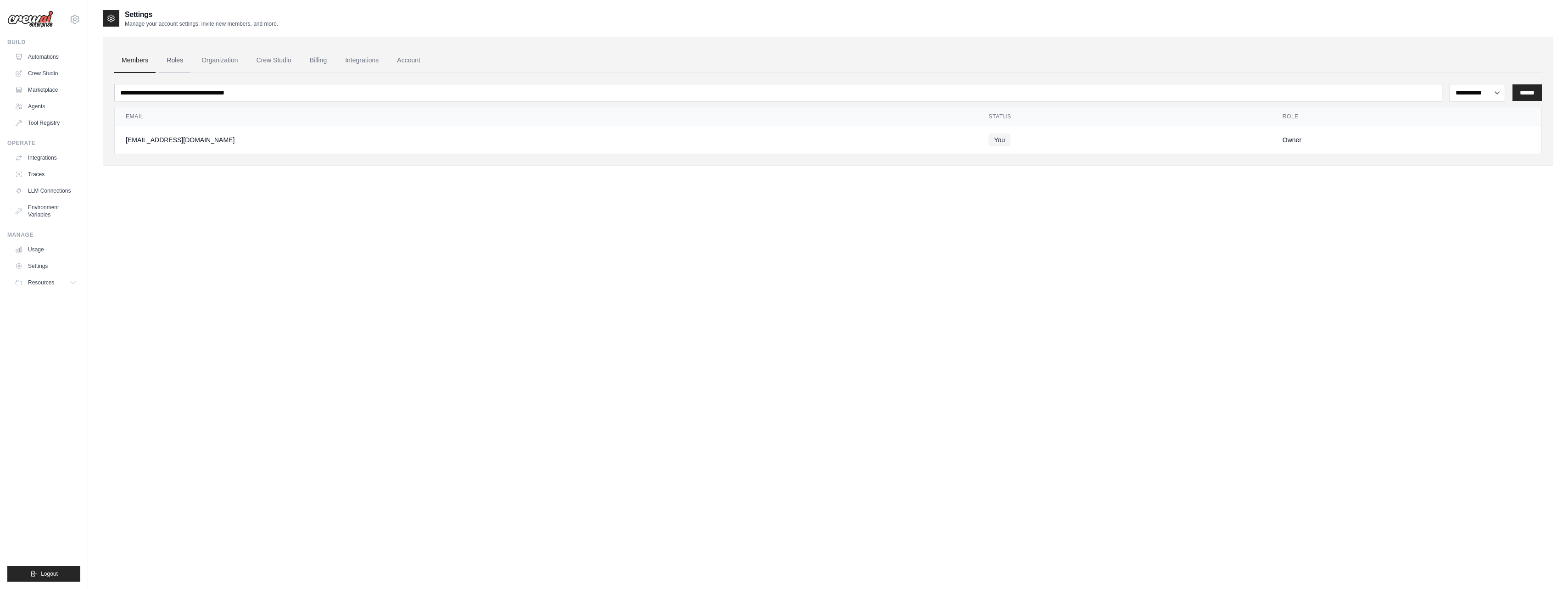
click at [160, 60] on link "Roles" at bounding box center [174, 60] width 31 height 25
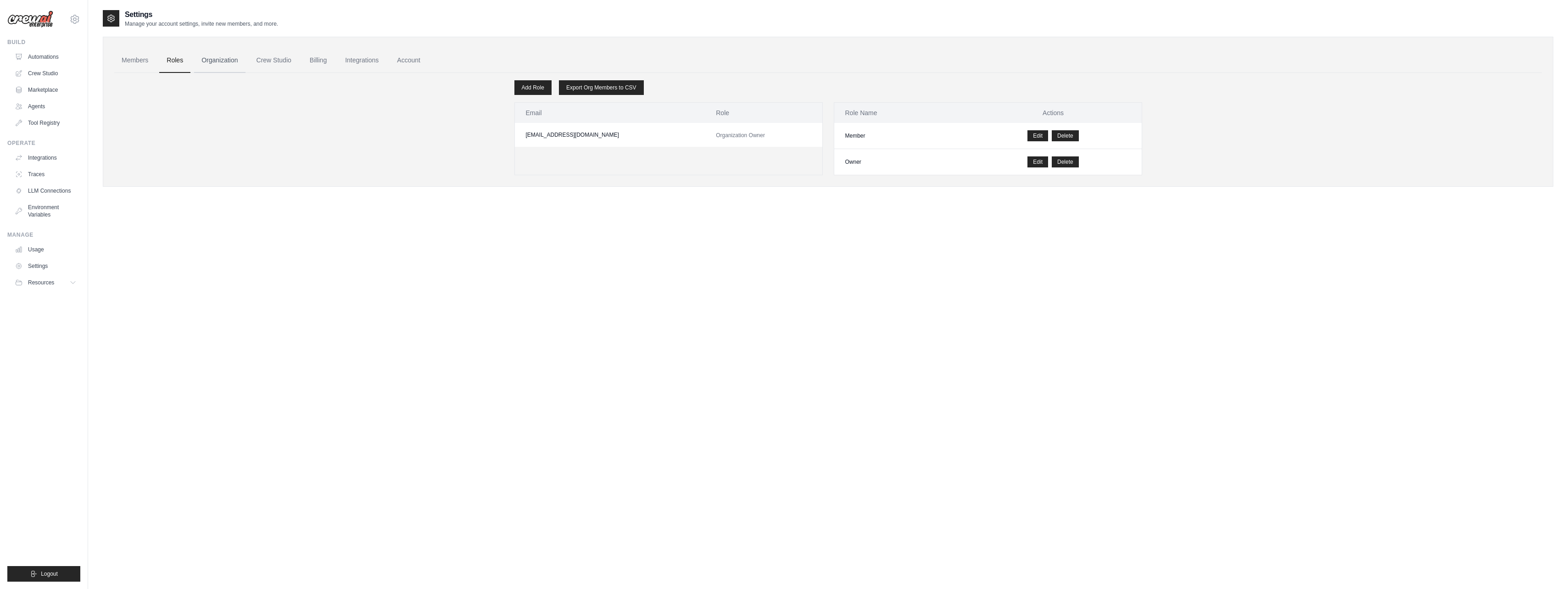
click at [205, 59] on link "Organization" at bounding box center [219, 60] width 51 height 25
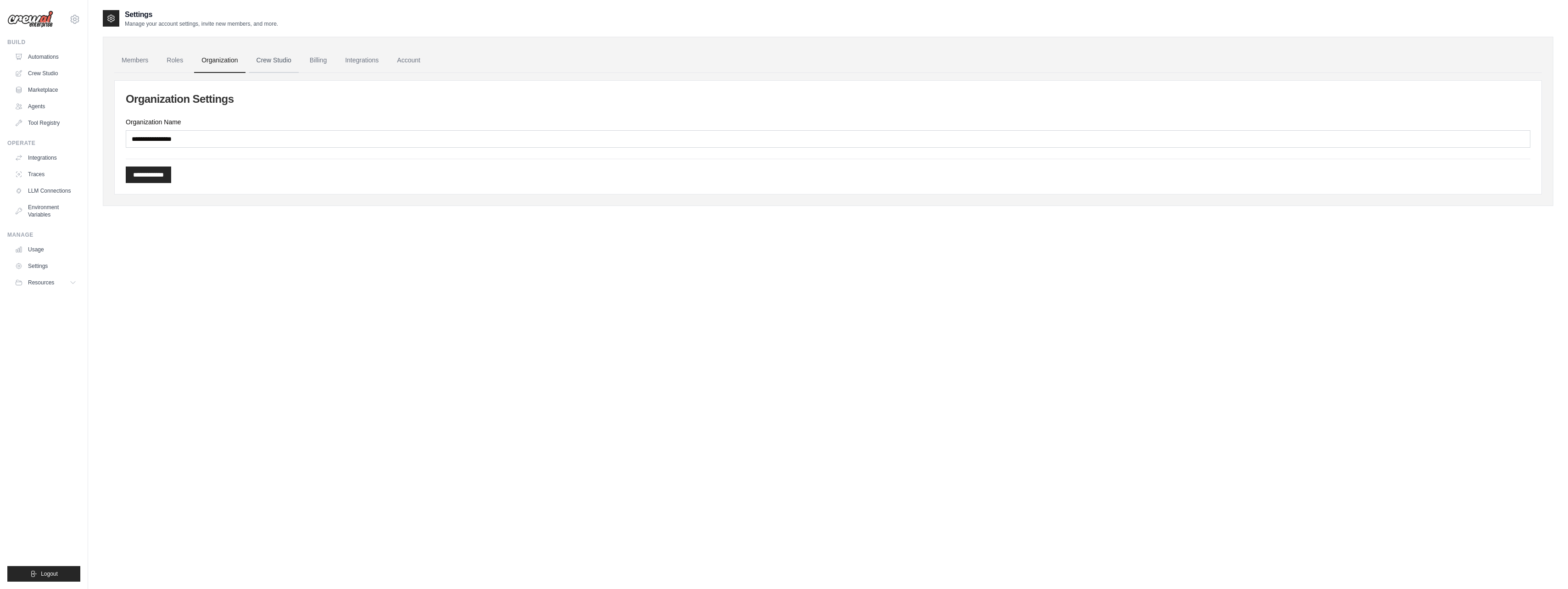
click at [281, 58] on link "Crew Studio" at bounding box center [274, 60] width 50 height 25
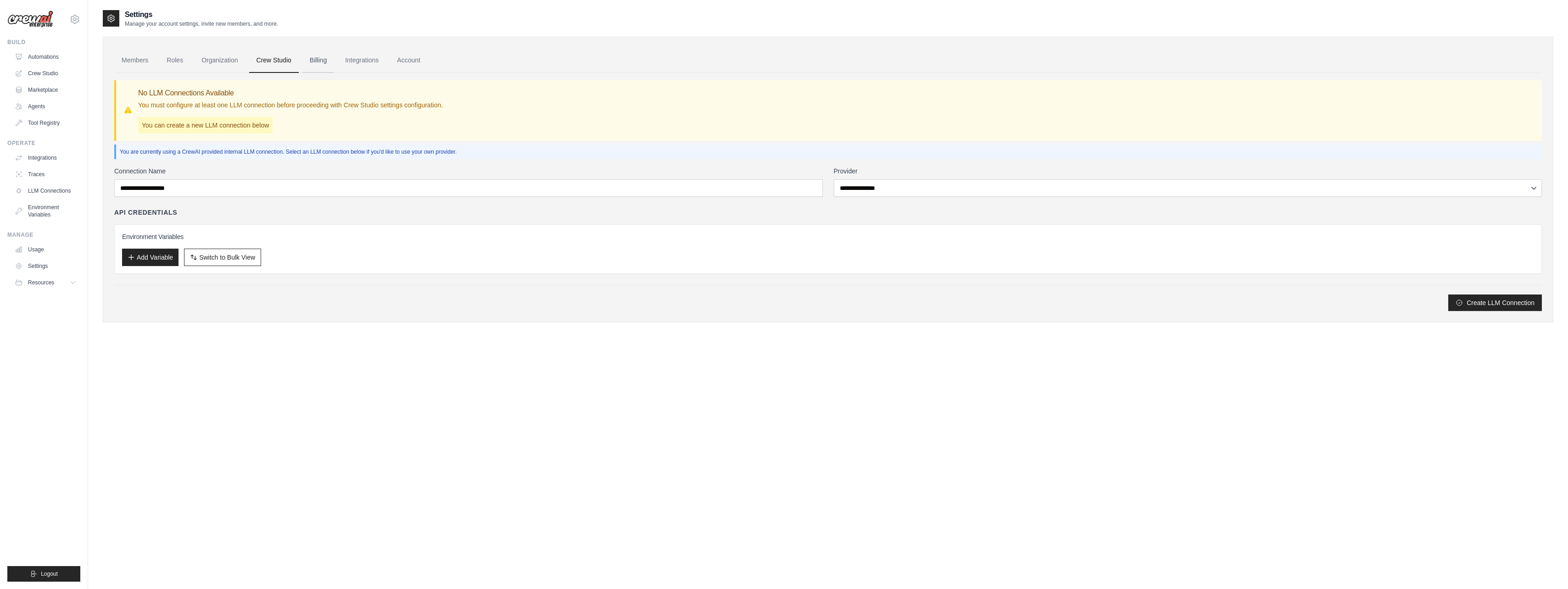
click at [314, 61] on link "Billing" at bounding box center [318, 60] width 32 height 25
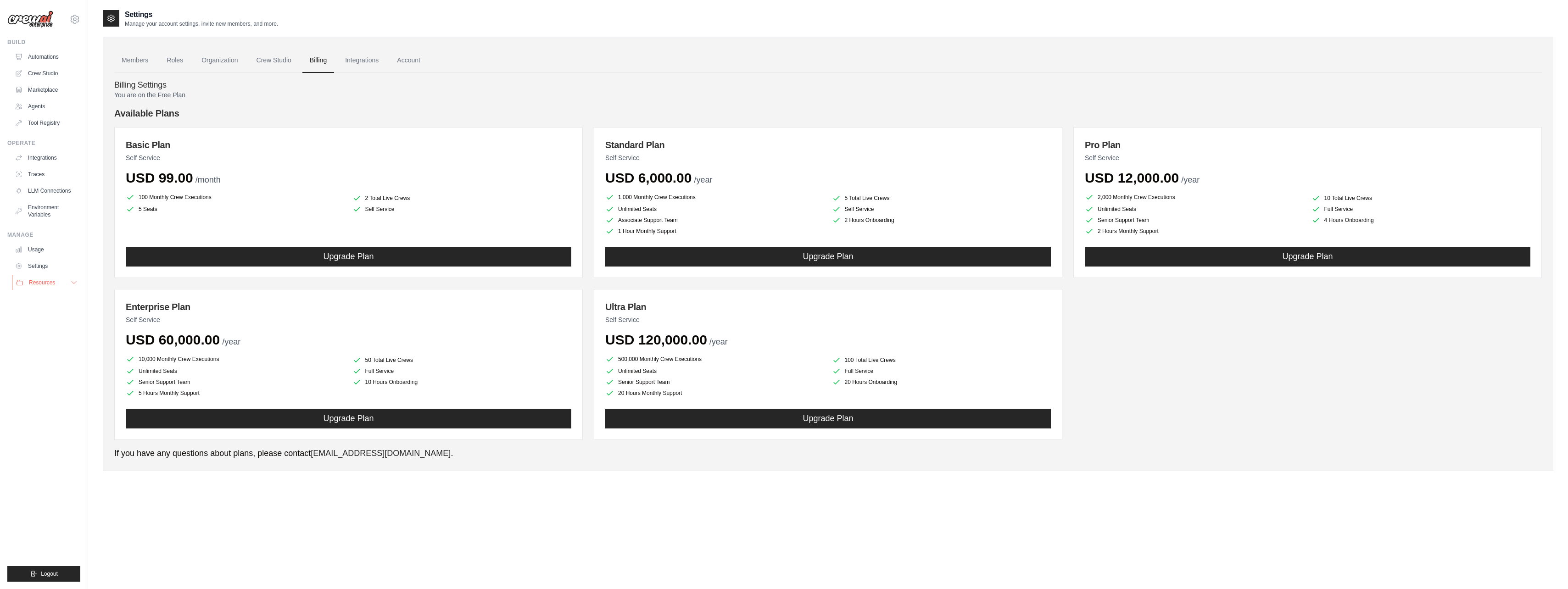
click at [34, 284] on span "Resources" at bounding box center [42, 282] width 26 height 7
click at [48, 297] on span "Documentation" at bounding box center [51, 298] width 37 height 7
click at [34, 315] on span "GitHub" at bounding box center [41, 313] width 17 height 7
click at [42, 331] on link "Blog" at bounding box center [50, 327] width 64 height 13
click at [45, 342] on span "Video Tutorials" at bounding box center [50, 342] width 36 height 7
